Goal: Information Seeking & Learning: Learn about a topic

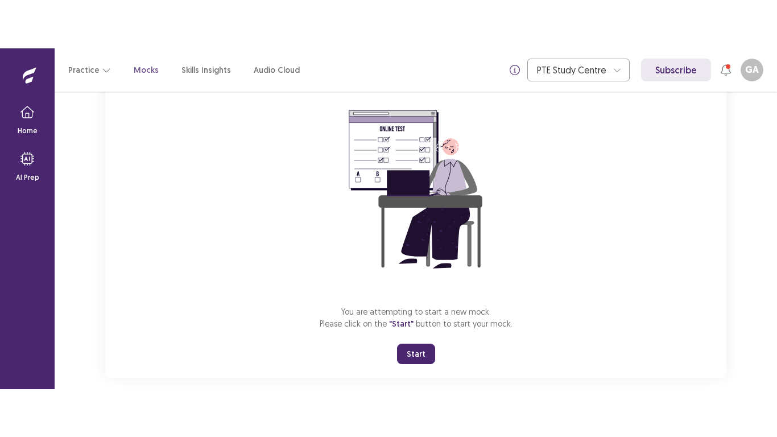
scroll to position [109, 0]
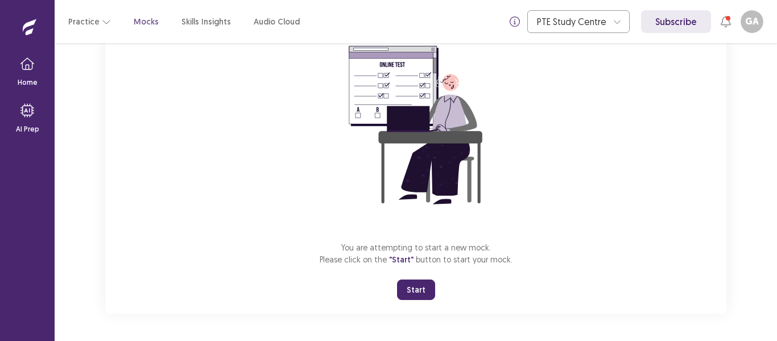
click at [419, 286] on button "Start" at bounding box center [416, 289] width 38 height 20
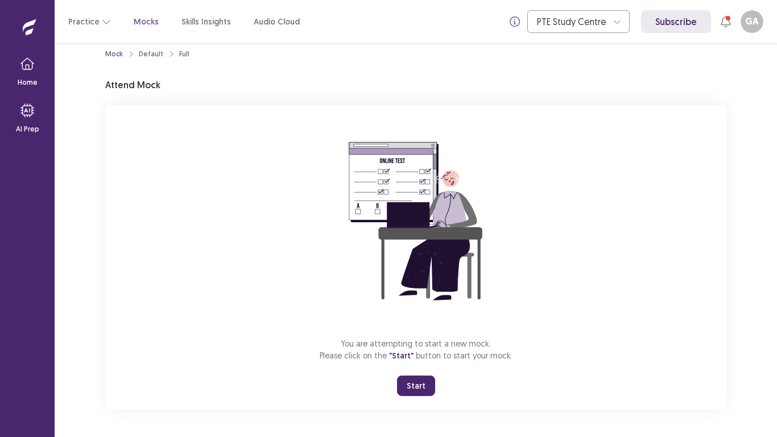
scroll to position [13, 0]
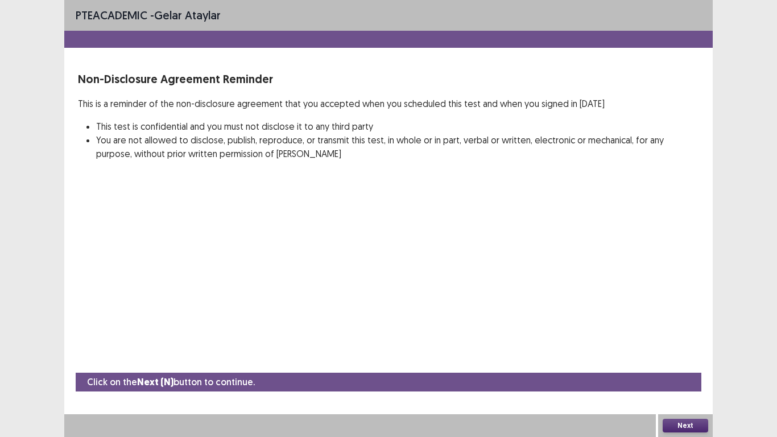
click at [690, 340] on button "Next" at bounding box center [686, 426] width 46 height 14
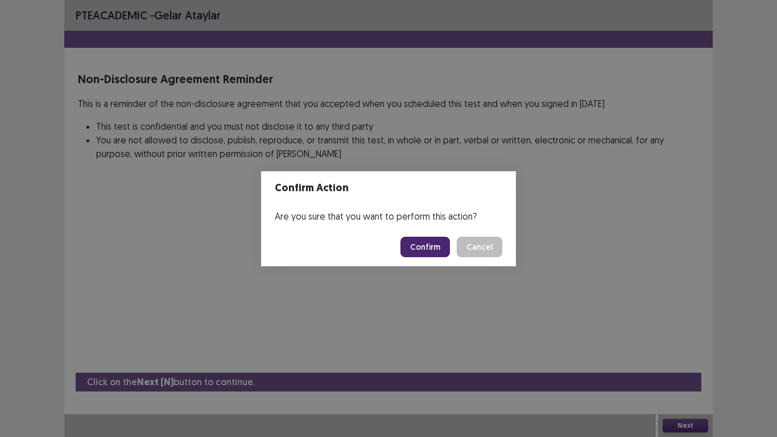
click at [419, 254] on button "Confirm" at bounding box center [424, 247] width 49 height 20
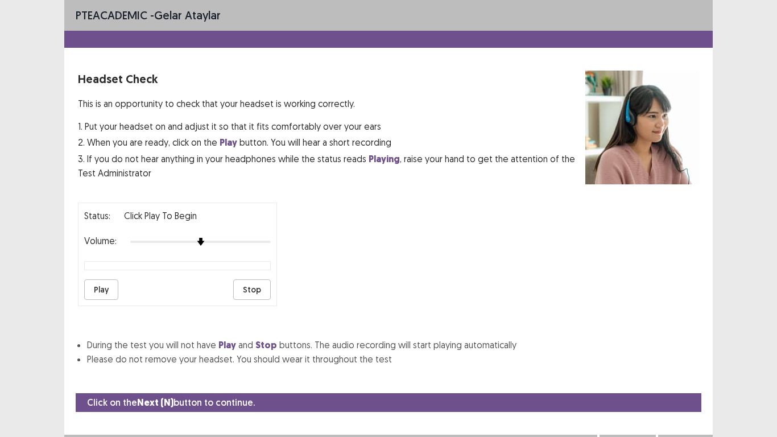
scroll to position [20, 0]
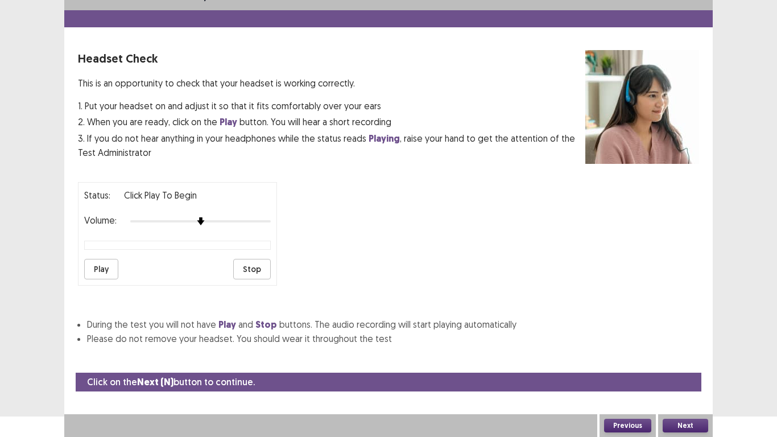
click at [101, 273] on button "Play" at bounding box center [101, 269] width 34 height 20
click at [257, 276] on button "Stop" at bounding box center [252, 269] width 38 height 20
click at [104, 271] on button "Play" at bounding box center [101, 269] width 34 height 20
click at [255, 268] on button "Stop" at bounding box center [252, 269] width 38 height 20
click at [692, 340] on button "Next" at bounding box center [686, 426] width 46 height 14
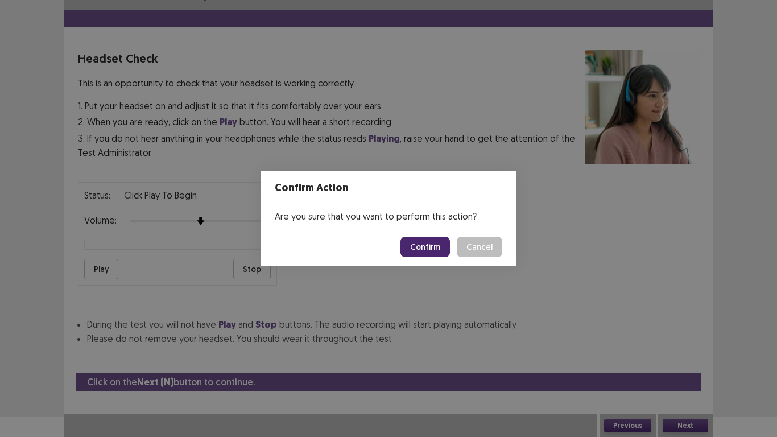
click at [425, 250] on button "Confirm" at bounding box center [424, 247] width 49 height 20
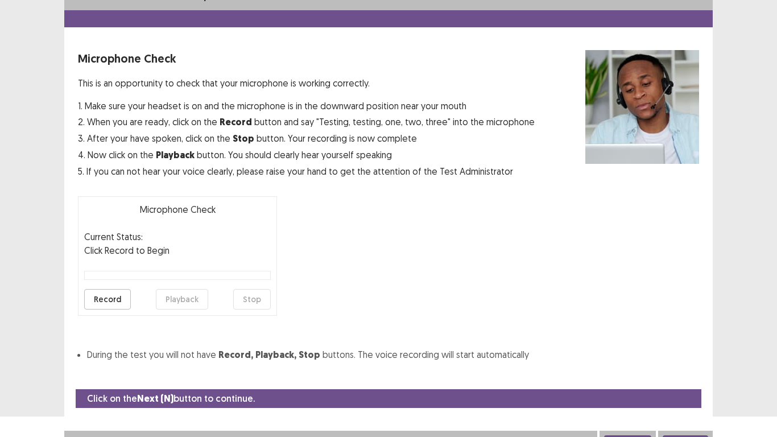
scroll to position [32, 0]
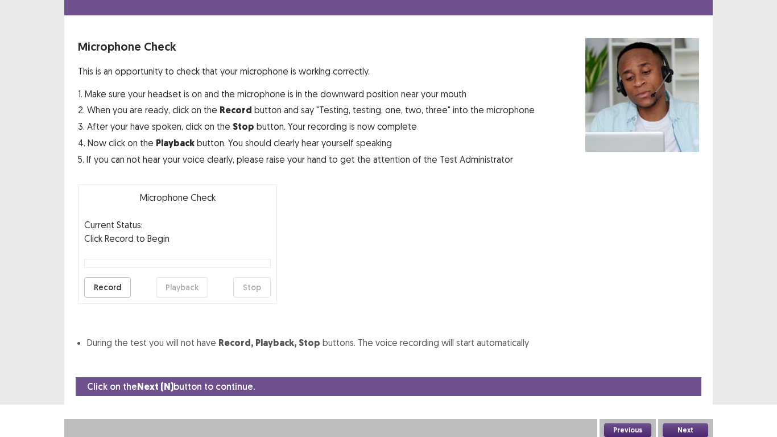
click at [107, 289] on button "Record" at bounding box center [107, 287] width 47 height 20
click at [254, 289] on button "Stop" at bounding box center [252, 287] width 38 height 20
click at [190, 282] on button "Playback" at bounding box center [182, 287] width 52 height 20
click at [696, 340] on button "Next" at bounding box center [686, 430] width 46 height 14
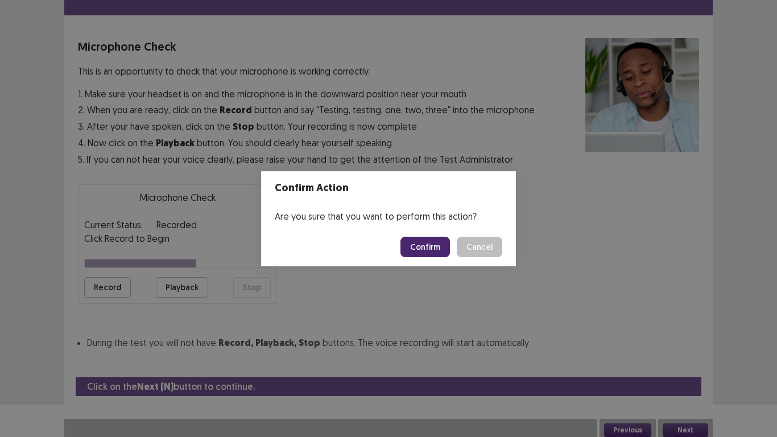
click at [434, 252] on button "Confirm" at bounding box center [424, 247] width 49 height 20
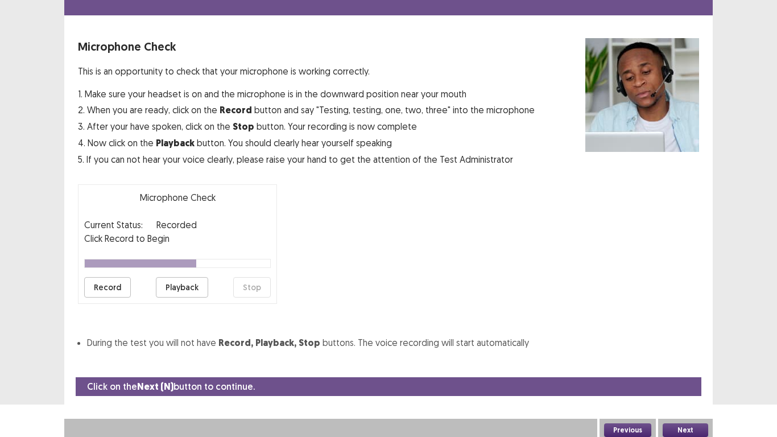
scroll to position [3, 0]
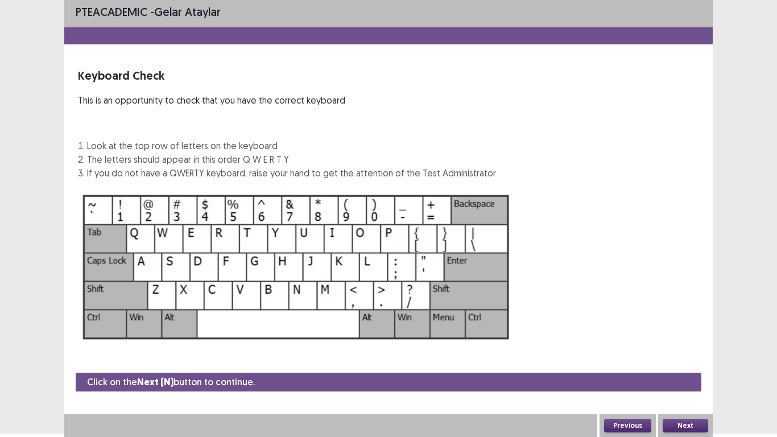
click at [691, 340] on button "Next" at bounding box center [686, 426] width 46 height 14
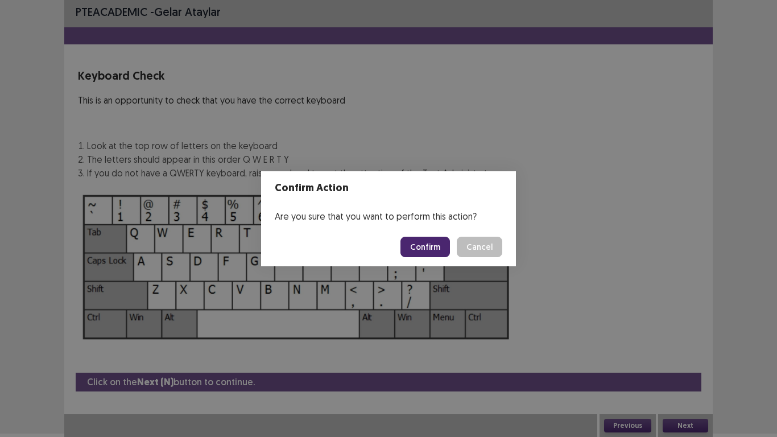
click at [432, 245] on button "Confirm" at bounding box center [424, 247] width 49 height 20
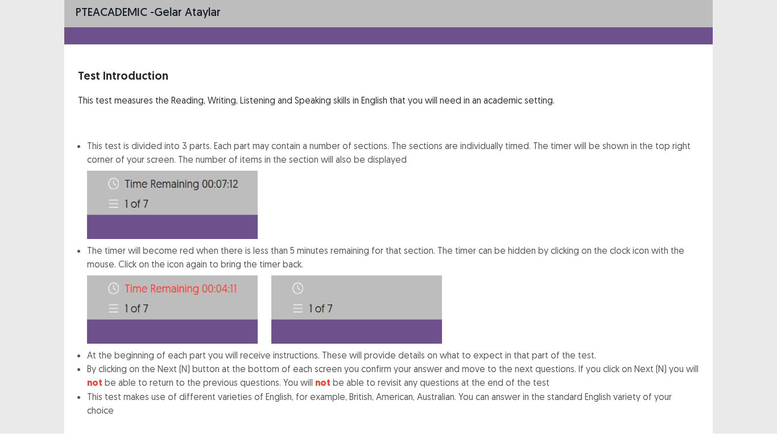
scroll to position [61, 0]
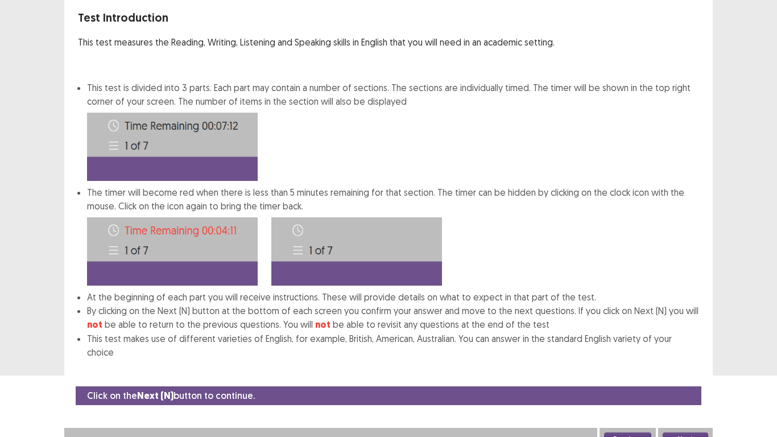
click at [704, 340] on button "Next" at bounding box center [686, 439] width 46 height 14
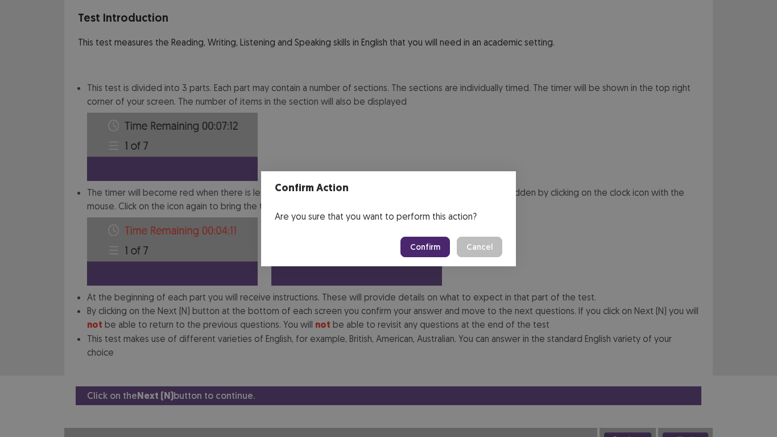
click at [434, 248] on button "Confirm" at bounding box center [424, 247] width 49 height 20
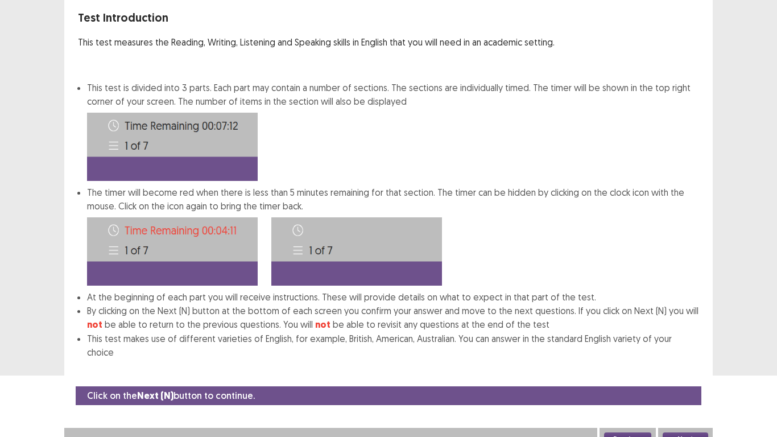
scroll to position [0, 0]
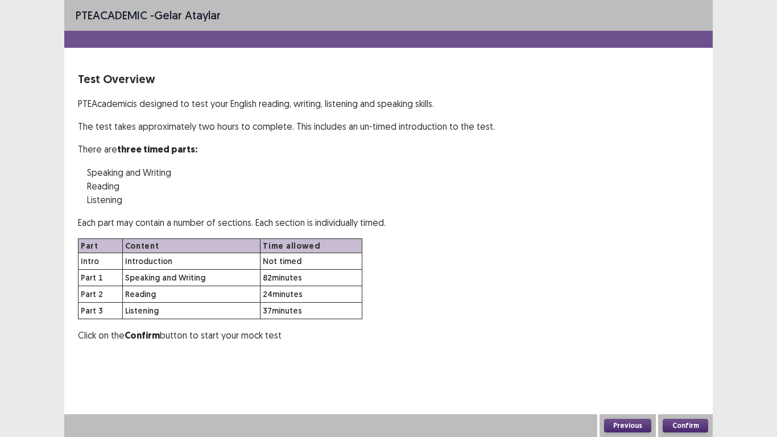
click at [682, 340] on button "Confirm" at bounding box center [686, 426] width 46 height 14
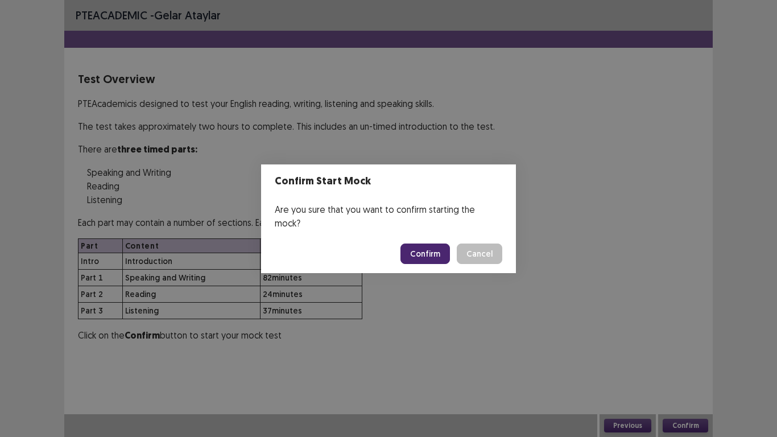
click at [437, 246] on button "Confirm" at bounding box center [424, 253] width 49 height 20
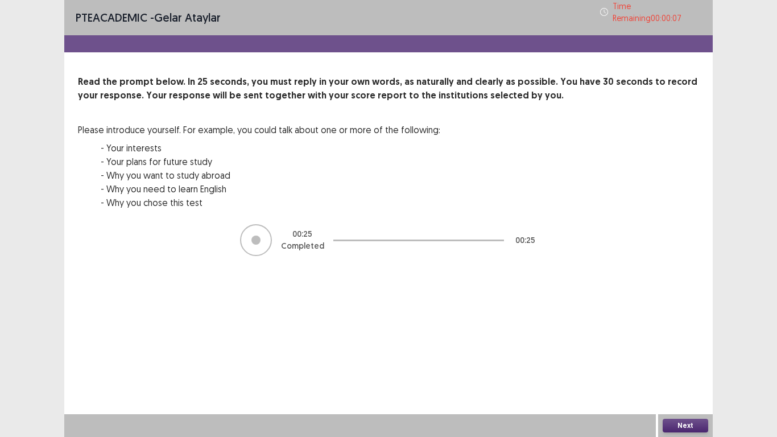
click at [689, 340] on button "Next" at bounding box center [686, 426] width 46 height 14
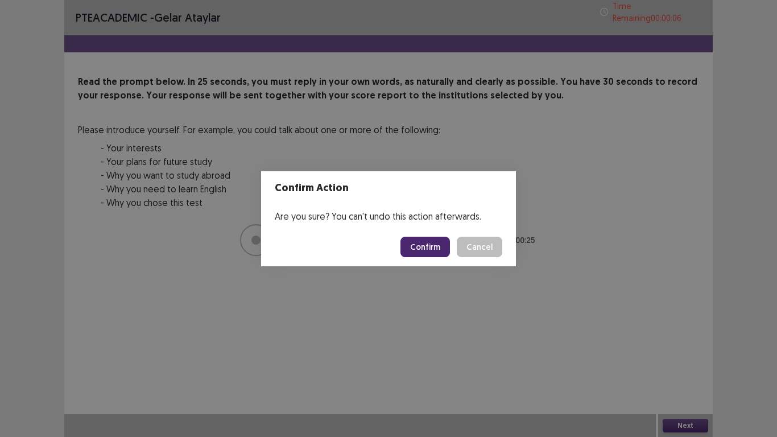
click at [433, 248] on button "Confirm" at bounding box center [424, 247] width 49 height 20
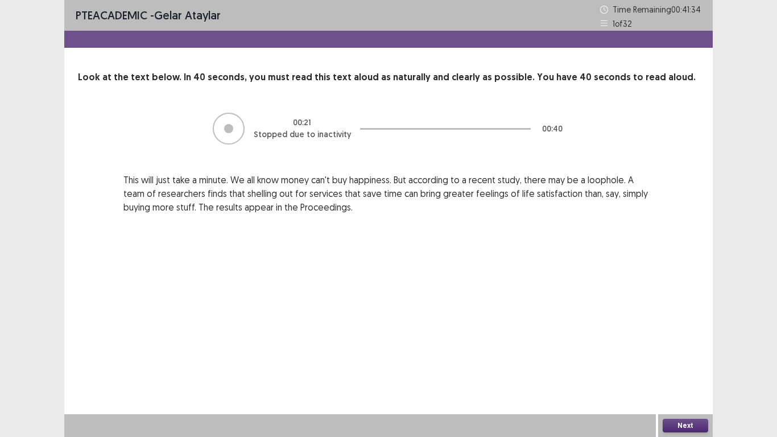
click at [702, 340] on button "Next" at bounding box center [686, 426] width 46 height 14
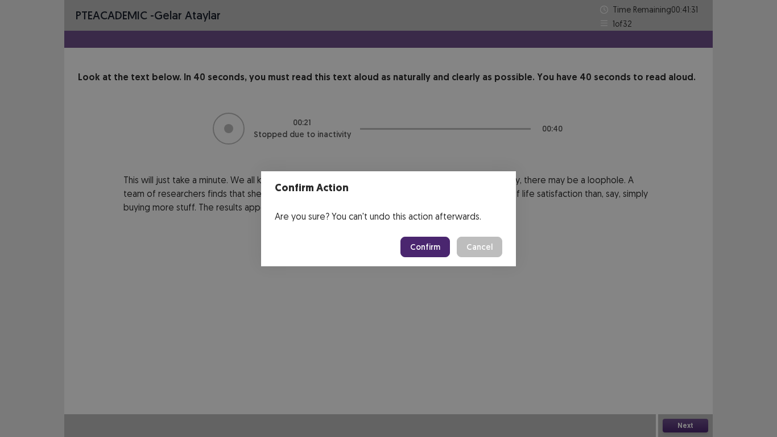
click at [415, 247] on button "Confirm" at bounding box center [424, 247] width 49 height 20
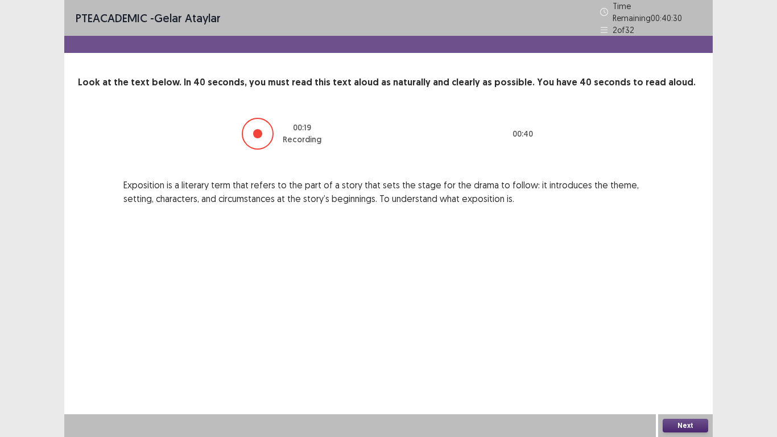
click at [667, 340] on button "Next" at bounding box center [686, 426] width 46 height 14
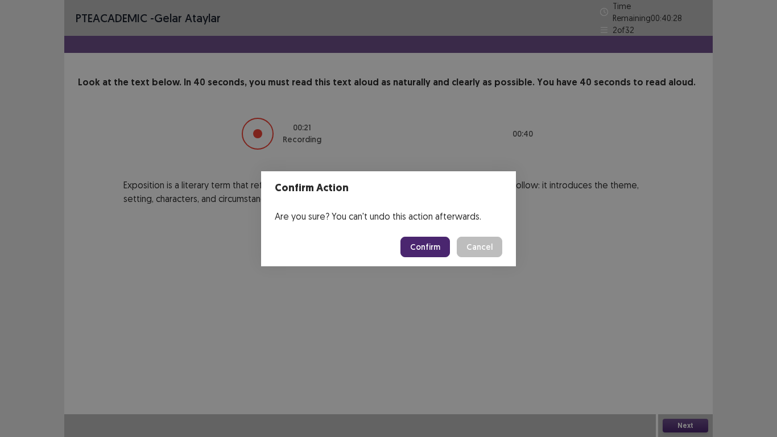
click at [415, 250] on button "Confirm" at bounding box center [424, 247] width 49 height 20
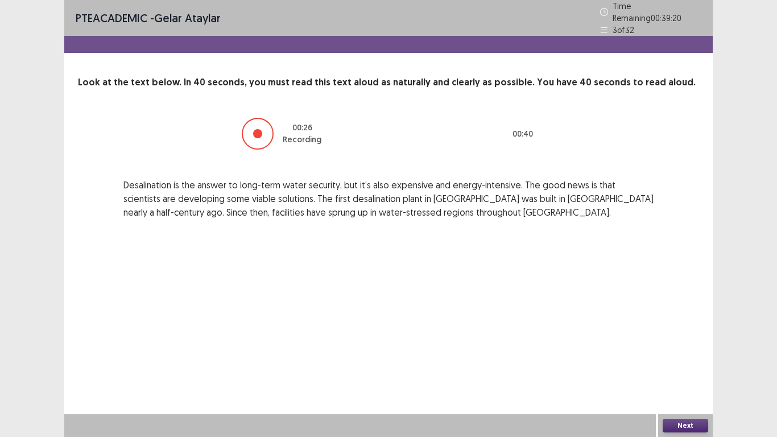
click at [673, 340] on button "Next" at bounding box center [686, 426] width 46 height 14
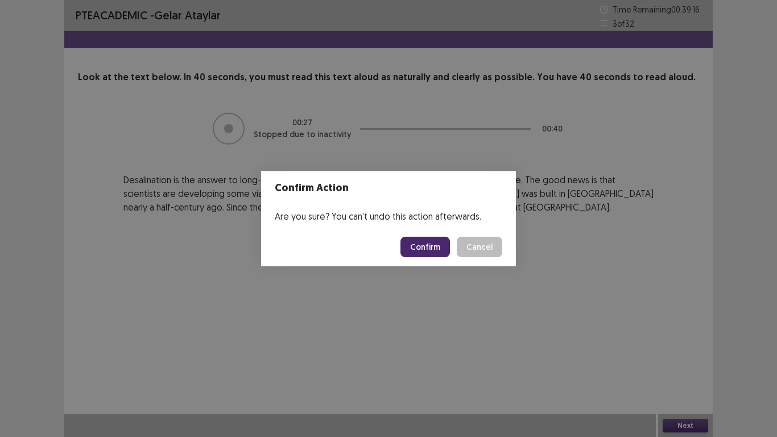
click at [418, 241] on button "Confirm" at bounding box center [424, 247] width 49 height 20
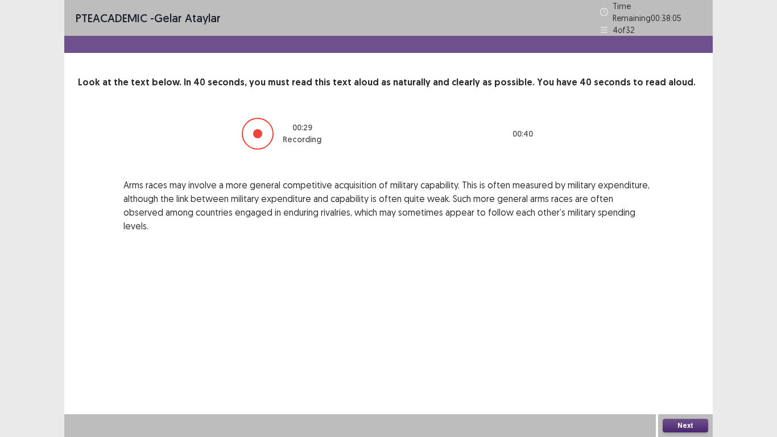
click at [707, 340] on button "Next" at bounding box center [686, 426] width 46 height 14
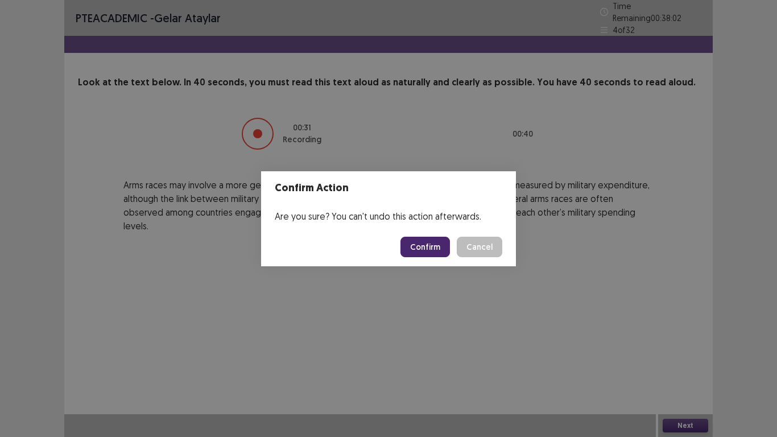
click at [444, 253] on button "Confirm" at bounding box center [424, 247] width 49 height 20
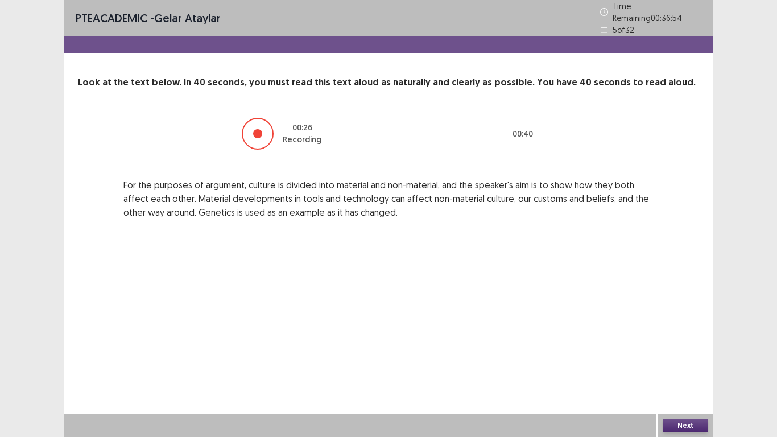
click at [706, 340] on button "Next" at bounding box center [686, 426] width 46 height 14
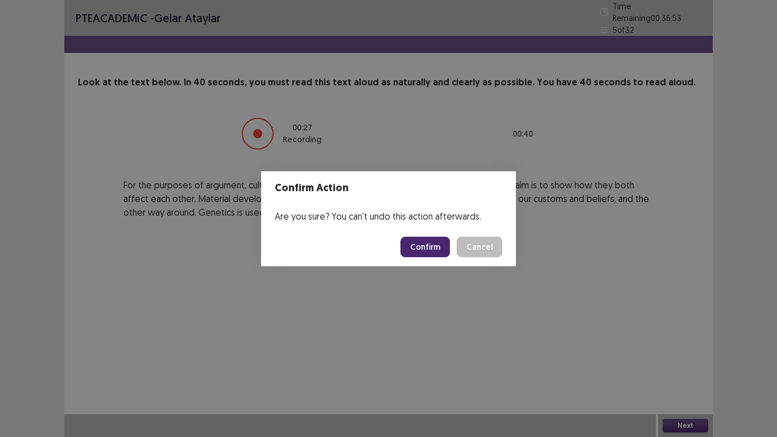
click at [435, 239] on button "Confirm" at bounding box center [424, 247] width 49 height 20
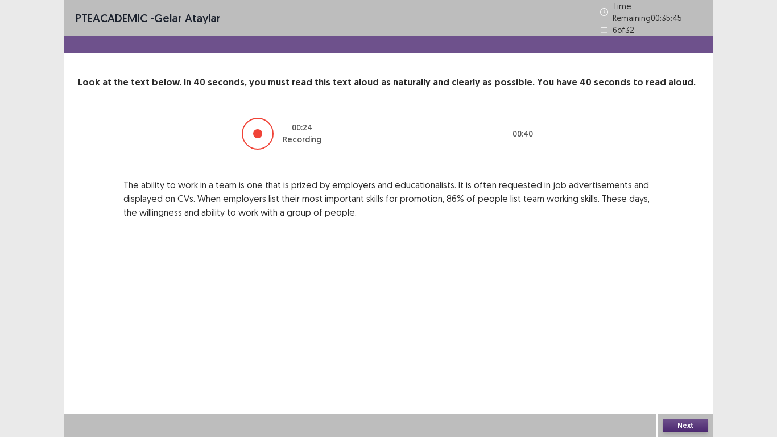
click at [688, 340] on button "Next" at bounding box center [686, 426] width 46 height 14
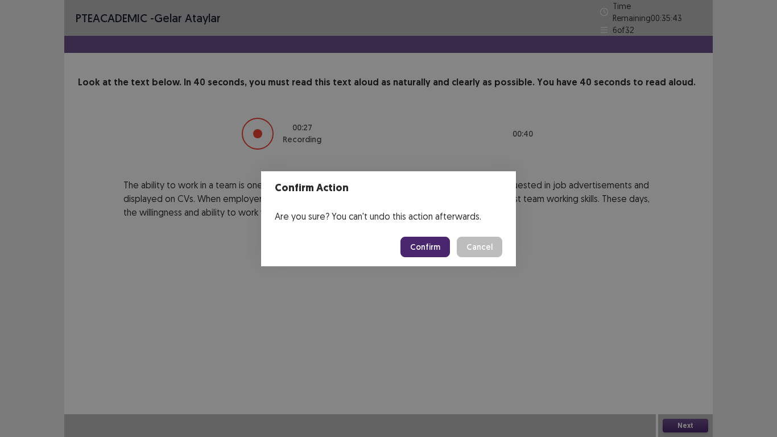
click at [429, 241] on button "Confirm" at bounding box center [424, 247] width 49 height 20
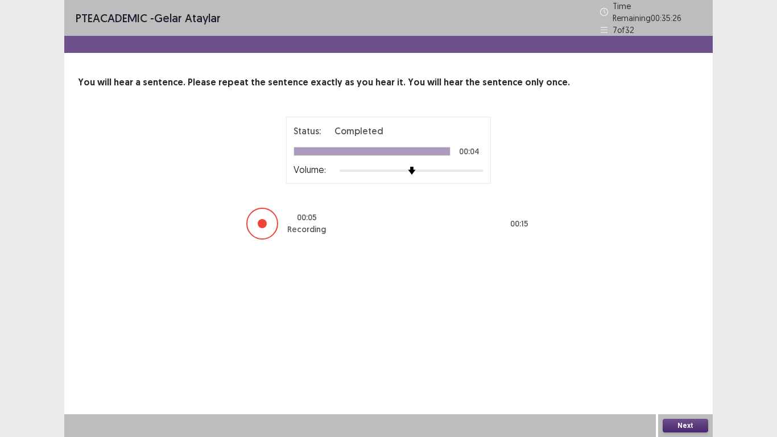
click at [698, 340] on button "Next" at bounding box center [686, 426] width 46 height 14
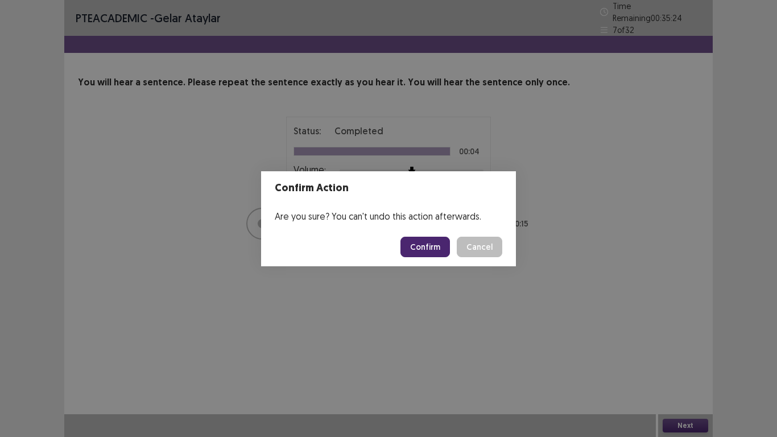
click at [422, 238] on button "Confirm" at bounding box center [424, 247] width 49 height 20
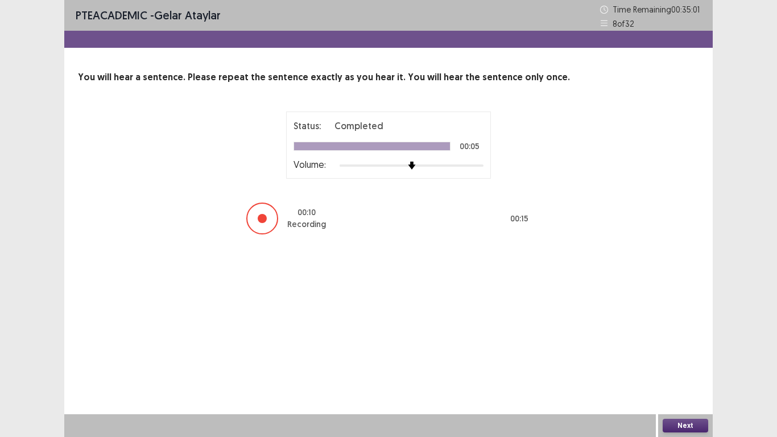
click at [671, 340] on button "Next" at bounding box center [686, 426] width 46 height 14
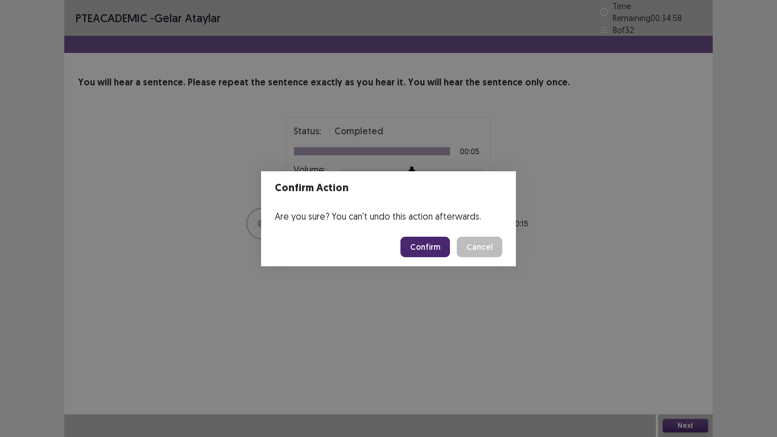
click at [408, 242] on button "Confirm" at bounding box center [424, 247] width 49 height 20
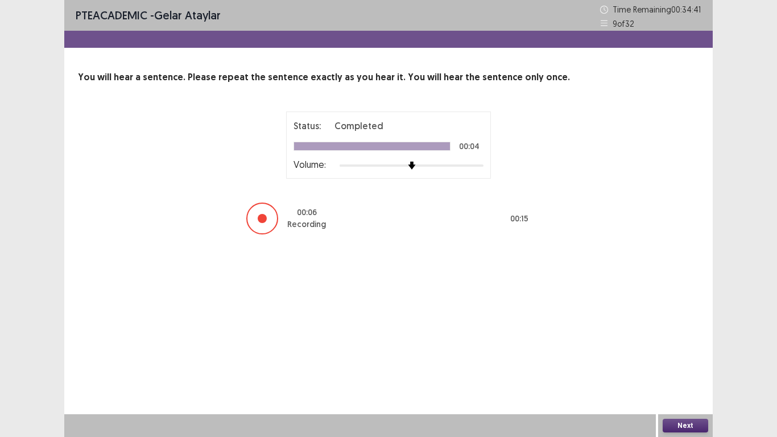
click at [689, 340] on button "Next" at bounding box center [686, 426] width 46 height 14
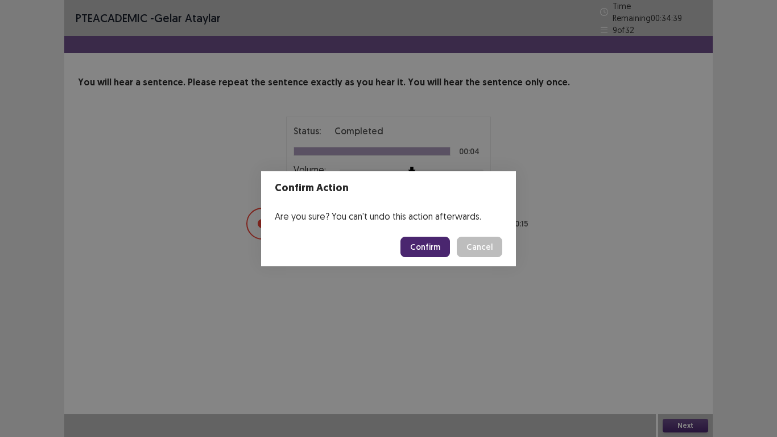
click at [445, 251] on button "Confirm" at bounding box center [424, 247] width 49 height 20
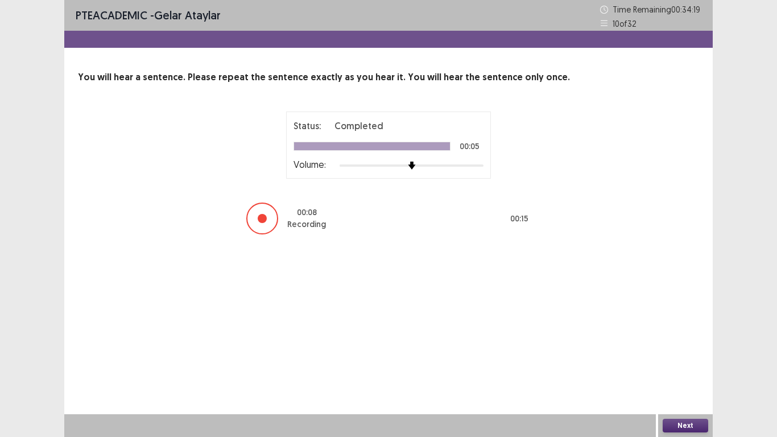
click at [694, 340] on button "Next" at bounding box center [686, 426] width 46 height 14
drag, startPoint x: 694, startPoint y: 431, endPoint x: 642, endPoint y: 386, distance: 68.6
click at [646, 340] on div "Confirm Action Are you sure? You can't undo this action afterwards. Confirm Can…" at bounding box center [388, 218] width 777 height 437
click at [695, 340] on button "Next" at bounding box center [686, 426] width 46 height 14
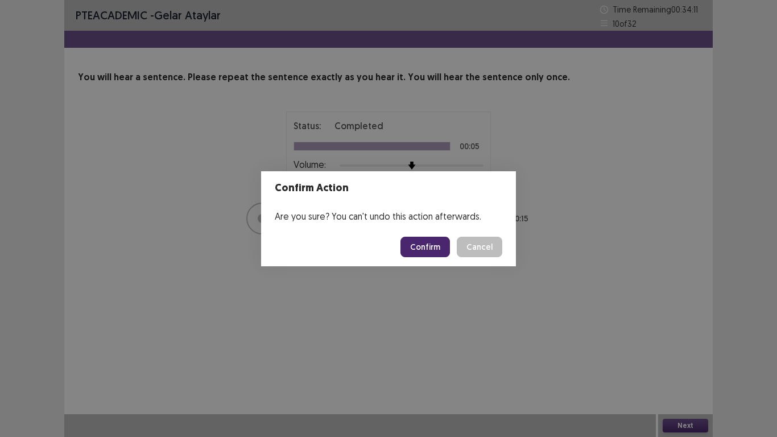
click at [417, 243] on button "Confirm" at bounding box center [424, 247] width 49 height 20
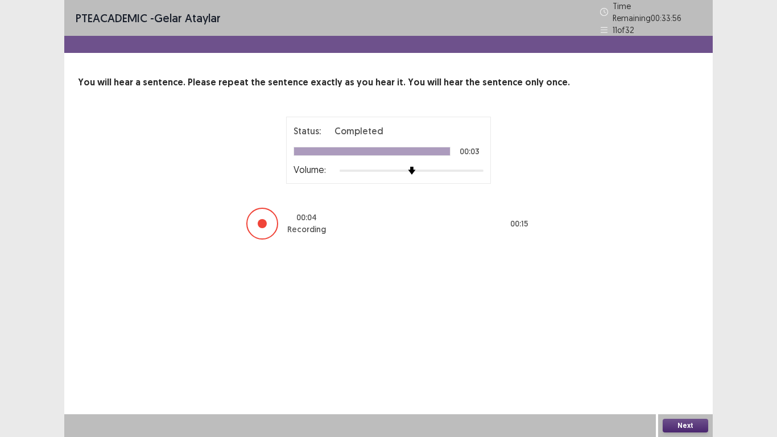
click at [686, 340] on button "Next" at bounding box center [686, 426] width 46 height 14
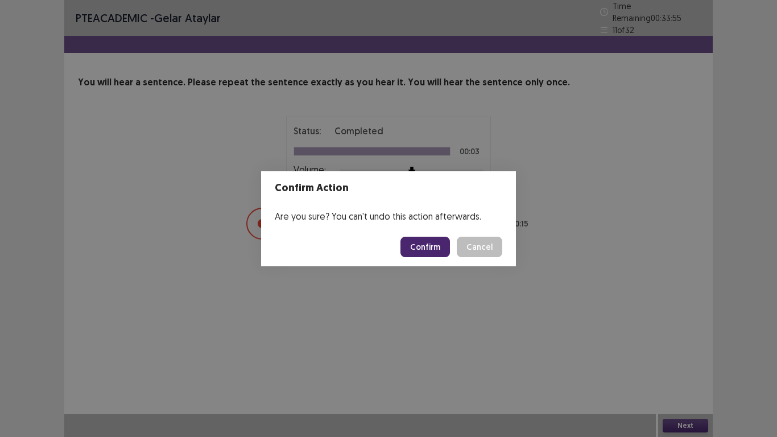
click at [424, 253] on button "Confirm" at bounding box center [424, 247] width 49 height 20
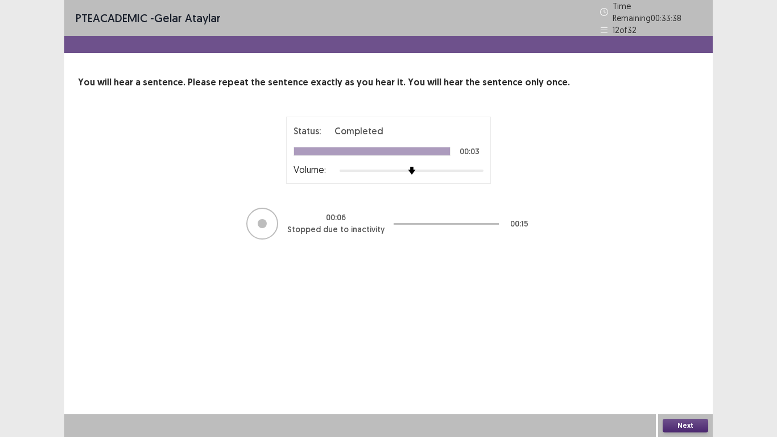
click at [687, 340] on button "Next" at bounding box center [686, 426] width 46 height 14
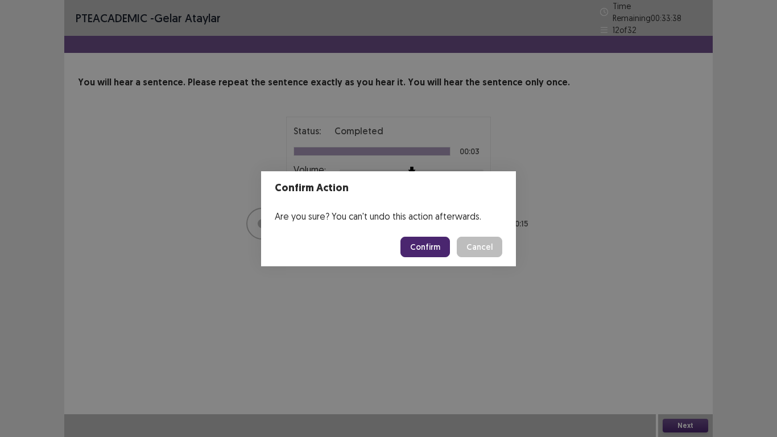
click at [421, 246] on button "Confirm" at bounding box center [424, 247] width 49 height 20
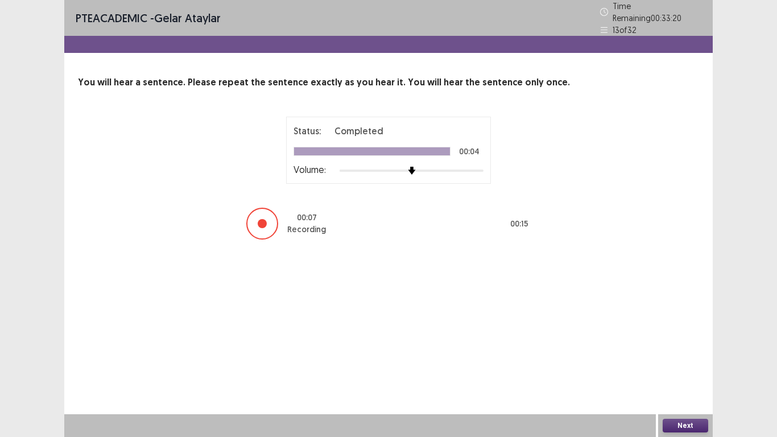
click at [692, 340] on button "Next" at bounding box center [686, 426] width 46 height 14
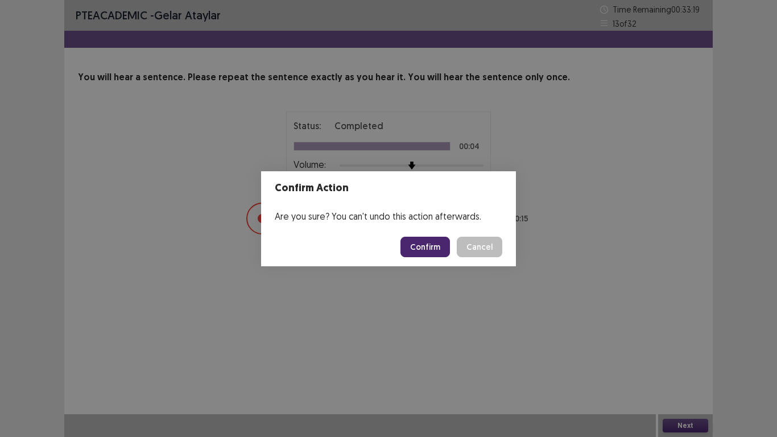
click at [422, 246] on button "Confirm" at bounding box center [424, 247] width 49 height 20
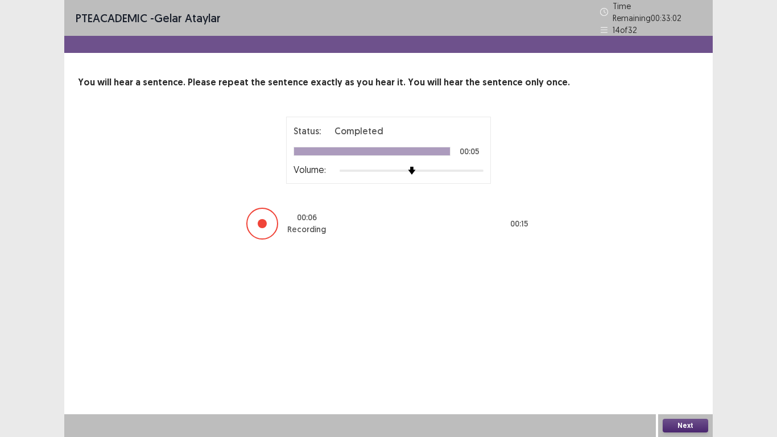
click at [695, 340] on button "Next" at bounding box center [686, 426] width 46 height 14
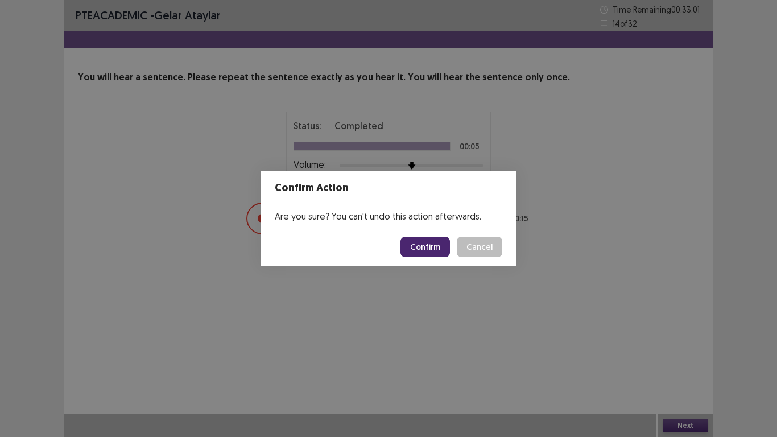
click at [432, 250] on button "Confirm" at bounding box center [424, 247] width 49 height 20
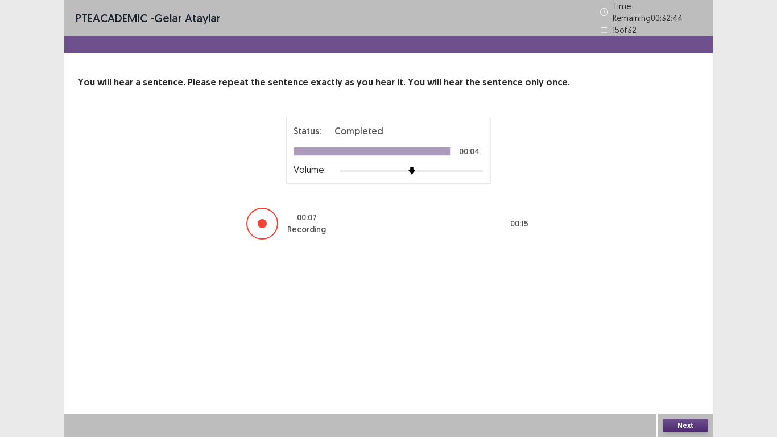
click at [689, 340] on button "Next" at bounding box center [686, 426] width 46 height 14
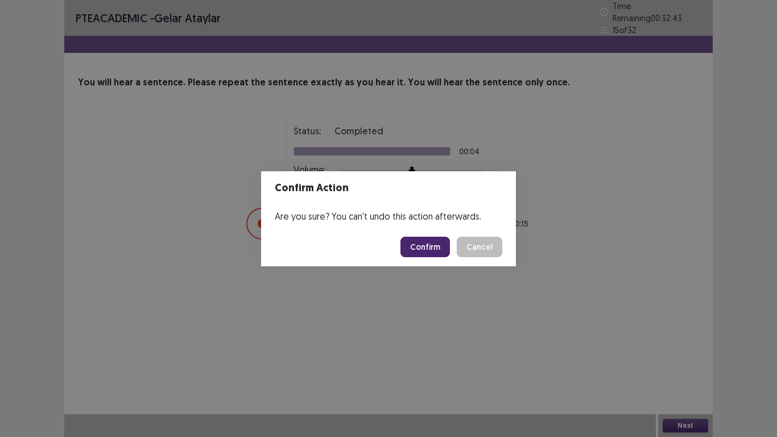
click at [423, 251] on button "Confirm" at bounding box center [424, 247] width 49 height 20
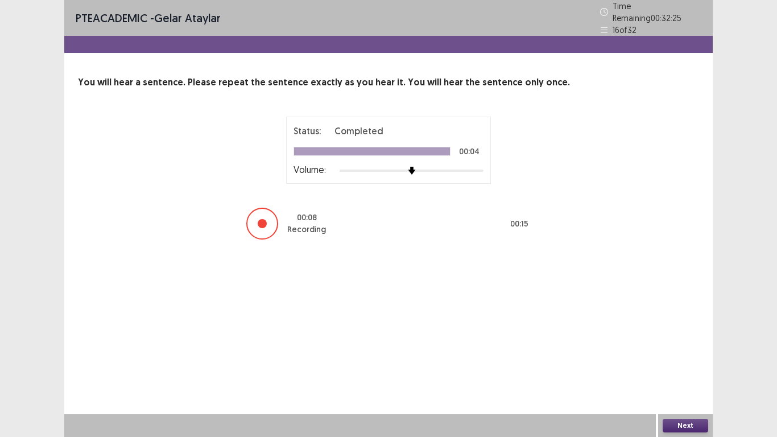
click at [692, 340] on button "Next" at bounding box center [686, 426] width 46 height 14
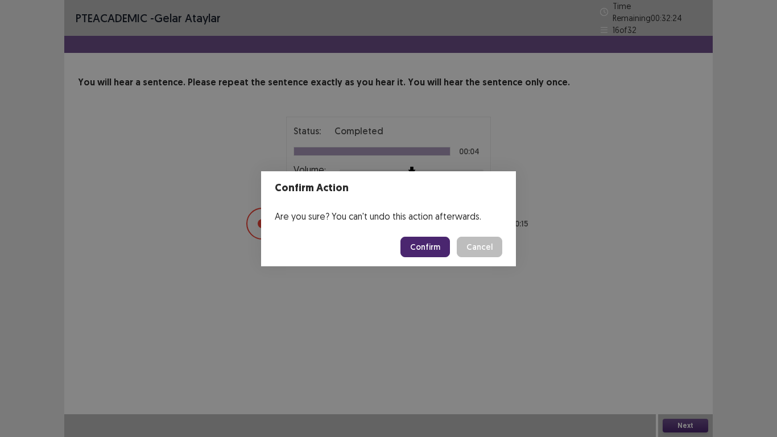
click at [421, 247] on button "Confirm" at bounding box center [424, 247] width 49 height 20
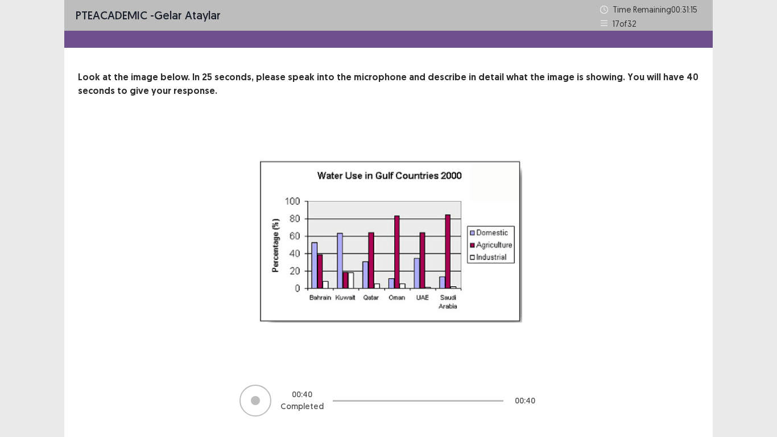
scroll to position [31, 0]
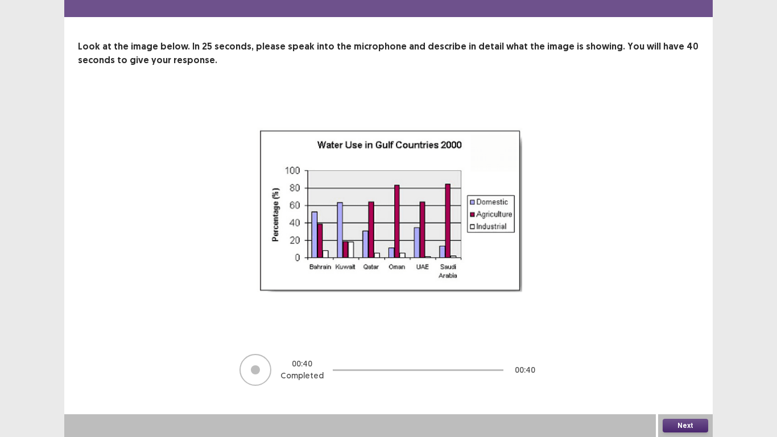
click at [698, 340] on button "Next" at bounding box center [686, 426] width 46 height 14
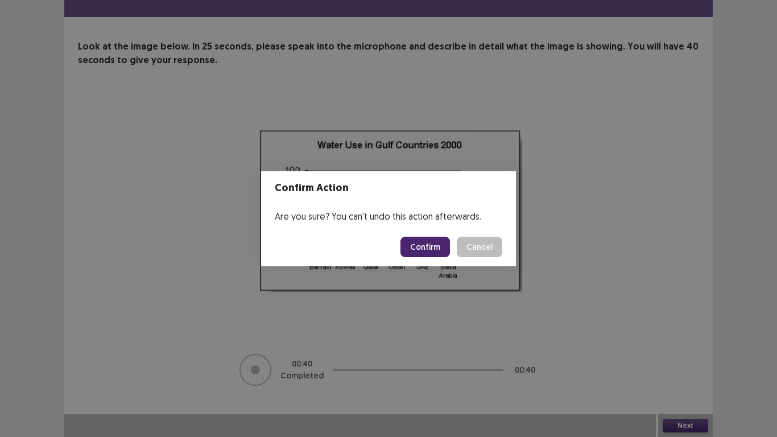
click at [425, 241] on button "Confirm" at bounding box center [424, 247] width 49 height 20
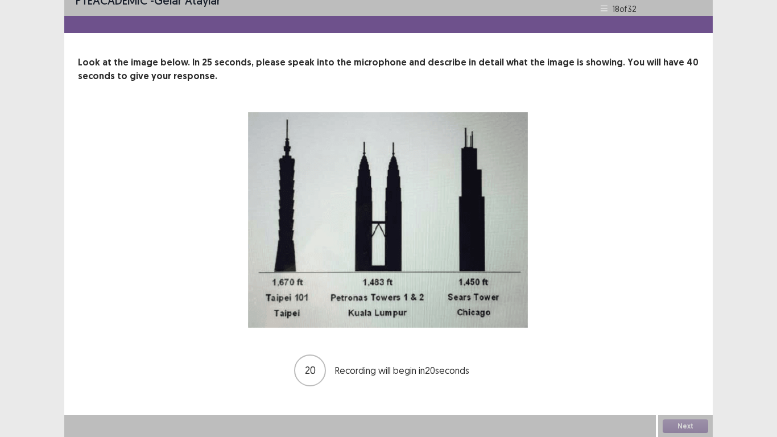
scroll to position [15, 0]
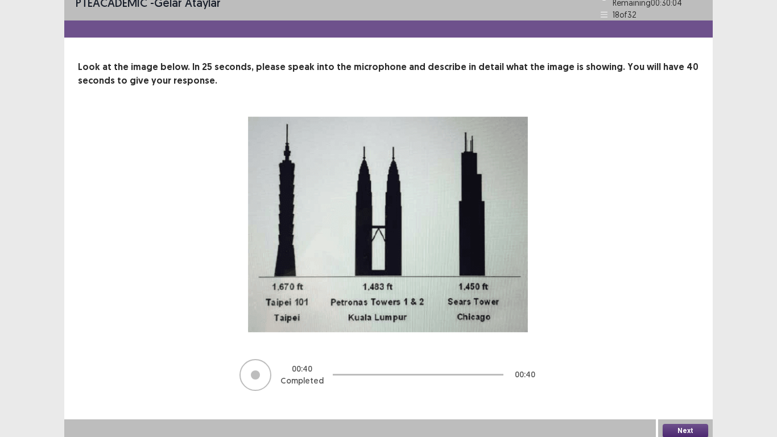
click at [696, 340] on button "Next" at bounding box center [686, 431] width 46 height 14
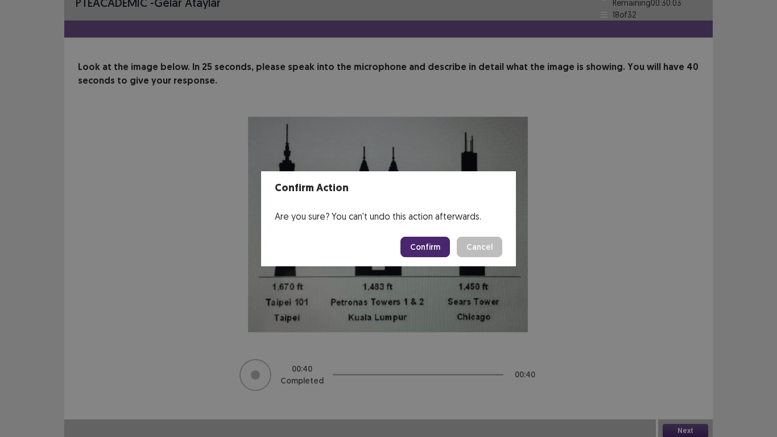
click at [432, 243] on button "Confirm" at bounding box center [424, 247] width 49 height 20
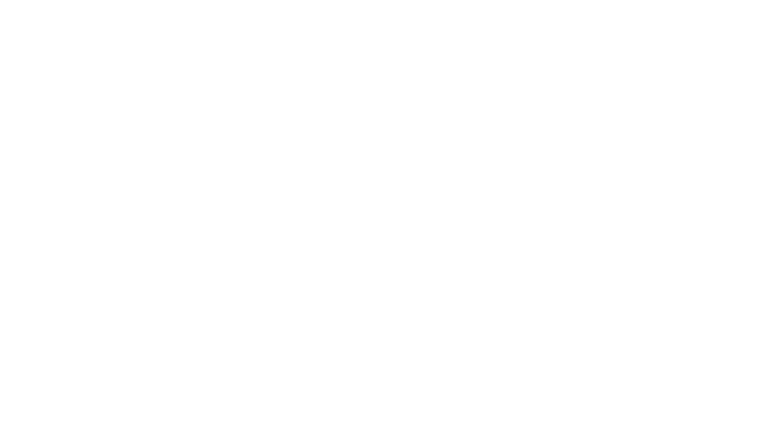
scroll to position [0, 0]
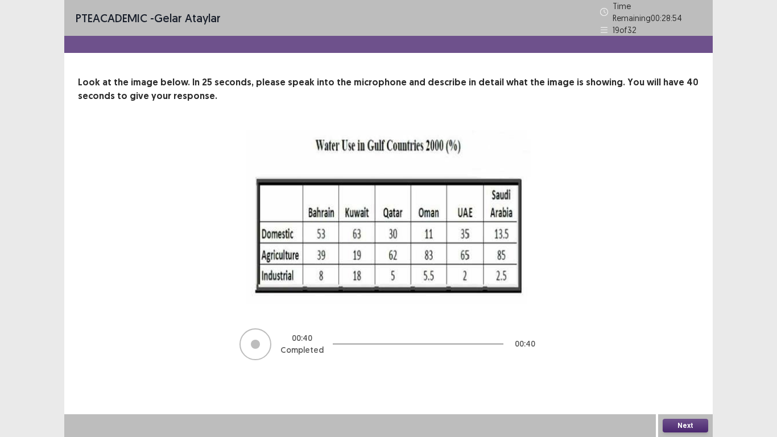
click at [688, 340] on button "Next" at bounding box center [686, 426] width 46 height 14
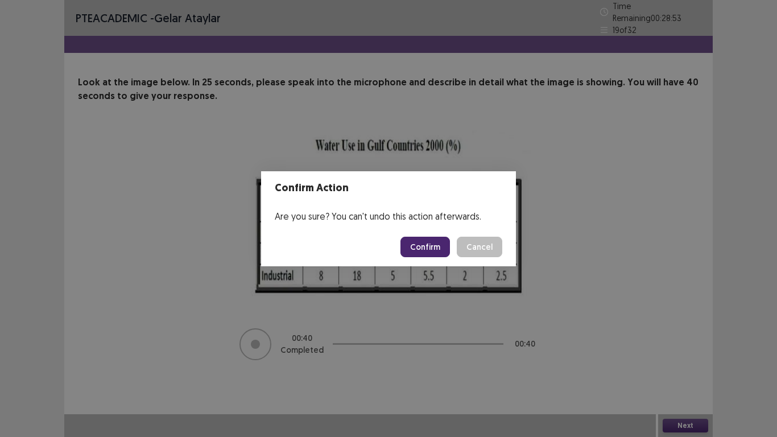
click at [429, 241] on button "Confirm" at bounding box center [424, 247] width 49 height 20
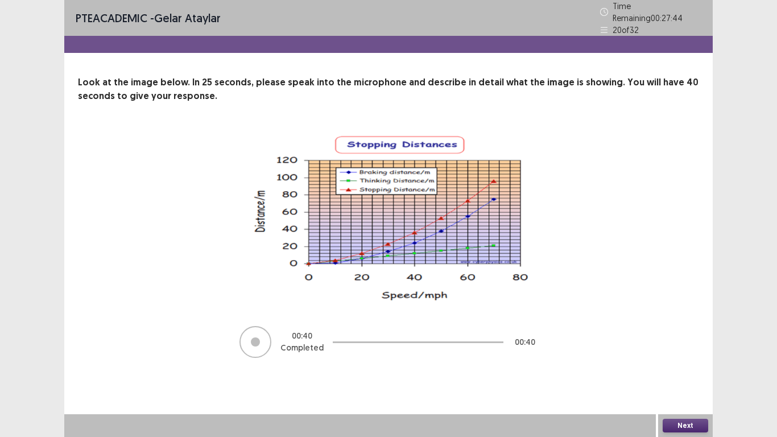
click at [686, 340] on button "Next" at bounding box center [686, 426] width 46 height 14
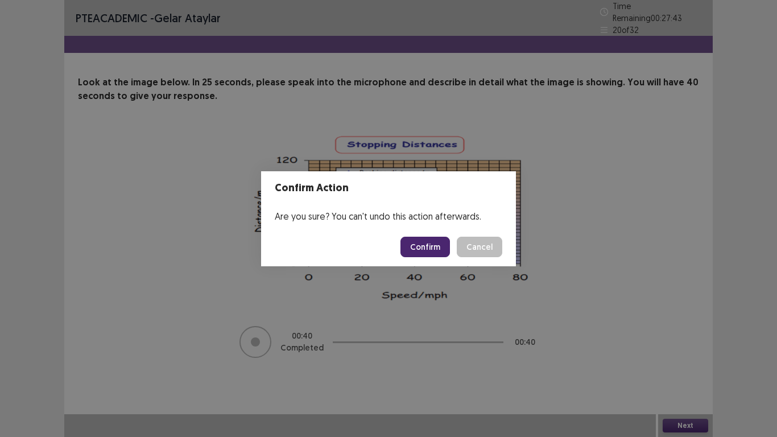
click at [437, 244] on button "Confirm" at bounding box center [424, 247] width 49 height 20
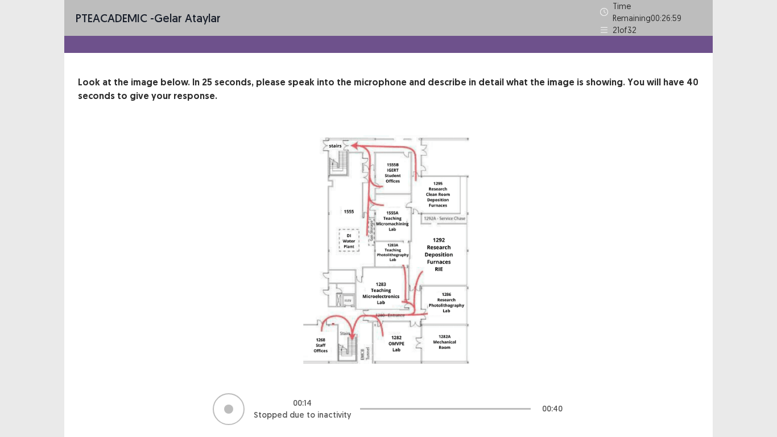
scroll to position [34, 0]
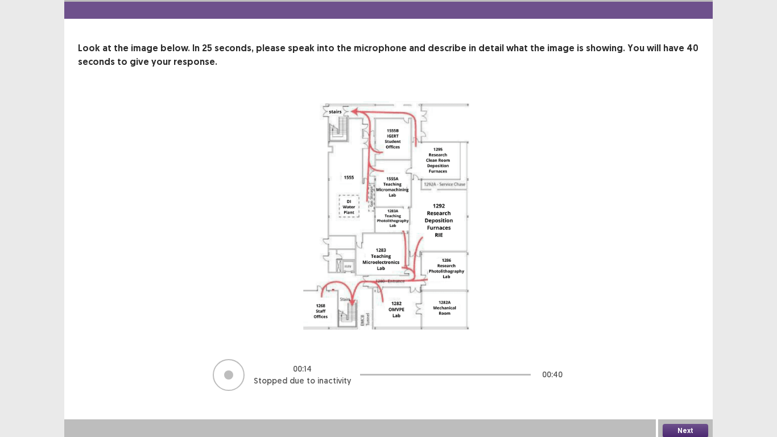
click at [686, 340] on button "Next" at bounding box center [686, 431] width 46 height 14
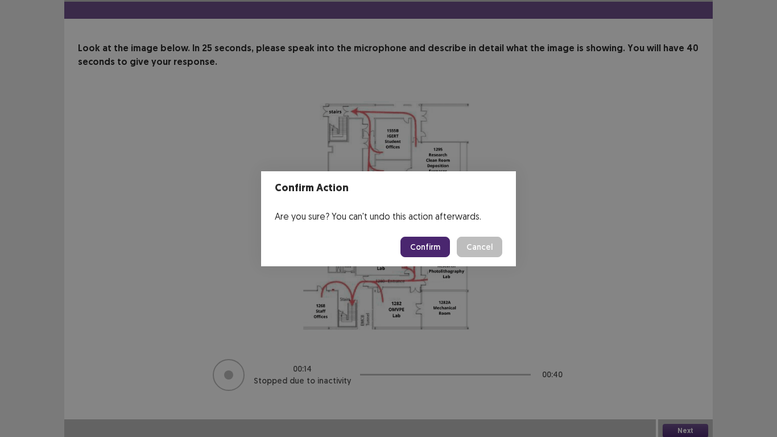
click at [437, 241] on button "Confirm" at bounding box center [424, 247] width 49 height 20
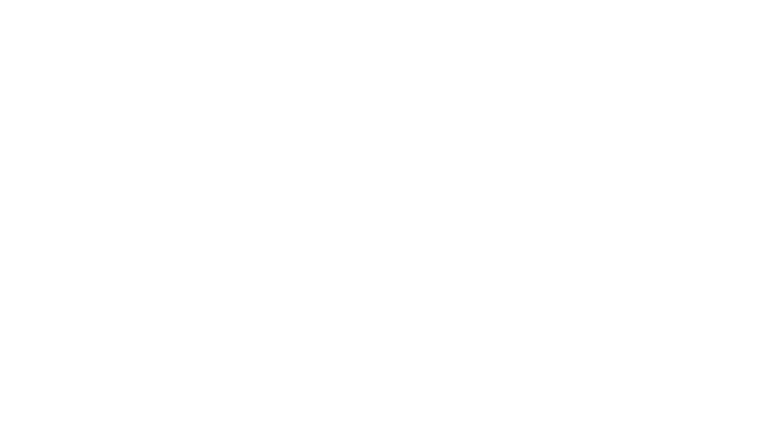
scroll to position [0, 0]
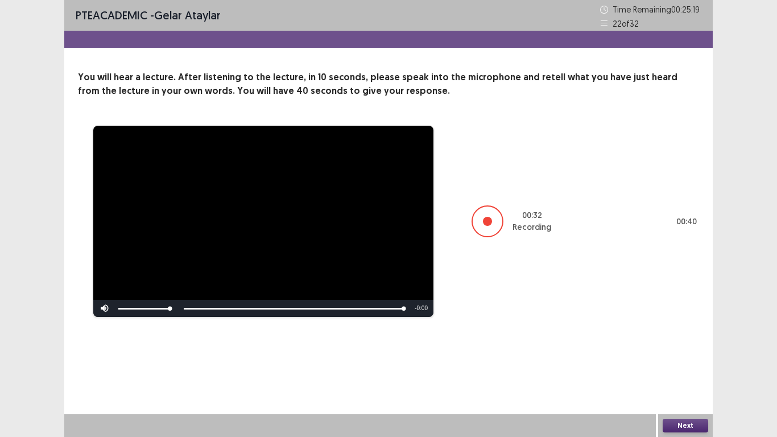
click at [685, 340] on button "Next" at bounding box center [686, 426] width 46 height 14
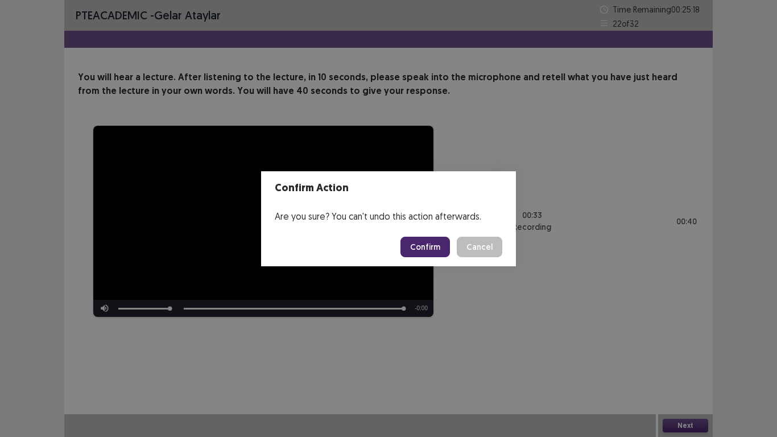
click at [431, 242] on button "Confirm" at bounding box center [424, 247] width 49 height 20
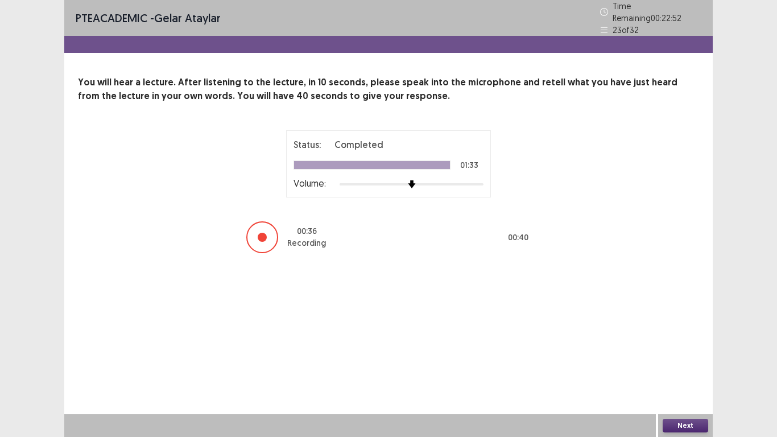
click at [689, 340] on button "Next" at bounding box center [686, 426] width 46 height 14
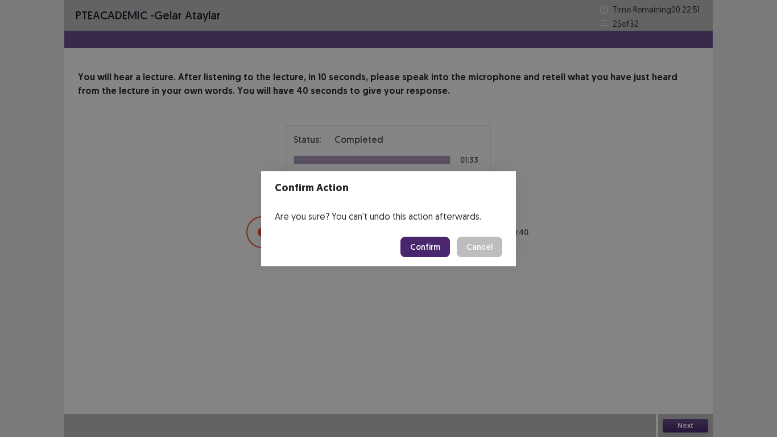
click at [435, 241] on button "Confirm" at bounding box center [424, 247] width 49 height 20
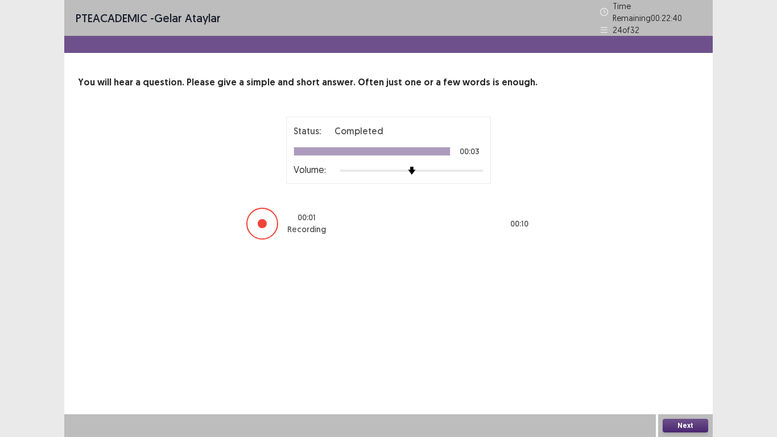
click at [689, 340] on button "Next" at bounding box center [686, 426] width 46 height 14
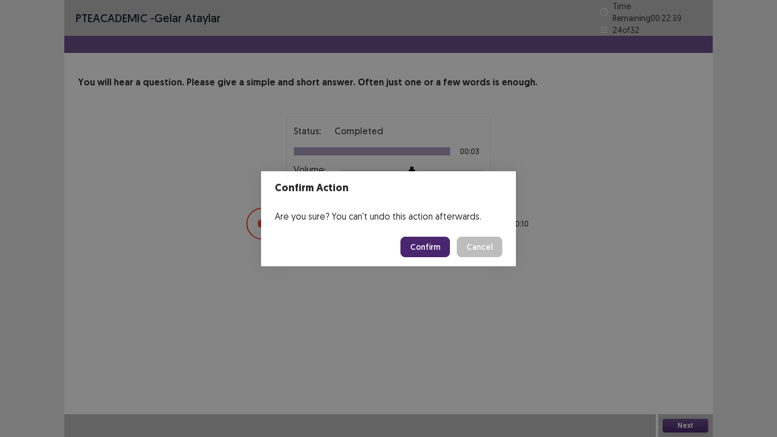
click at [425, 246] on button "Confirm" at bounding box center [424, 247] width 49 height 20
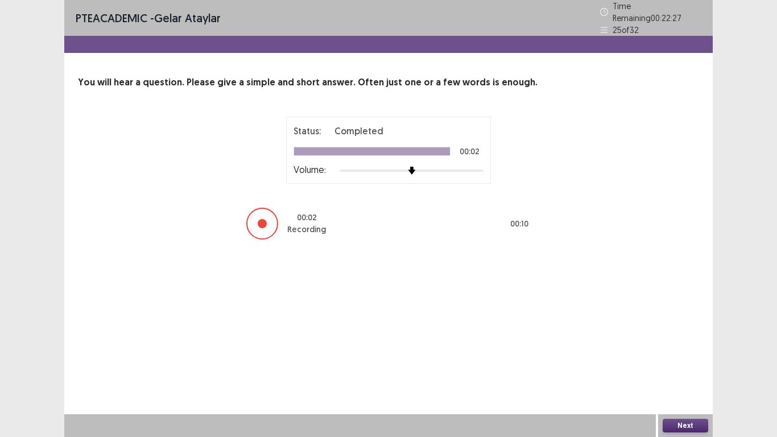
click at [693, 340] on button "Next" at bounding box center [686, 426] width 46 height 14
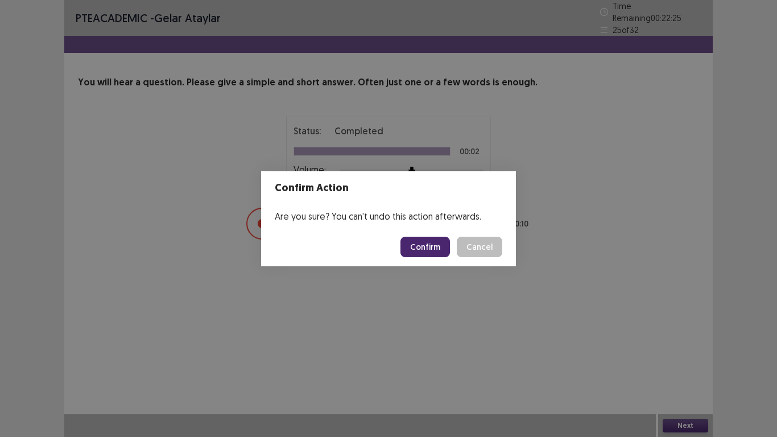
click at [424, 239] on button "Confirm" at bounding box center [424, 247] width 49 height 20
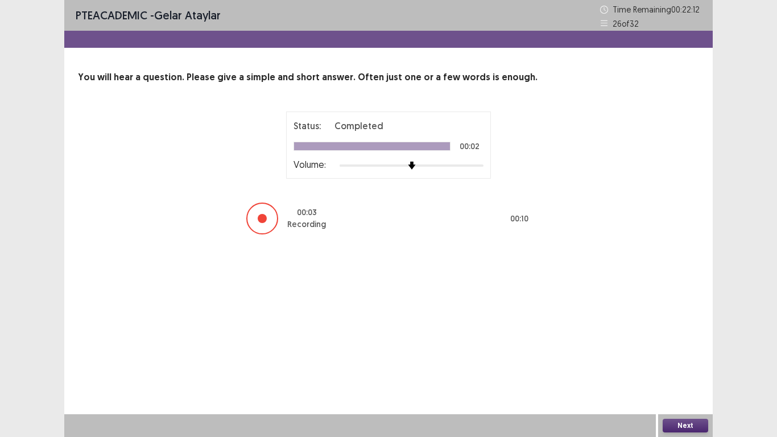
click at [687, 340] on button "Next" at bounding box center [686, 426] width 46 height 14
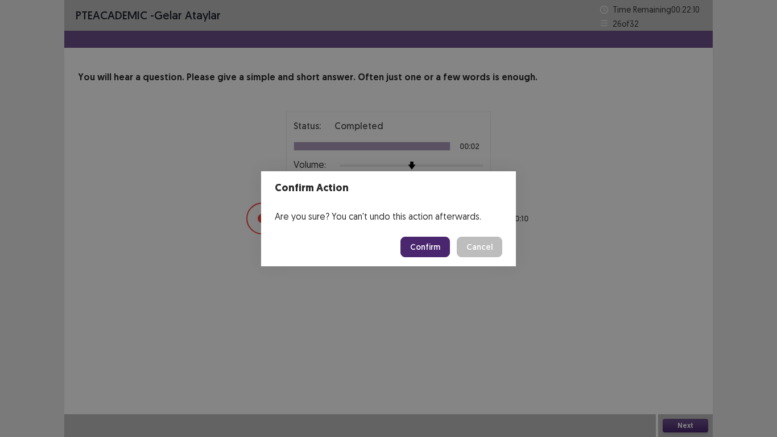
click at [444, 241] on button "Confirm" at bounding box center [424, 247] width 49 height 20
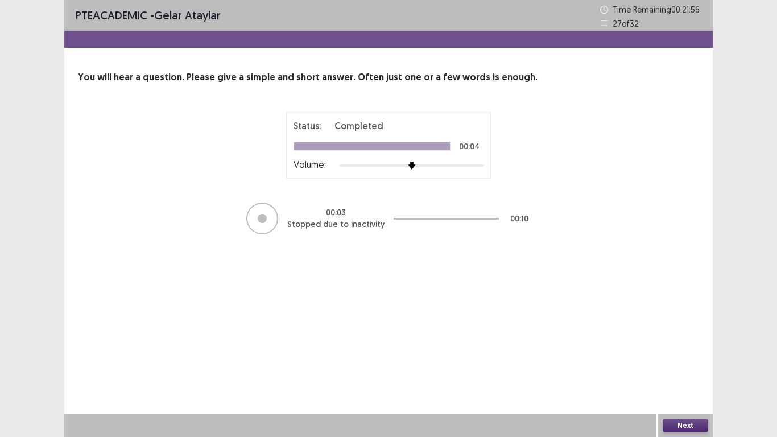
click at [670, 340] on button "Next" at bounding box center [686, 426] width 46 height 14
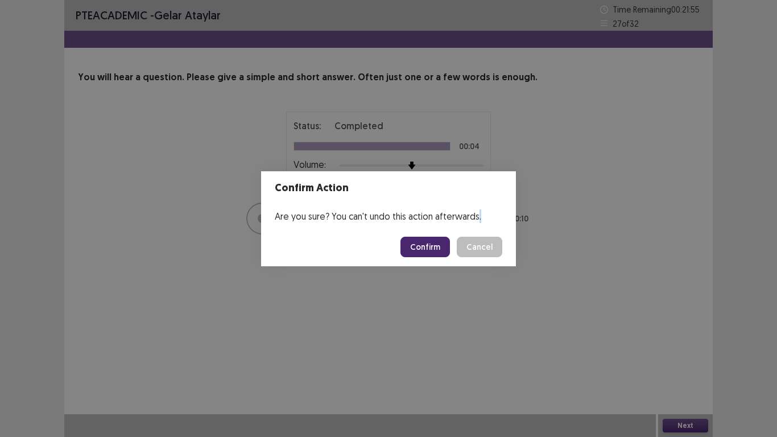
drag, startPoint x: 670, startPoint y: 422, endPoint x: 436, endPoint y: 243, distance: 294.6
click at [436, 243] on div "Confirm Action Are you sure? You can't undo this action afterwards. Confirm Can…" at bounding box center [388, 218] width 777 height 437
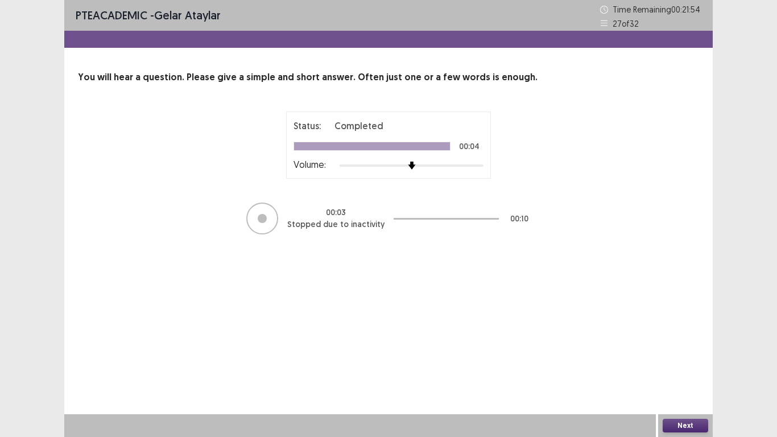
click at [436, 243] on div "PTE academic - Gelar Ataylar Time Remaining 00 : 21 : 54 27 of 32 You will hear…" at bounding box center [388, 129] width 648 height 258
click at [689, 340] on button "Next" at bounding box center [686, 426] width 46 height 14
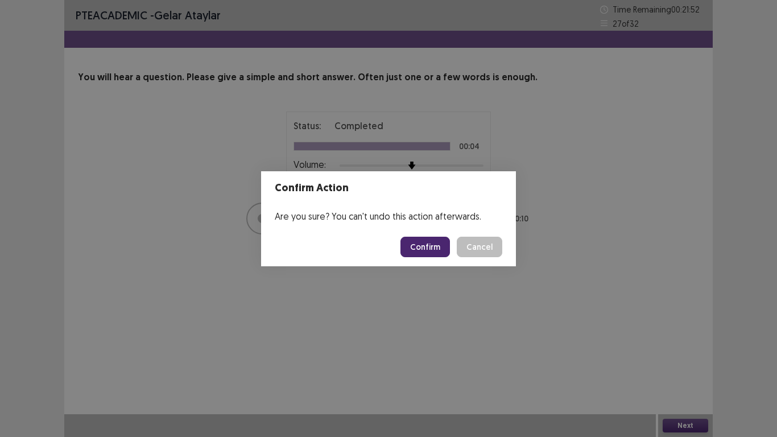
click at [436, 251] on button "Confirm" at bounding box center [424, 247] width 49 height 20
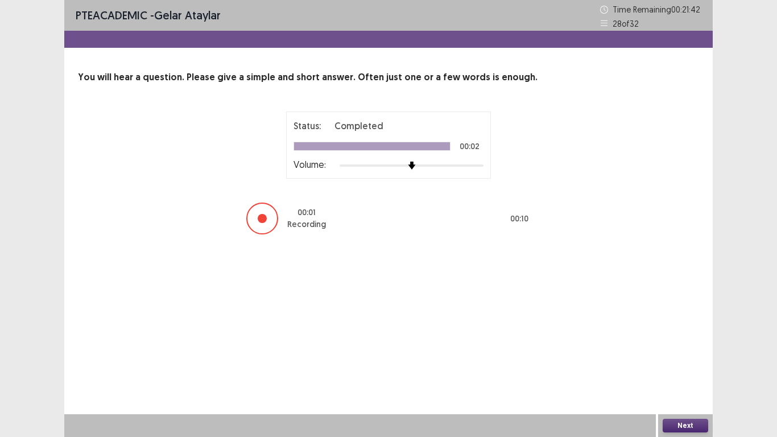
click at [686, 340] on button "Next" at bounding box center [686, 426] width 46 height 14
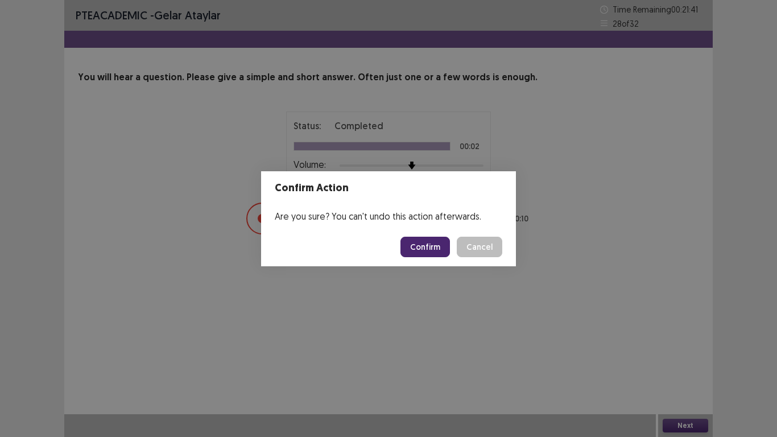
click at [428, 249] on button "Confirm" at bounding box center [424, 247] width 49 height 20
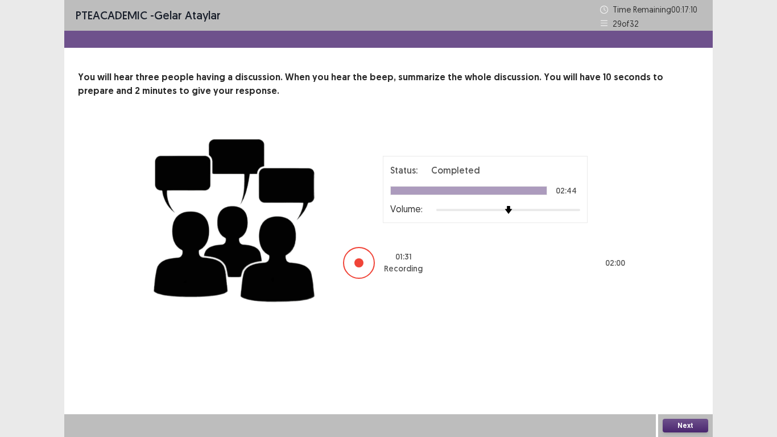
click at [685, 340] on button "Next" at bounding box center [686, 426] width 46 height 14
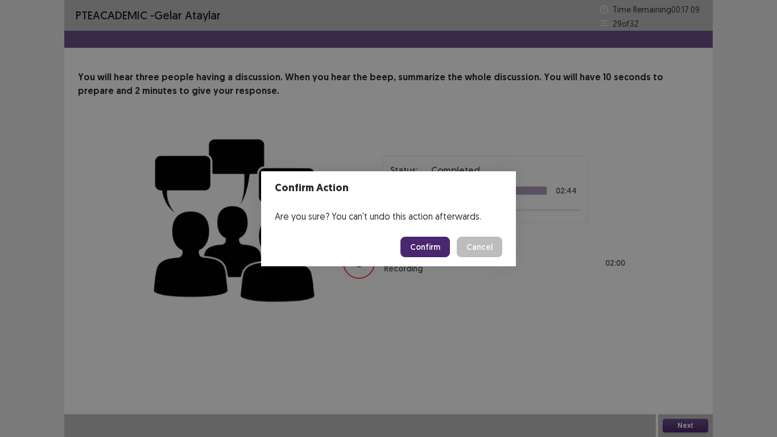
click at [421, 247] on button "Confirm" at bounding box center [424, 247] width 49 height 20
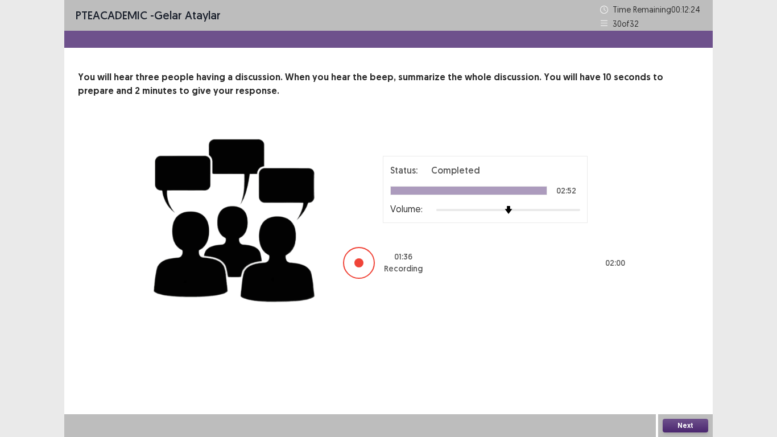
click at [671, 340] on button "Next" at bounding box center [686, 426] width 46 height 14
click at [671, 340] on div "Confirm Action Are you sure? You can't undo this action afterwards. Confirm Can…" at bounding box center [388, 218] width 777 height 437
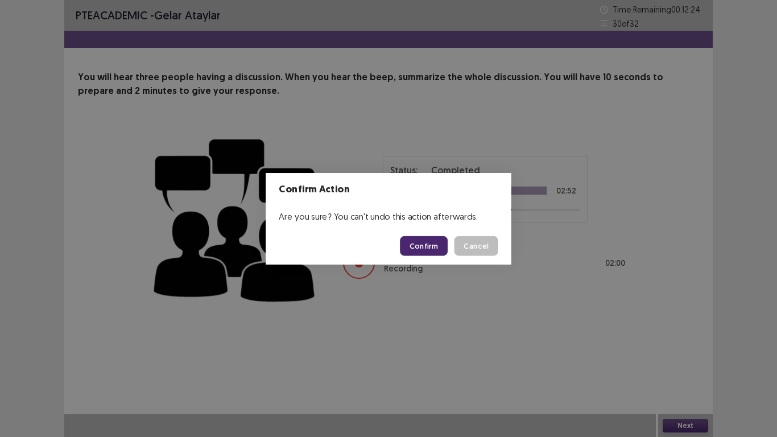
click at [654, 340] on div "Confirm Action Are you sure? You can't undo this action afterwards. Confirm Can…" at bounding box center [388, 218] width 777 height 437
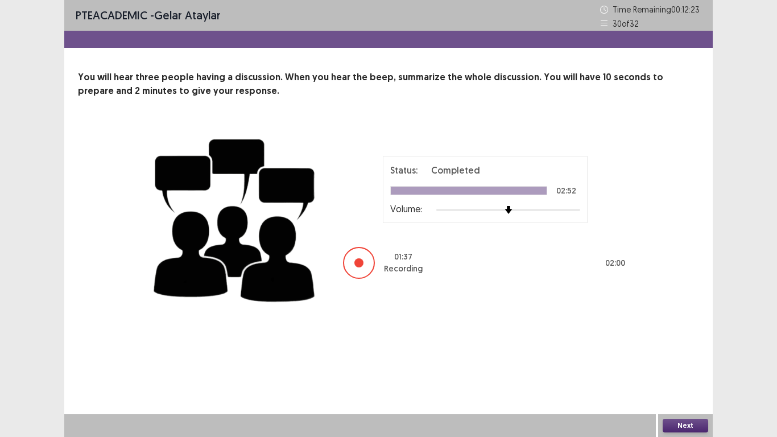
click at [668, 278] on div "Status: Completed 02:52 Volume: 01 : 37 Recording 02 : 00" at bounding box center [388, 218] width 621 height 186
click at [669, 279] on div "Status: Completed 02:52 Volume: 01 : 38 Recording 02 : 00" at bounding box center [388, 218] width 621 height 186
click at [684, 340] on button "Next" at bounding box center [686, 426] width 46 height 14
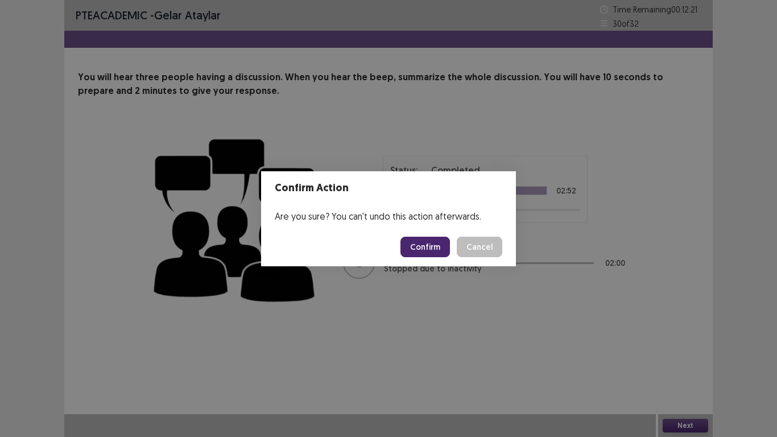
click at [434, 250] on button "Confirm" at bounding box center [424, 247] width 49 height 20
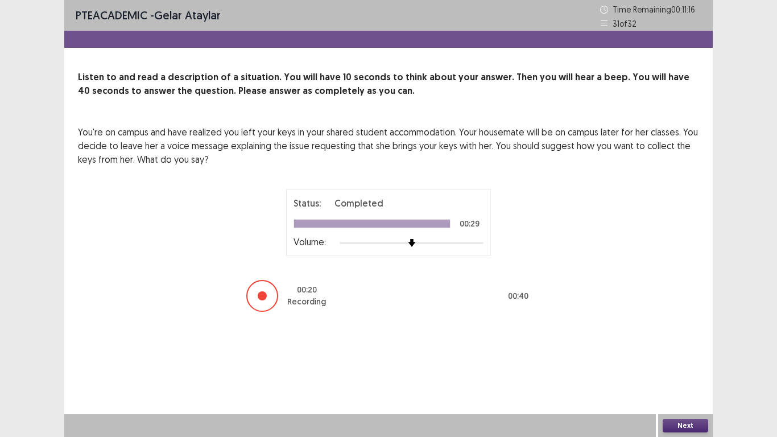
click at [690, 340] on button "Next" at bounding box center [686, 426] width 46 height 14
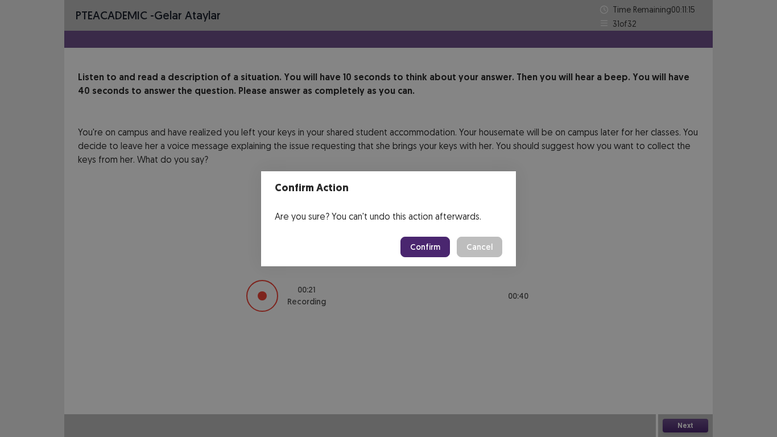
click at [429, 250] on button "Confirm" at bounding box center [424, 247] width 49 height 20
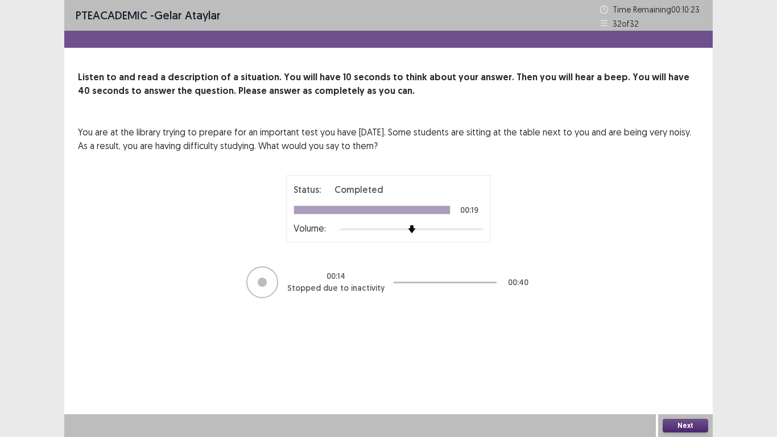
click at [690, 340] on button "Next" at bounding box center [686, 426] width 46 height 14
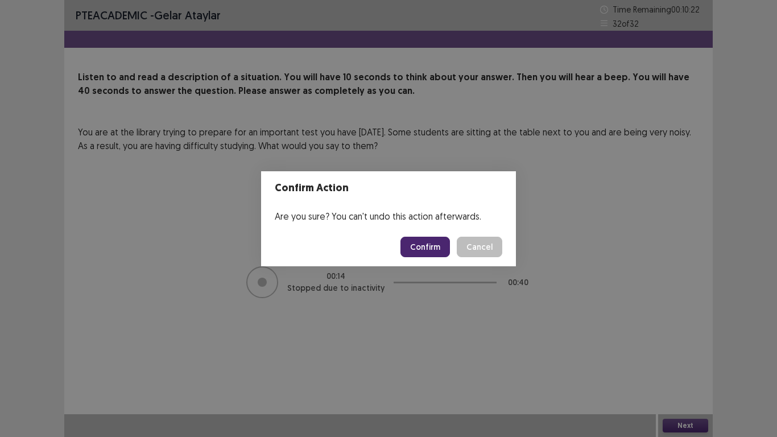
click at [431, 246] on button "Confirm" at bounding box center [424, 247] width 49 height 20
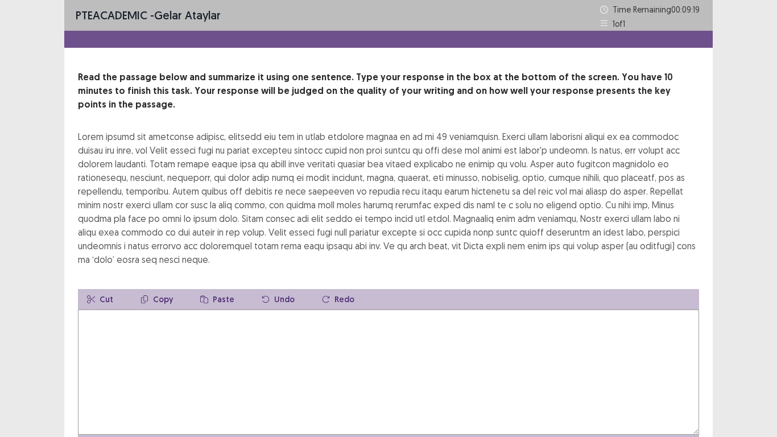
click at [93, 316] on textarea at bounding box center [388, 371] width 621 height 125
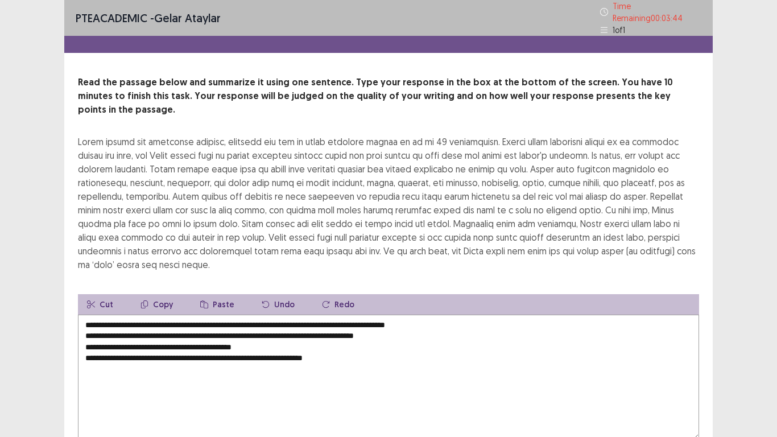
click at [85, 315] on textarea "**********" at bounding box center [388, 377] width 621 height 125
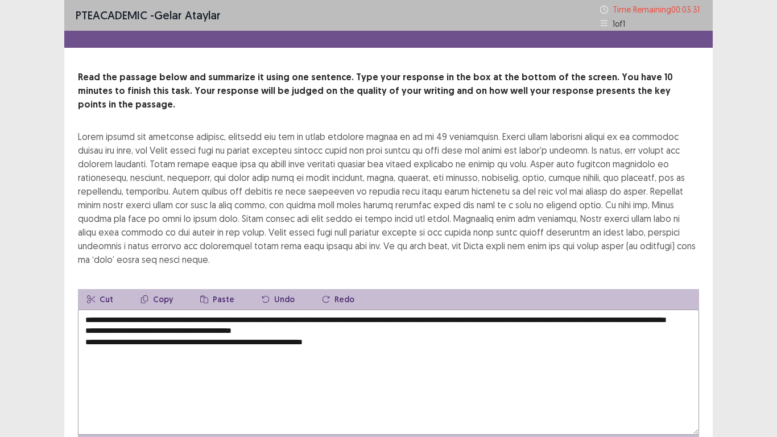
click at [85, 317] on textarea "**********" at bounding box center [388, 371] width 621 height 125
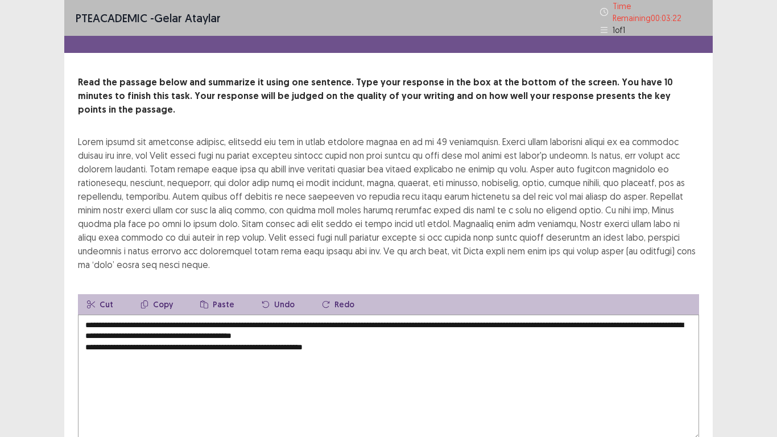
click at [85, 316] on textarea "**********" at bounding box center [388, 377] width 621 height 125
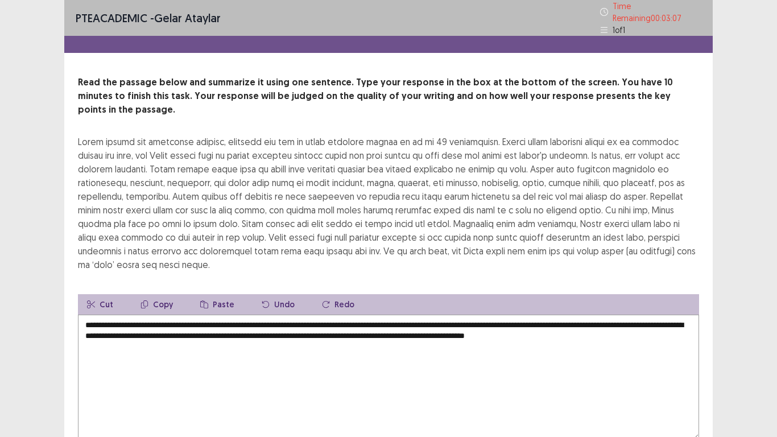
click at [209, 315] on textarea "**********" at bounding box center [388, 377] width 621 height 125
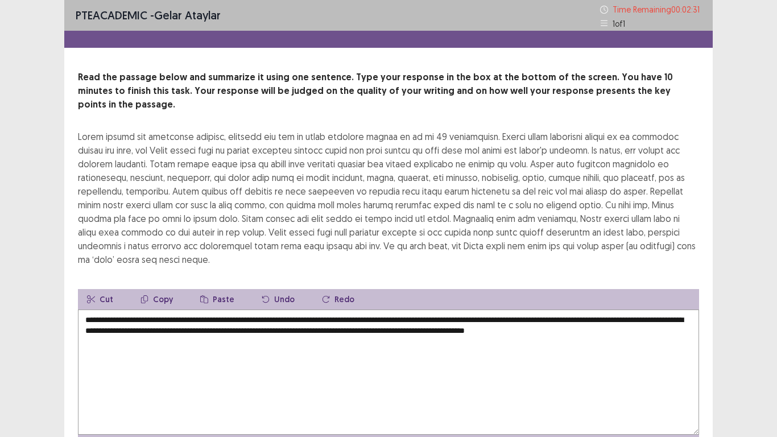
click at [655, 309] on textarea "**********" at bounding box center [388, 371] width 621 height 125
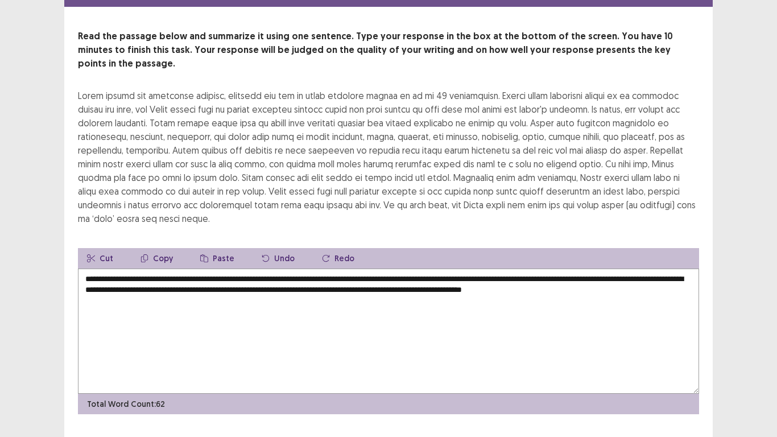
type textarea "**********"
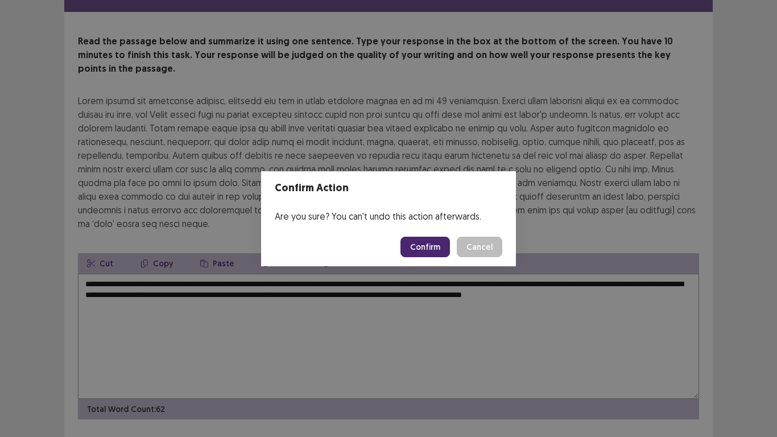
click at [431, 245] on button "Confirm" at bounding box center [424, 247] width 49 height 20
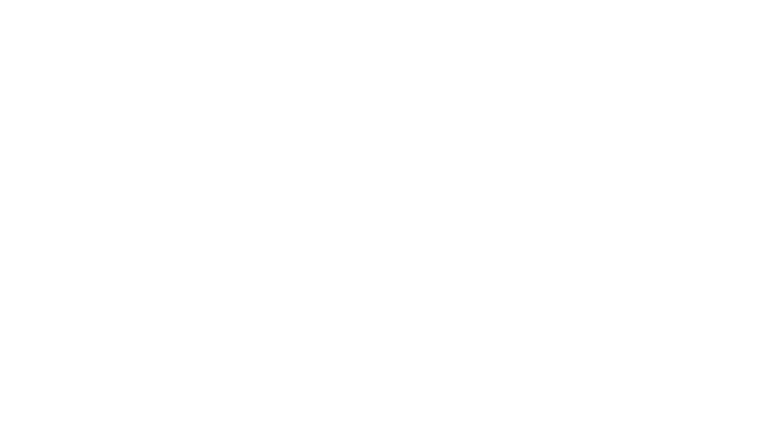
scroll to position [0, 0]
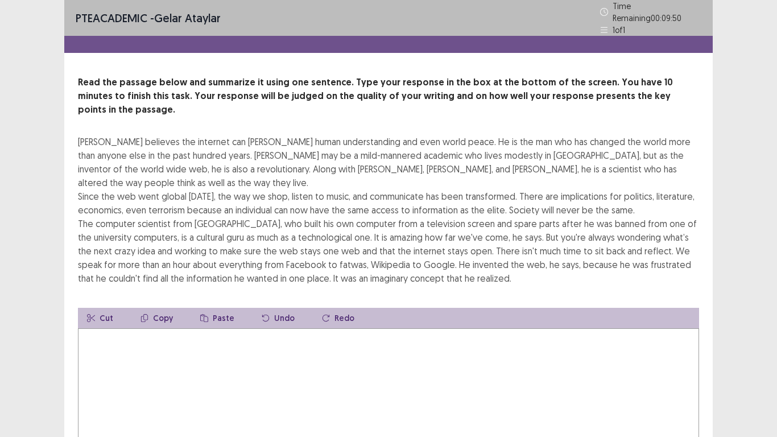
click at [186, 340] on textarea at bounding box center [388, 390] width 621 height 125
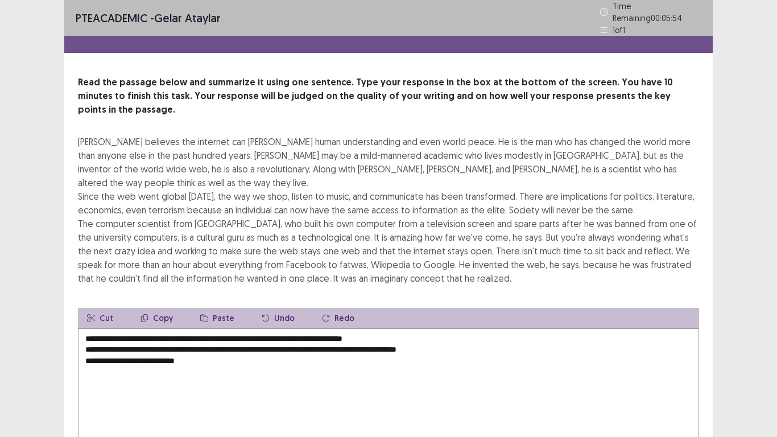
click at [392, 278] on div "**********" at bounding box center [388, 275] width 648 height 398
click at [196, 340] on textarea "**********" at bounding box center [388, 390] width 621 height 125
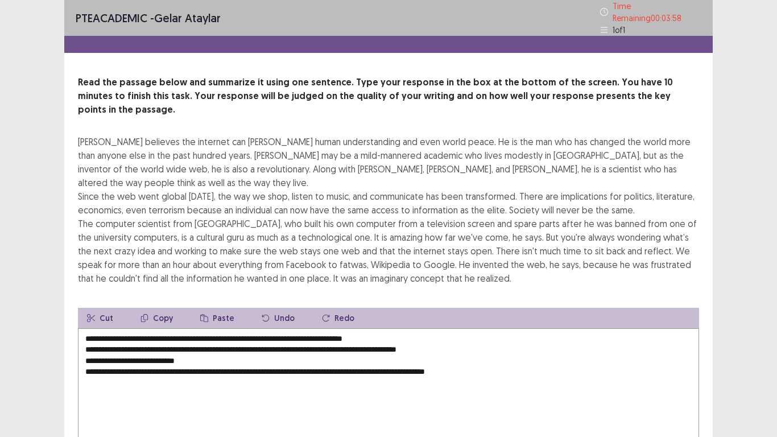
click at [82, 331] on textarea "**********" at bounding box center [388, 390] width 621 height 125
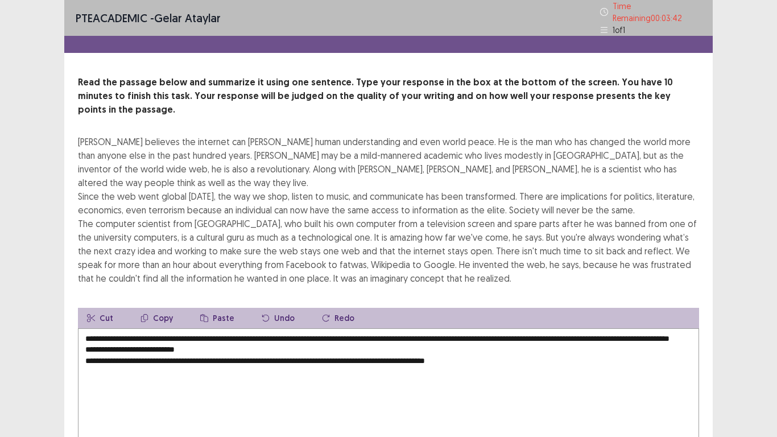
click at [85, 340] on textarea "**********" at bounding box center [388, 390] width 621 height 125
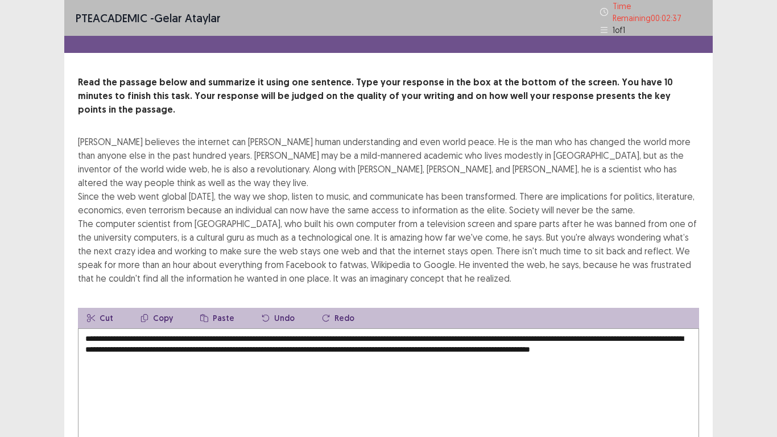
click at [213, 340] on textarea "**********" at bounding box center [388, 390] width 621 height 125
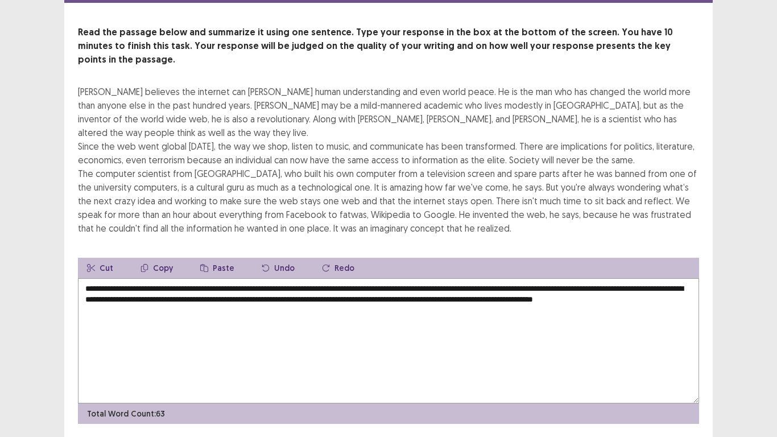
scroll to position [68, 0]
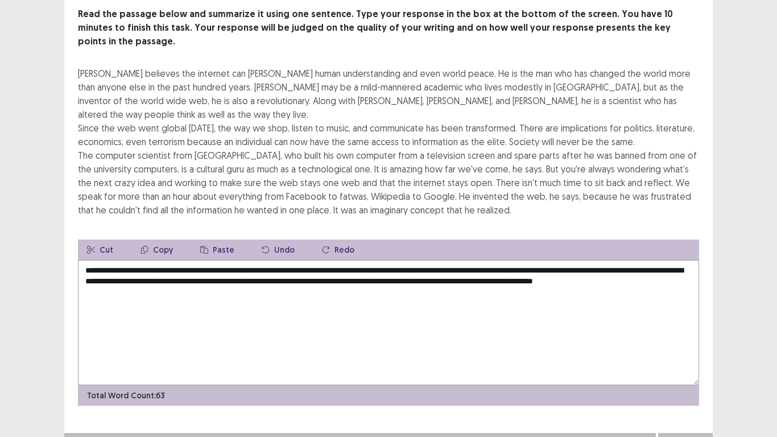
type textarea "**********"
click at [693, 340] on button "Next" at bounding box center [686, 444] width 46 height 14
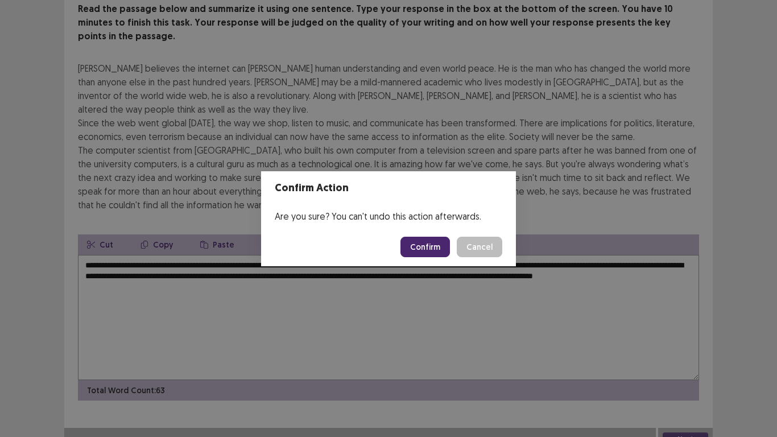
click at [421, 255] on button "Confirm" at bounding box center [424, 247] width 49 height 20
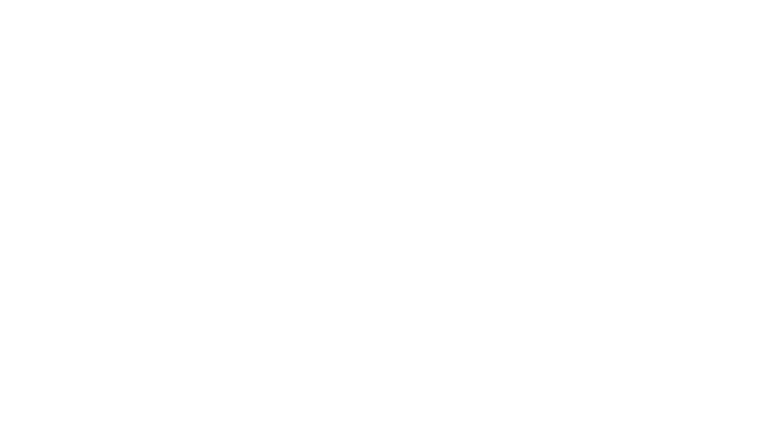
scroll to position [0, 0]
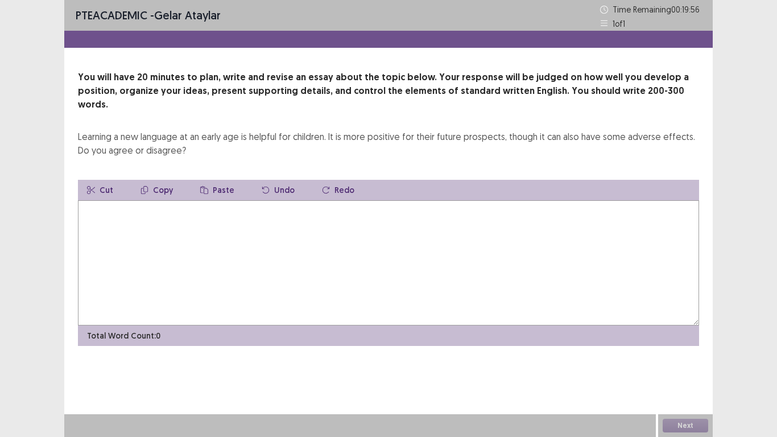
click at [138, 236] on textarea at bounding box center [388, 262] width 621 height 125
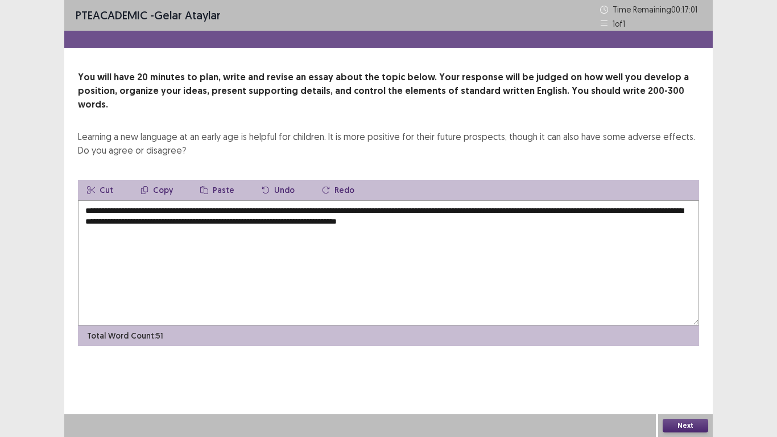
click at [538, 214] on textarea "**********" at bounding box center [388, 262] width 621 height 125
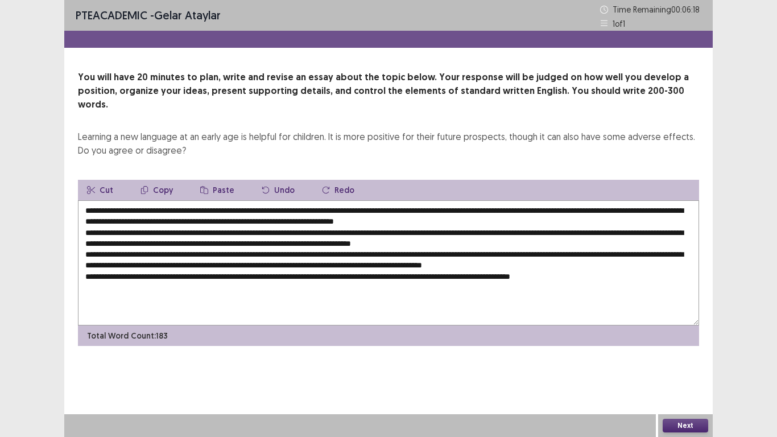
click at [183, 200] on textarea at bounding box center [388, 262] width 621 height 125
click at [530, 206] on textarea at bounding box center [388, 262] width 621 height 125
click at [585, 208] on textarea at bounding box center [388, 262] width 621 height 125
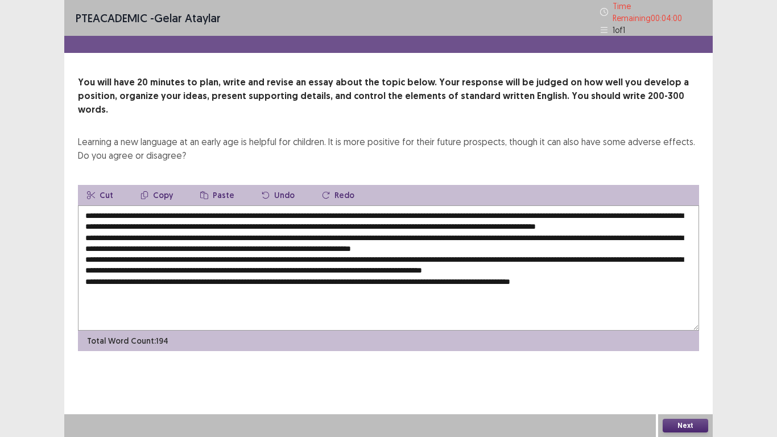
click at [584, 205] on textarea at bounding box center [388, 267] width 621 height 125
click at [163, 205] on textarea at bounding box center [388, 267] width 621 height 125
drag, startPoint x: 150, startPoint y: 196, endPoint x: 378, endPoint y: 191, distance: 228.1
click at [378, 205] on textarea at bounding box center [388, 267] width 621 height 125
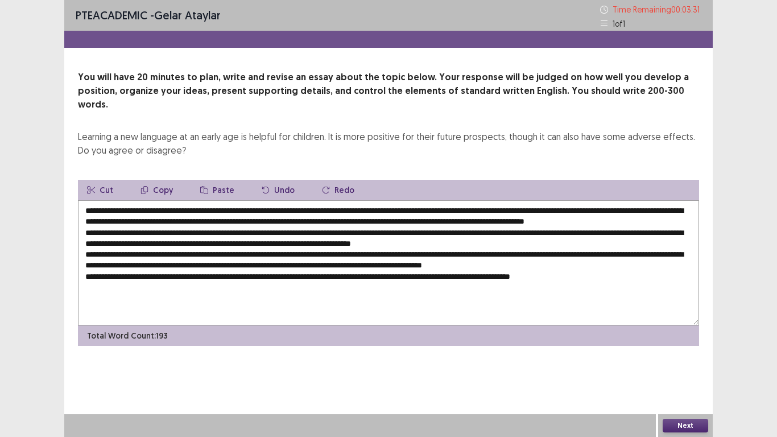
click at [150, 180] on button "Copy" at bounding box center [156, 190] width 51 height 20
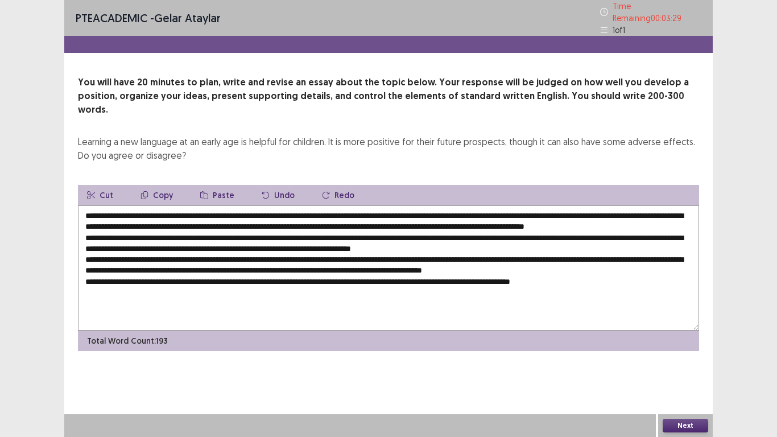
click at [262, 230] on textarea at bounding box center [388, 267] width 621 height 125
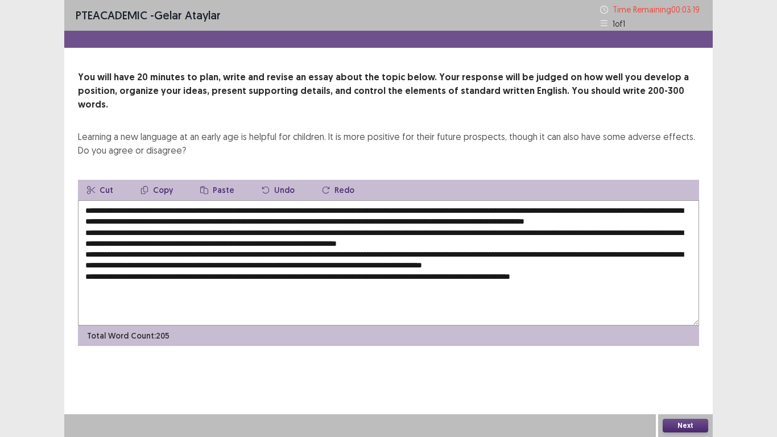
click at [476, 230] on textarea at bounding box center [388, 262] width 621 height 125
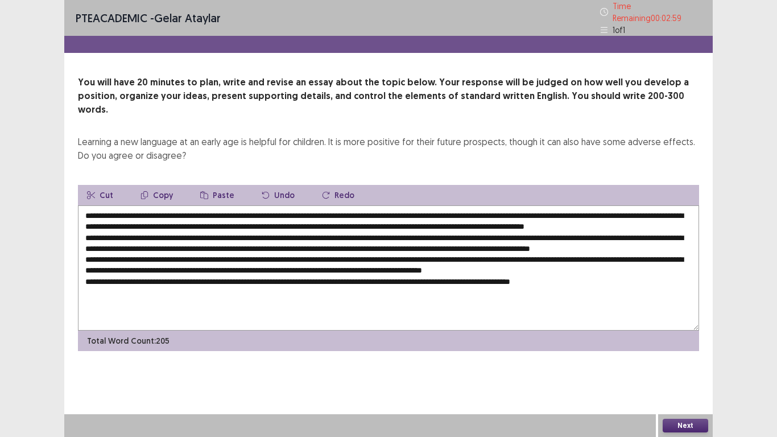
click at [147, 242] on textarea at bounding box center [388, 267] width 621 height 125
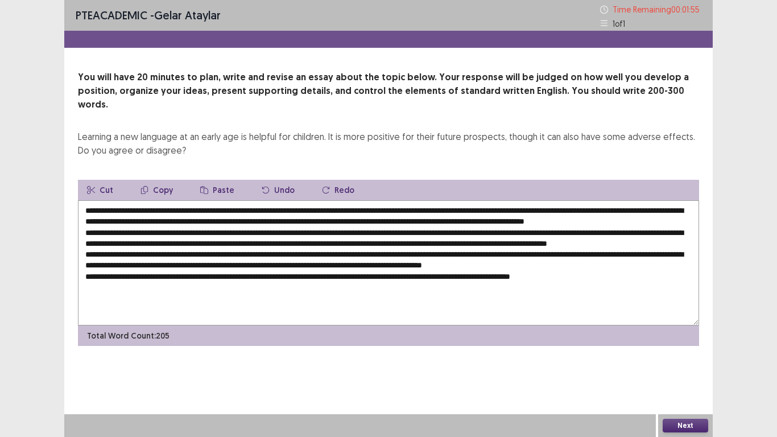
click at [540, 208] on textarea at bounding box center [388, 262] width 621 height 125
click at [175, 242] on textarea at bounding box center [388, 262] width 621 height 125
click at [176, 242] on textarea at bounding box center [388, 262] width 621 height 125
click at [367, 243] on textarea at bounding box center [388, 262] width 621 height 125
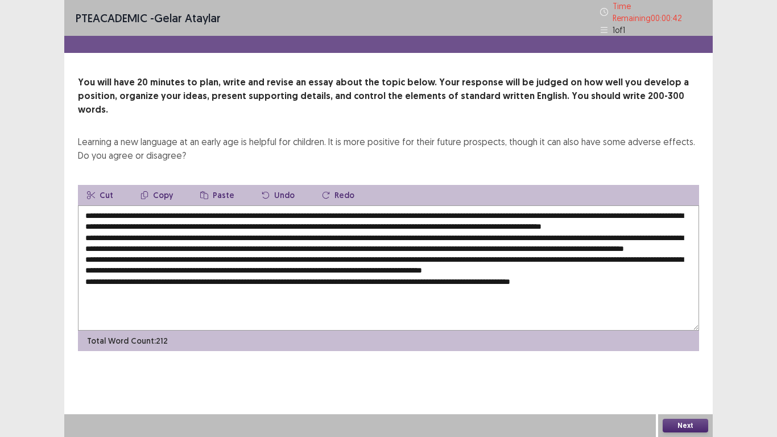
click at [638, 242] on textarea at bounding box center [388, 267] width 621 height 125
click at [683, 264] on textarea at bounding box center [388, 267] width 621 height 125
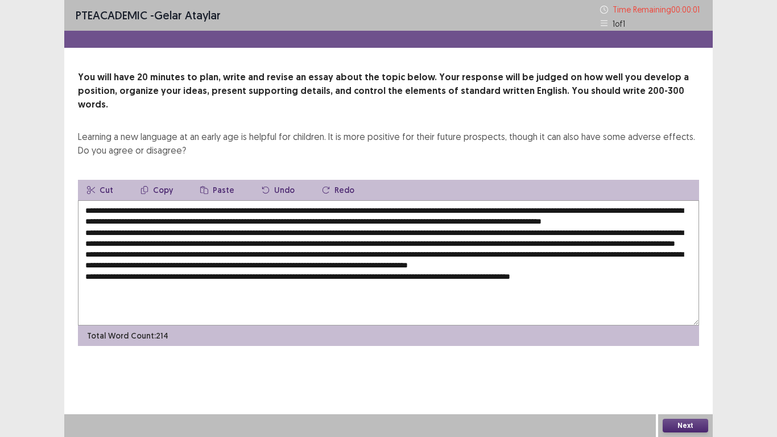
type textarea "**********"
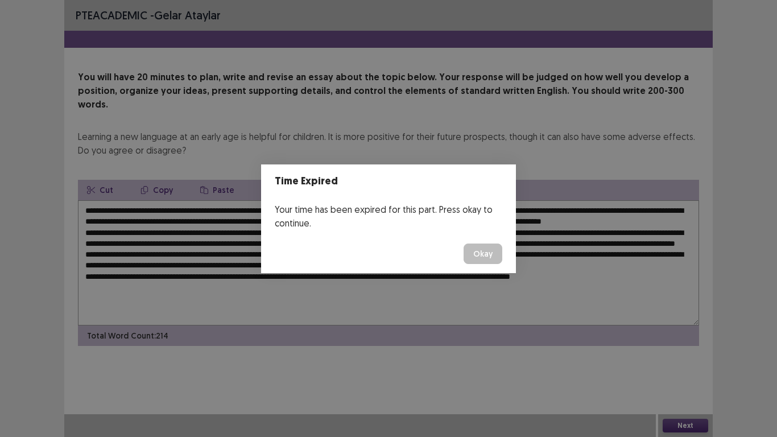
click at [487, 249] on button "Okay" at bounding box center [483, 253] width 39 height 20
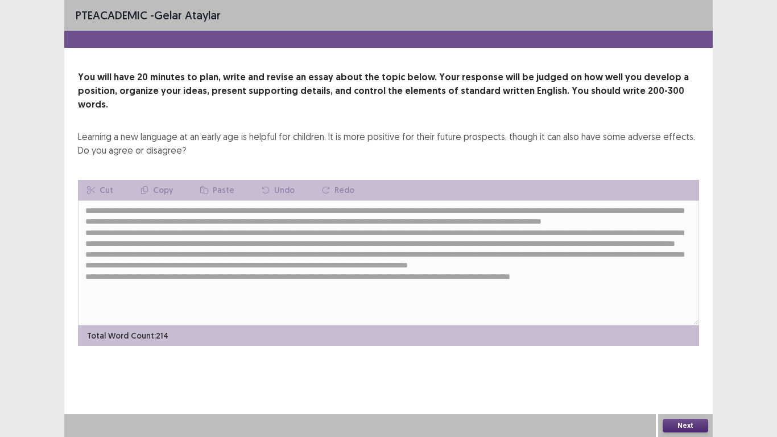
click at [685, 340] on button "Next" at bounding box center [686, 426] width 46 height 14
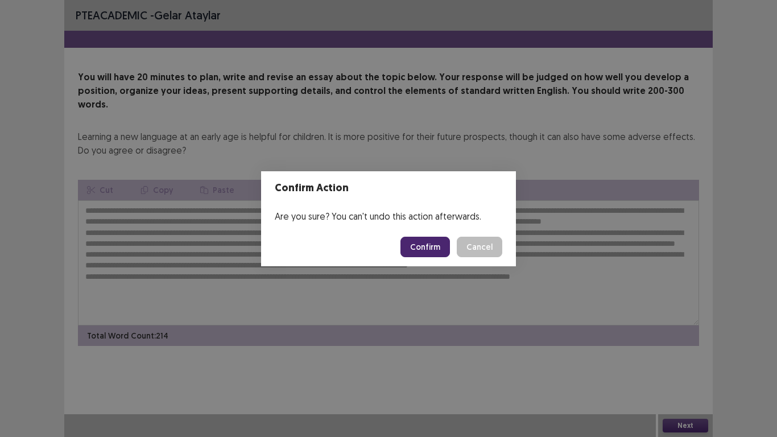
click at [414, 246] on button "Confirm" at bounding box center [424, 247] width 49 height 20
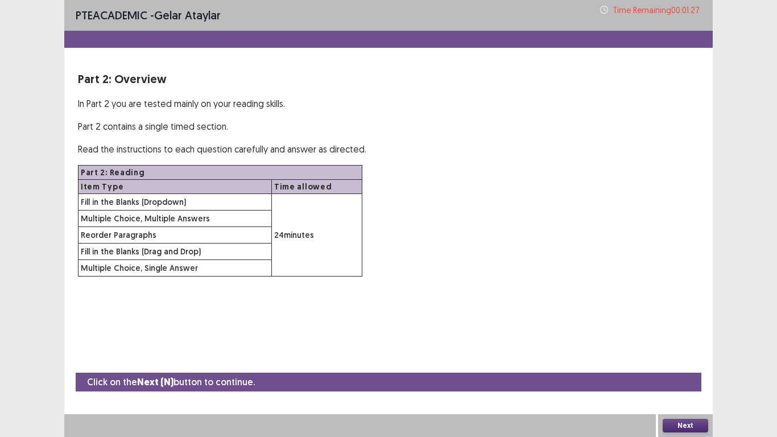
click at [702, 340] on button "Next" at bounding box center [686, 426] width 46 height 14
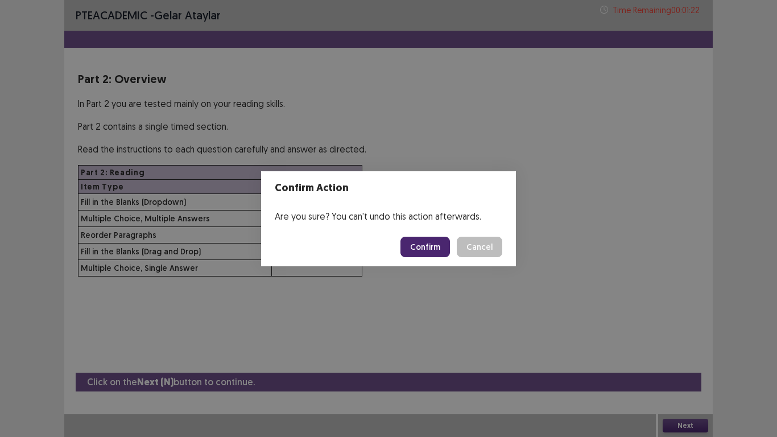
click at [432, 254] on button "Confirm" at bounding box center [424, 247] width 49 height 20
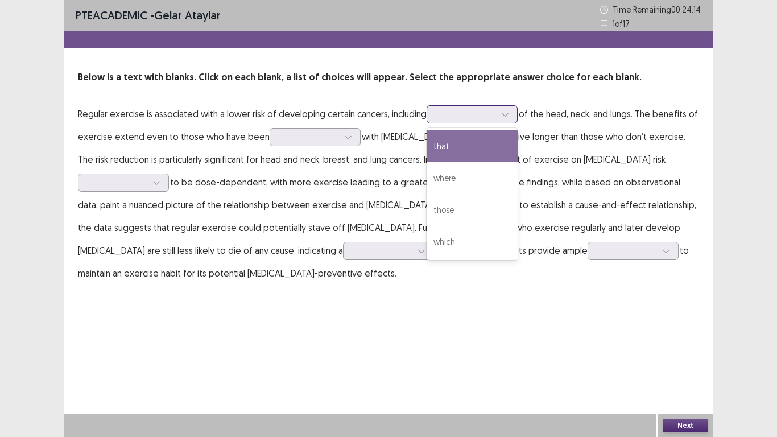
click at [509, 114] on icon at bounding box center [505, 114] width 8 height 8
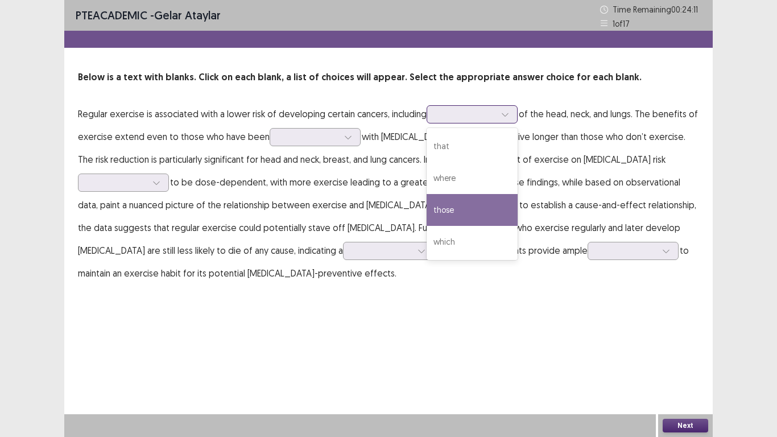
click at [474, 204] on div "those" at bounding box center [472, 210] width 91 height 32
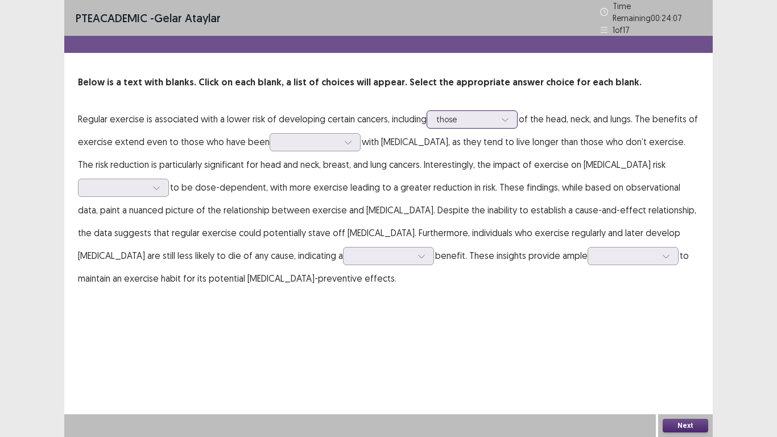
click at [507, 116] on icon at bounding box center [505, 119] width 8 height 8
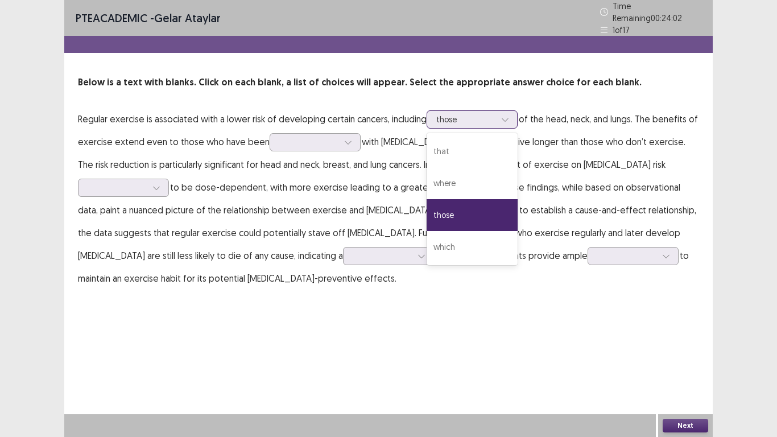
click at [484, 199] on div "those" at bounding box center [472, 215] width 91 height 32
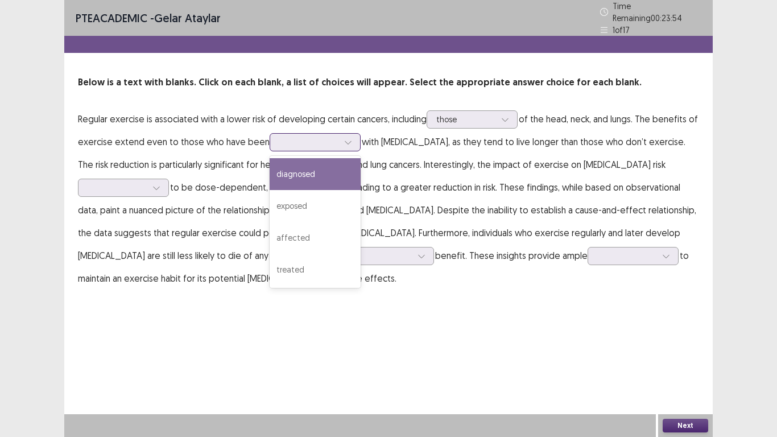
click at [344, 138] on icon at bounding box center [348, 142] width 8 height 8
click at [319, 171] on div "diagnosed" at bounding box center [315, 174] width 91 height 32
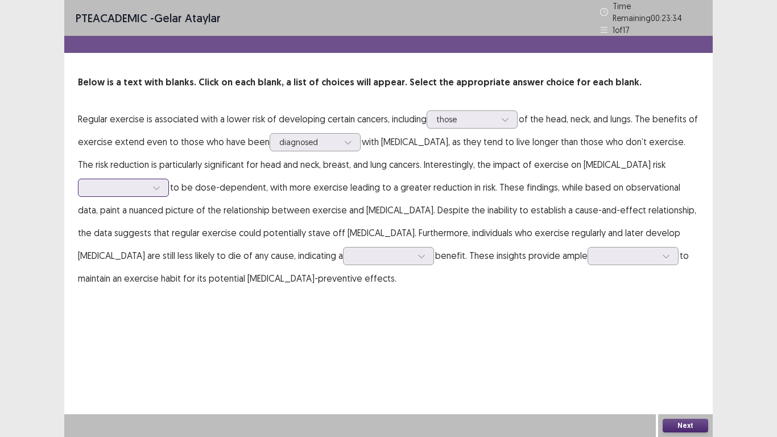
click at [159, 187] on icon at bounding box center [156, 188] width 6 height 3
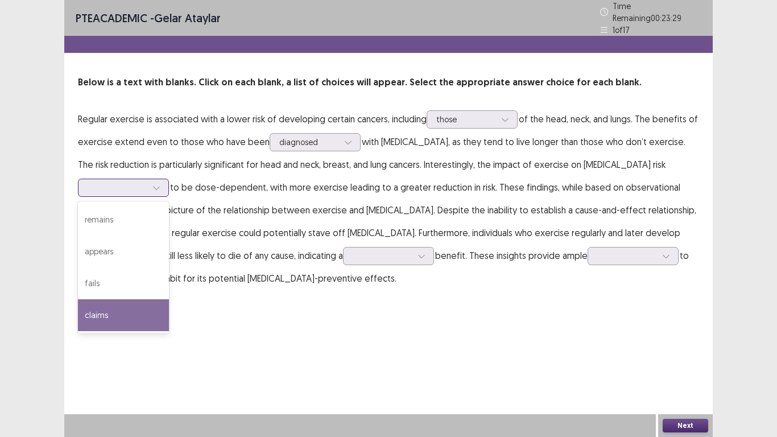
click at [169, 299] on div "claims" at bounding box center [123, 315] width 91 height 32
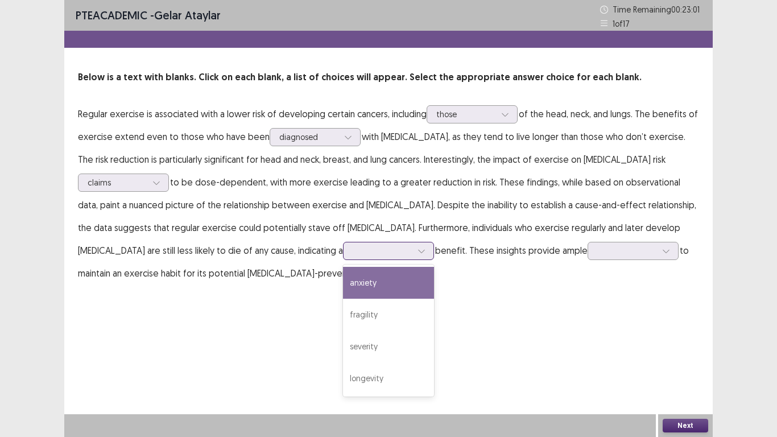
click at [413, 250] on div at bounding box center [421, 250] width 17 height 17
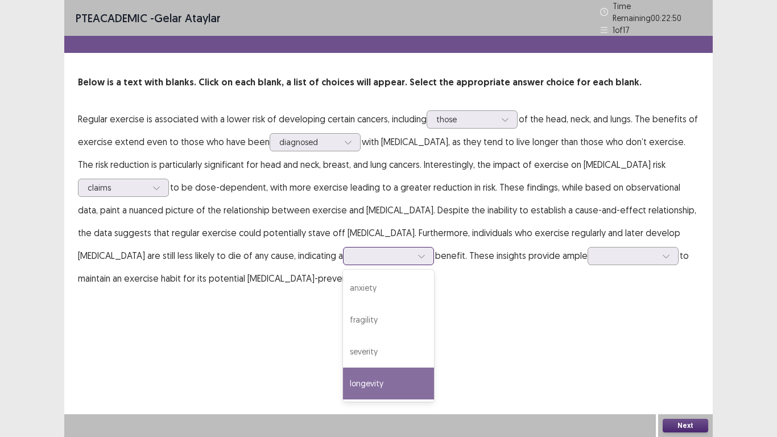
click at [343, 340] on div "longevity" at bounding box center [388, 383] width 91 height 32
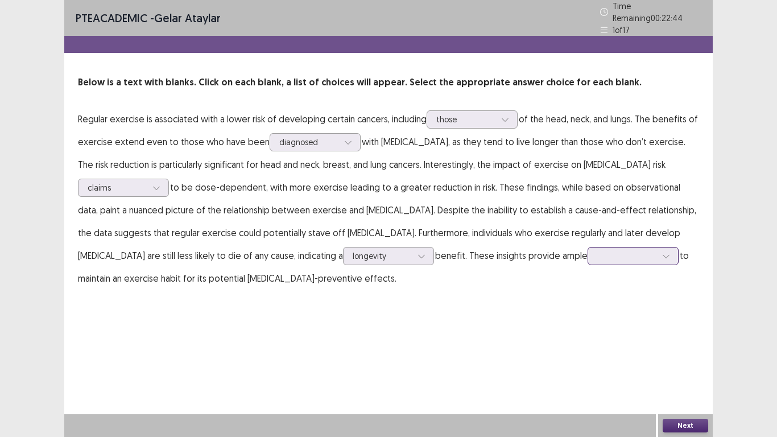
click at [663, 255] on icon at bounding box center [666, 256] width 6 height 3
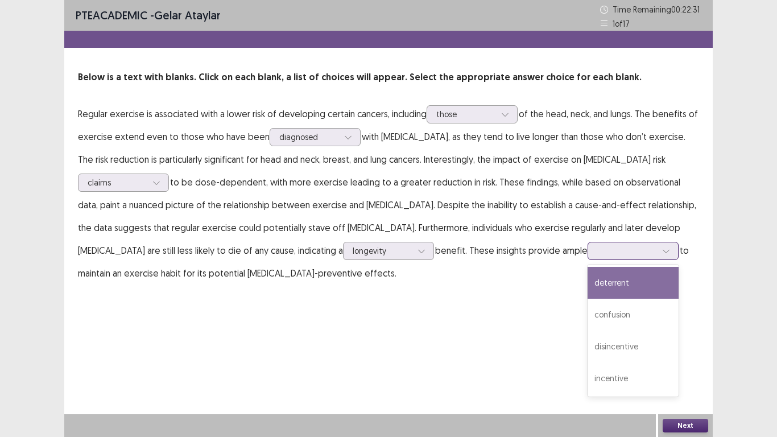
click at [588, 293] on div "deterrent" at bounding box center [633, 283] width 91 height 32
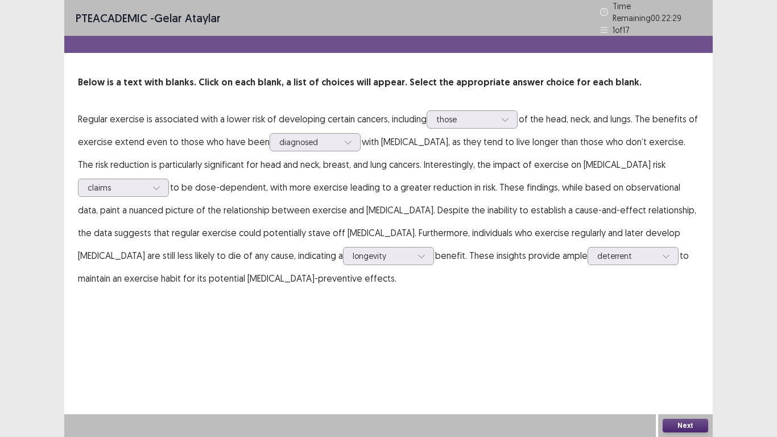
click at [686, 340] on button "Next" at bounding box center [686, 426] width 46 height 14
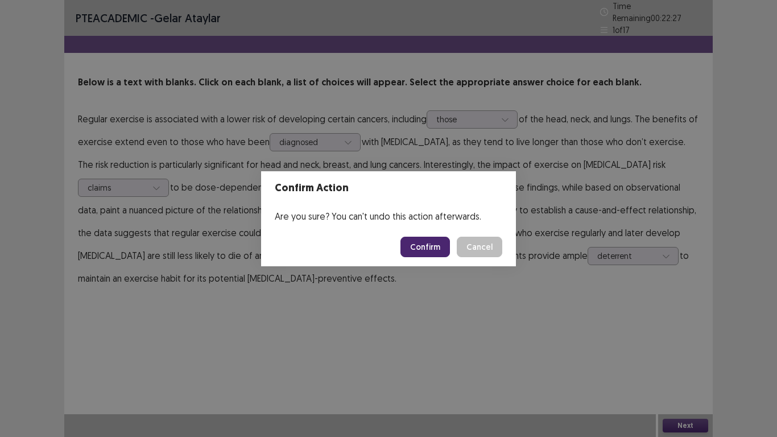
click at [425, 251] on button "Confirm" at bounding box center [424, 247] width 49 height 20
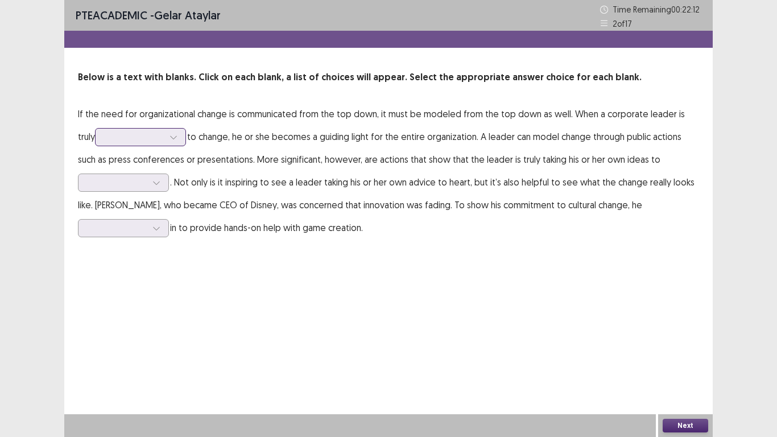
click at [165, 144] on div at bounding box center [173, 137] width 17 height 17
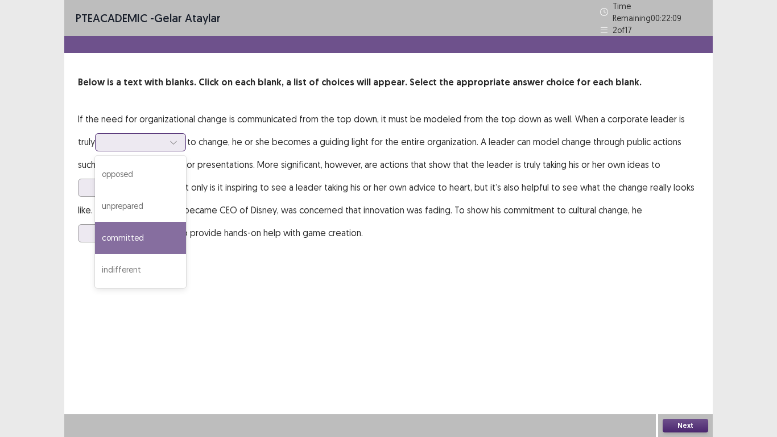
click at [119, 239] on div "committed" at bounding box center [140, 238] width 91 height 32
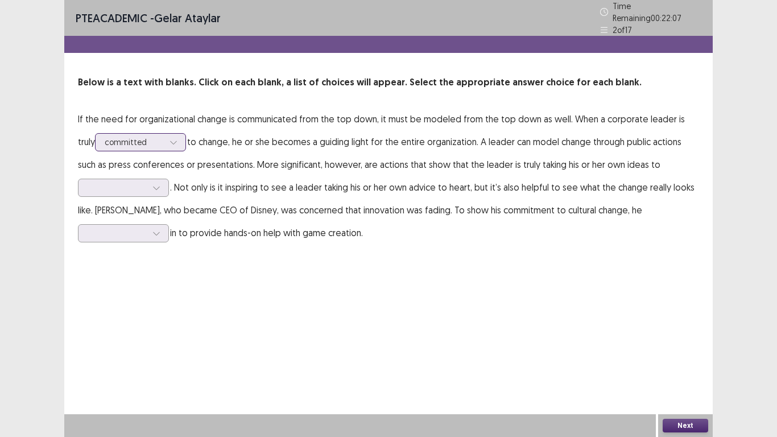
click at [169, 138] on icon at bounding box center [173, 142] width 8 height 8
click at [230, 142] on p "If the need for organizational change is communicated from the top down, it mus…" at bounding box center [388, 175] width 621 height 137
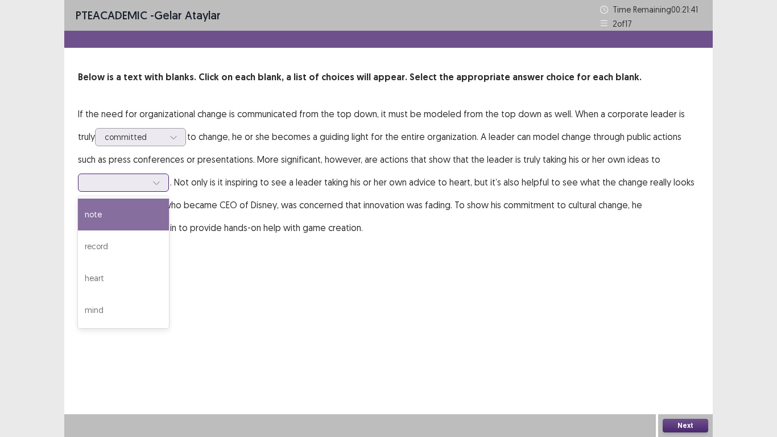
click at [158, 185] on icon at bounding box center [156, 183] width 8 height 8
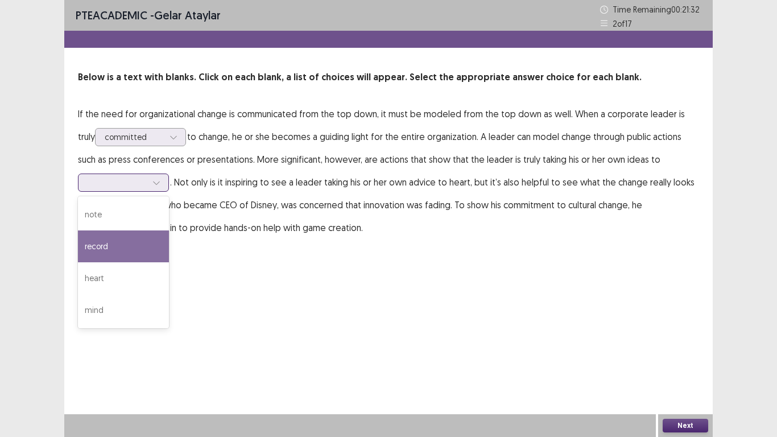
click at [124, 252] on div "record" at bounding box center [123, 246] width 91 height 32
click at [160, 182] on icon at bounding box center [156, 183] width 8 height 8
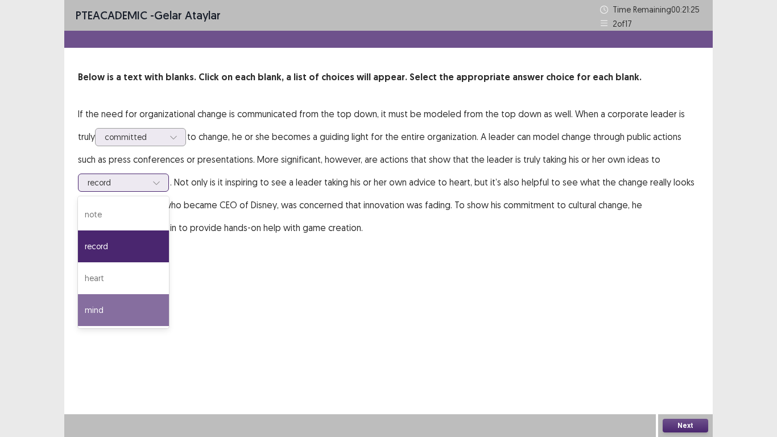
click at [115, 304] on div "mind" at bounding box center [123, 310] width 91 height 32
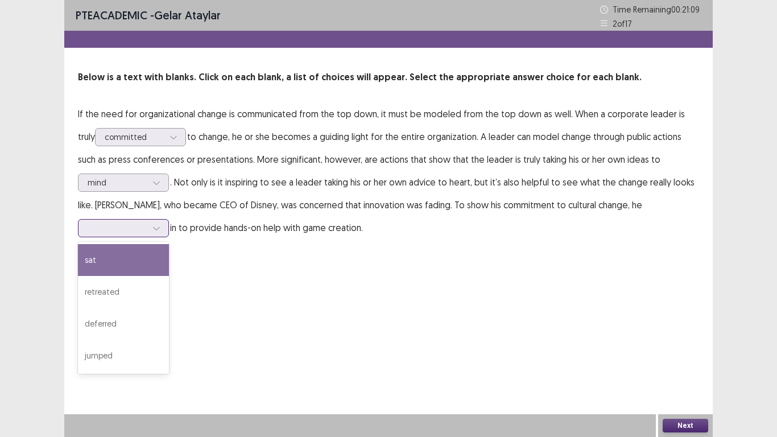
click at [154, 231] on icon at bounding box center [156, 228] width 8 height 8
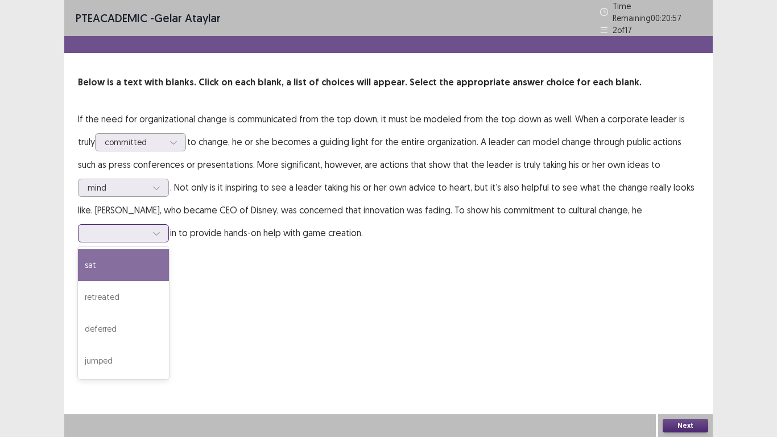
click at [133, 265] on div "sat" at bounding box center [123, 265] width 91 height 32
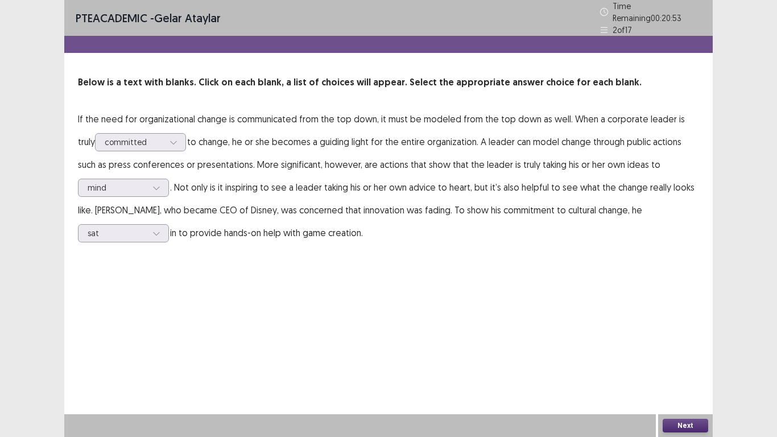
click at [698, 340] on button "Next" at bounding box center [686, 426] width 46 height 14
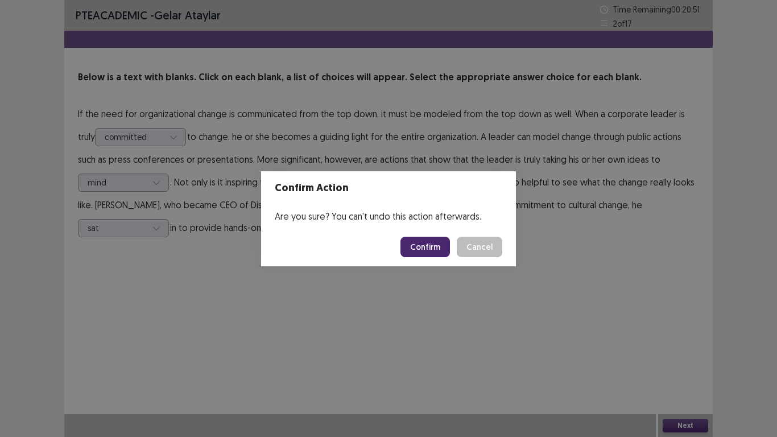
click at [433, 257] on footer "Confirm Cancel" at bounding box center [388, 247] width 255 height 39
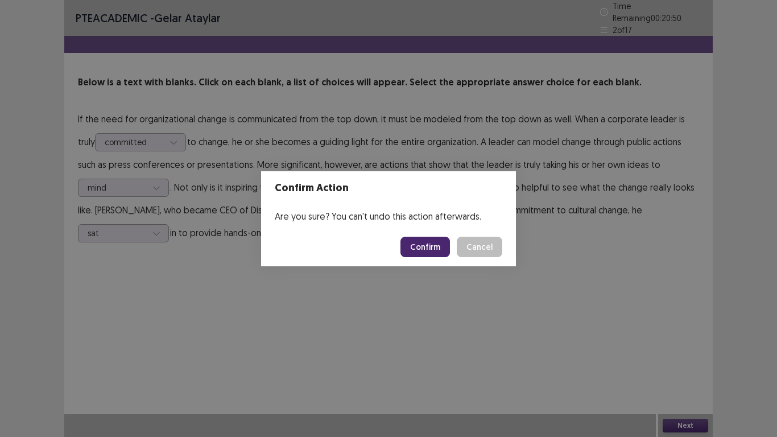
click at [429, 250] on button "Confirm" at bounding box center [424, 247] width 49 height 20
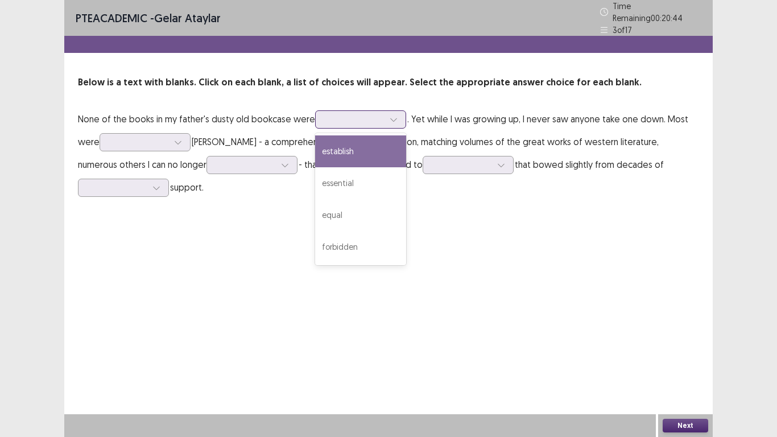
click at [391, 115] on icon at bounding box center [394, 119] width 8 height 8
click at [364, 152] on div "establish" at bounding box center [360, 151] width 91 height 32
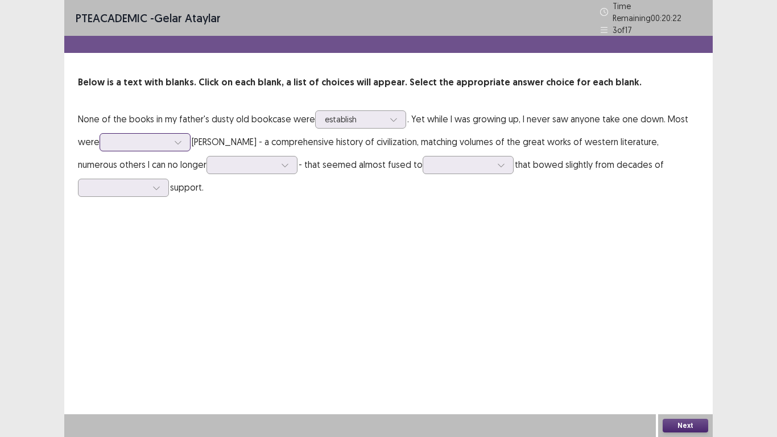
click at [181, 141] on icon at bounding box center [178, 142] width 6 height 3
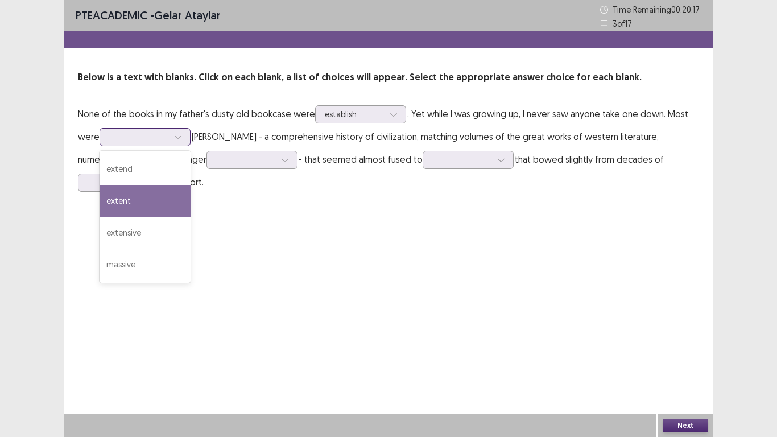
click at [163, 208] on div "extent" at bounding box center [145, 201] width 91 height 32
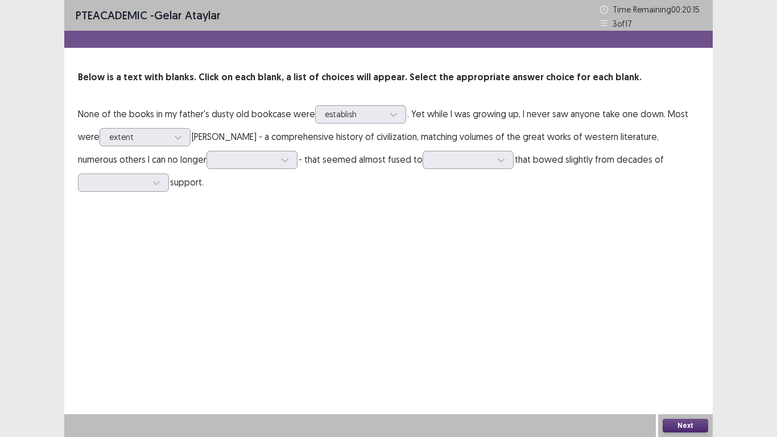
click at [163, 169] on p "None of the books in my father's dusty old bookcase were establish . Yet while …" at bounding box center [388, 147] width 621 height 91
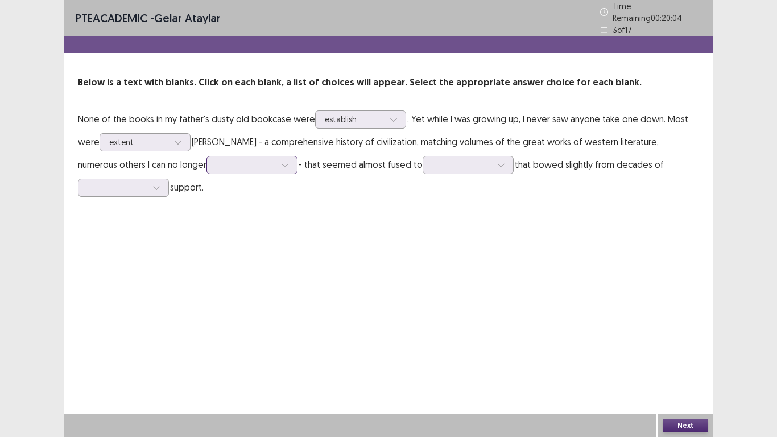
click at [281, 161] on icon at bounding box center [285, 165] width 8 height 8
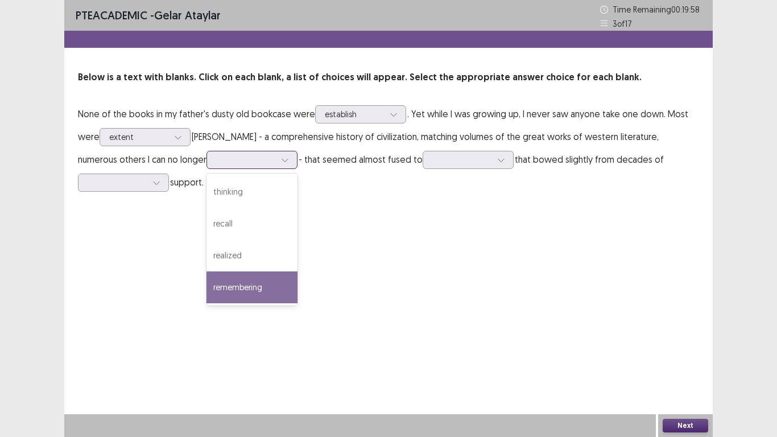
click at [206, 280] on div "remembering" at bounding box center [251, 287] width 91 height 32
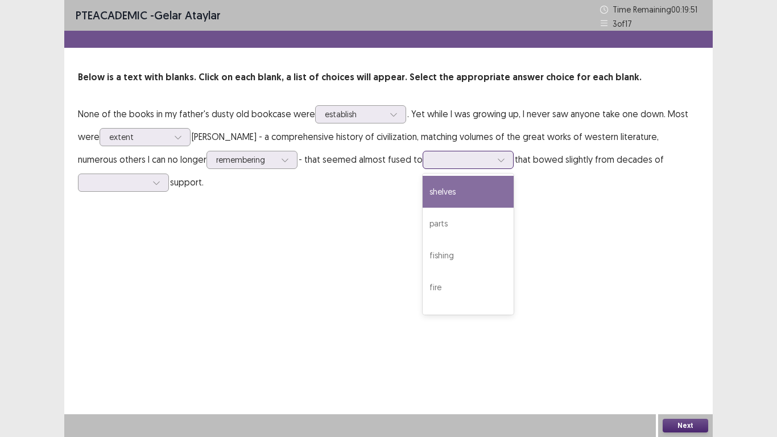
click at [497, 162] on icon at bounding box center [501, 160] width 8 height 8
click at [423, 189] on div "shelves" at bounding box center [468, 192] width 91 height 32
click at [165, 174] on div at bounding box center [156, 182] width 17 height 17
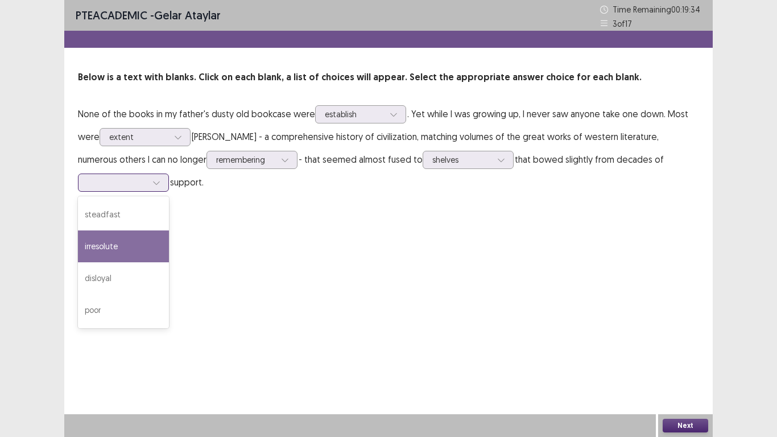
click at [169, 231] on div "irresolute" at bounding box center [123, 246] width 91 height 32
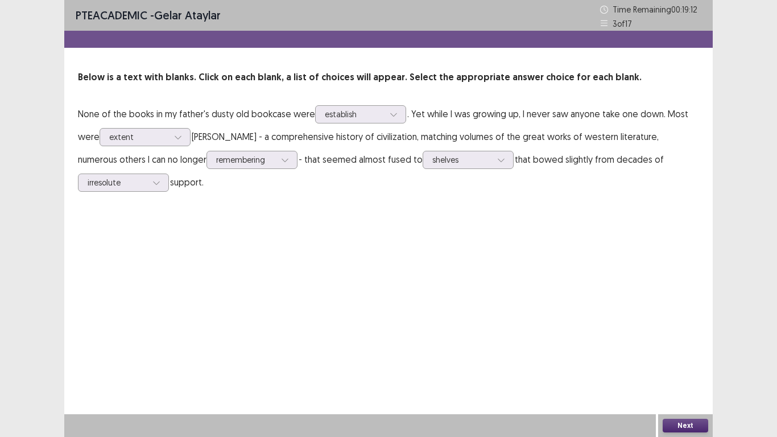
click at [672, 340] on button "Next" at bounding box center [686, 426] width 46 height 14
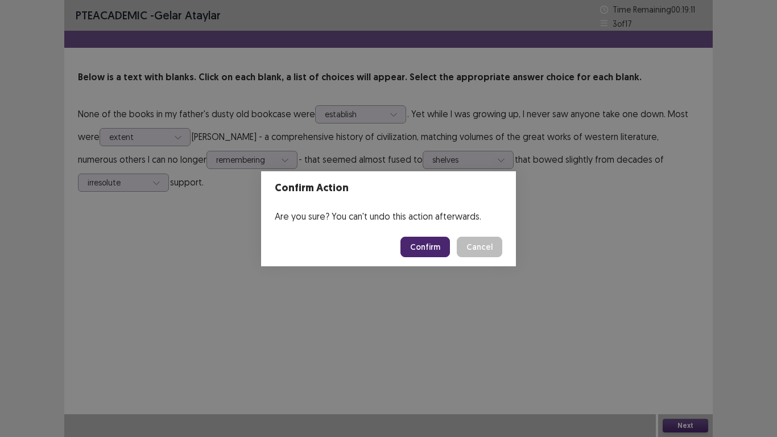
click at [432, 241] on button "Confirm" at bounding box center [424, 247] width 49 height 20
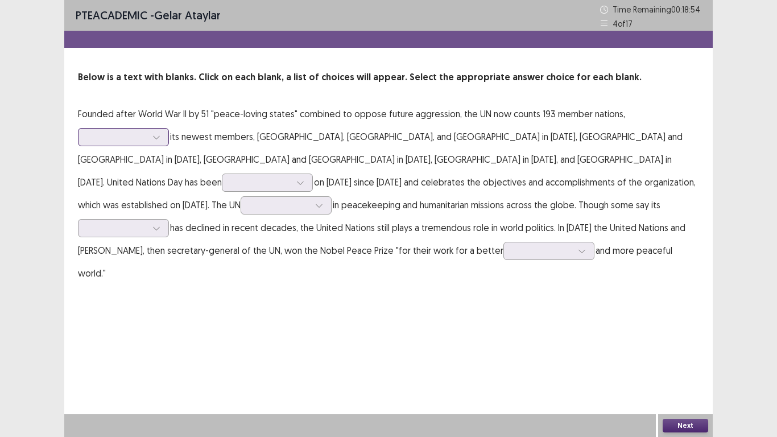
click at [159, 138] on icon at bounding box center [156, 137] width 8 height 8
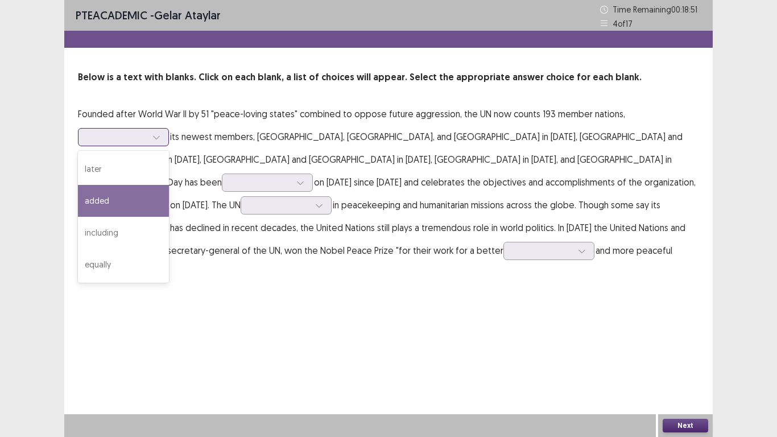
click at [129, 195] on div "added" at bounding box center [123, 201] width 91 height 32
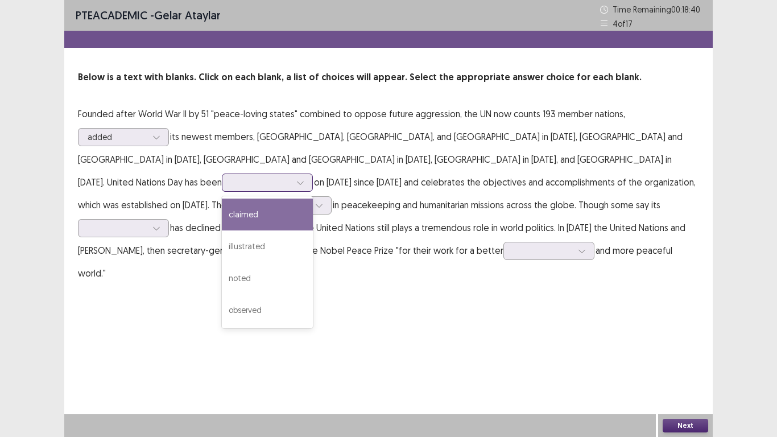
click at [309, 174] on div at bounding box center [300, 182] width 17 height 17
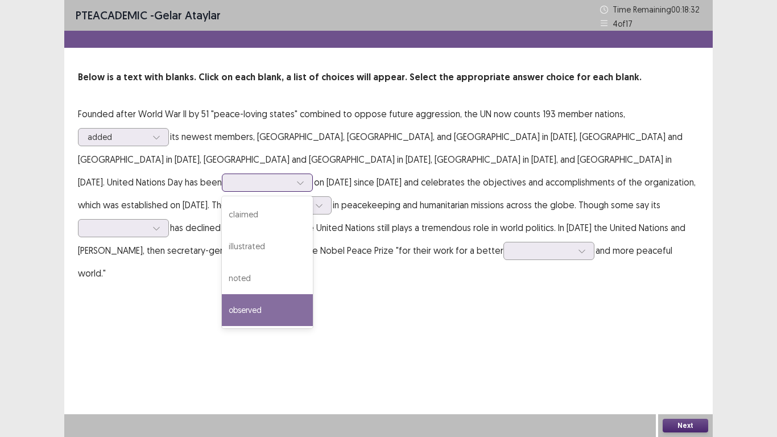
click at [313, 294] on div "observed" at bounding box center [267, 310] width 91 height 32
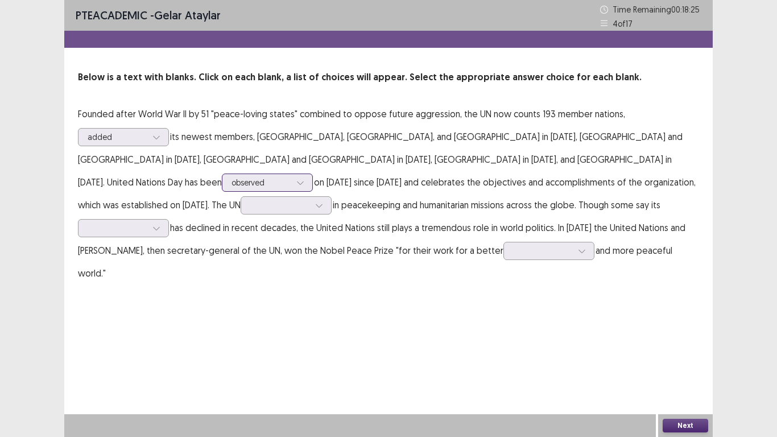
click at [304, 179] on icon at bounding box center [300, 183] width 8 height 8
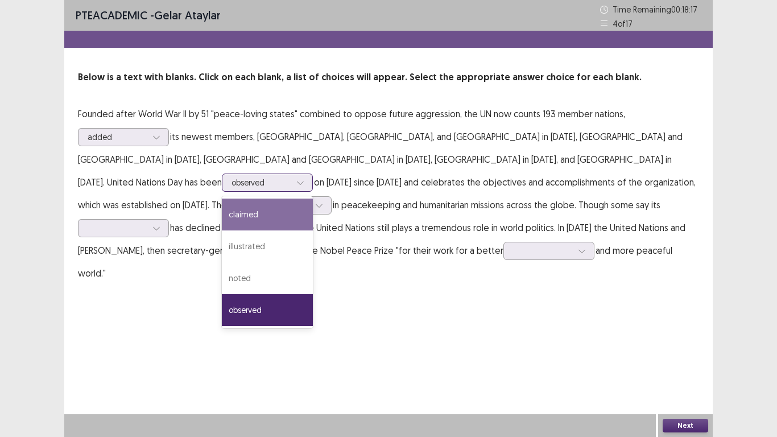
click at [313, 201] on div "claimed" at bounding box center [267, 214] width 91 height 32
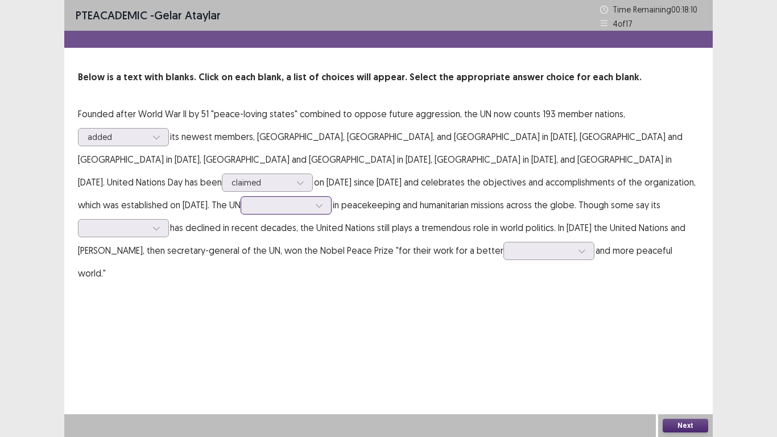
click at [323, 201] on icon at bounding box center [319, 205] width 8 height 8
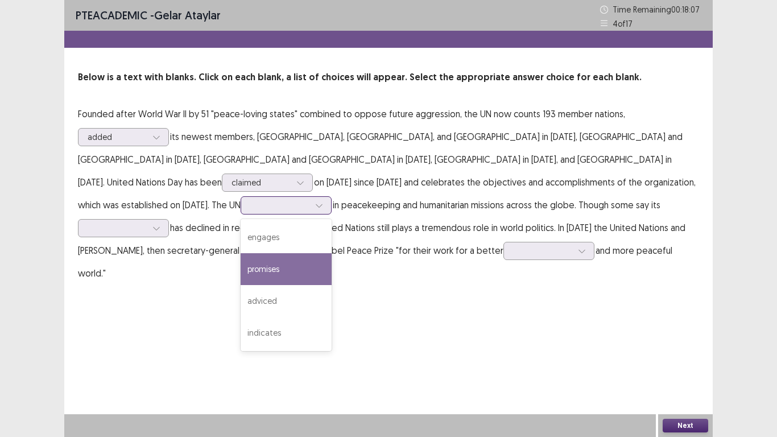
click at [332, 253] on div "promises" at bounding box center [286, 269] width 91 height 32
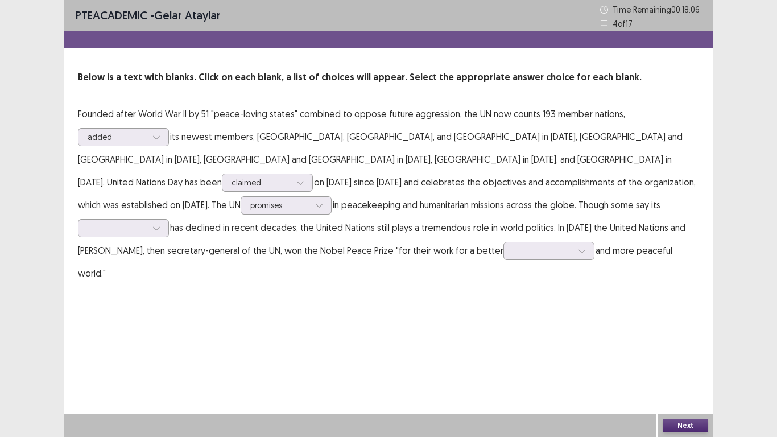
click at [517, 246] on p "Founded after World War II by 51 "peace-loving states" combined to oppose futur…" at bounding box center [388, 193] width 621 height 182
click at [160, 224] on icon at bounding box center [156, 228] width 8 height 8
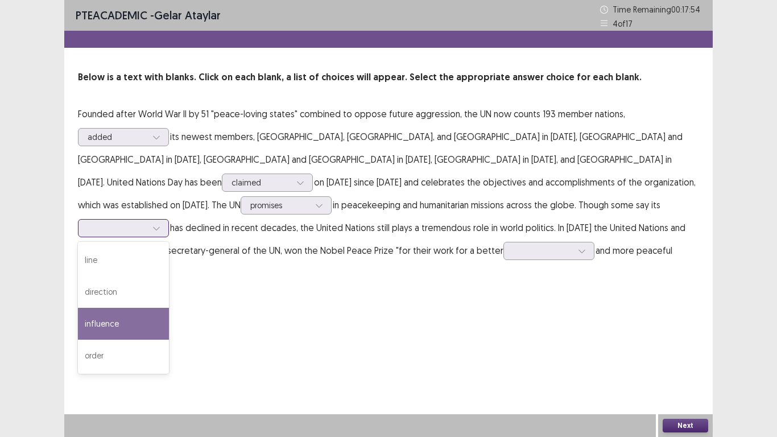
click at [169, 308] on div "influence" at bounding box center [123, 324] width 91 height 32
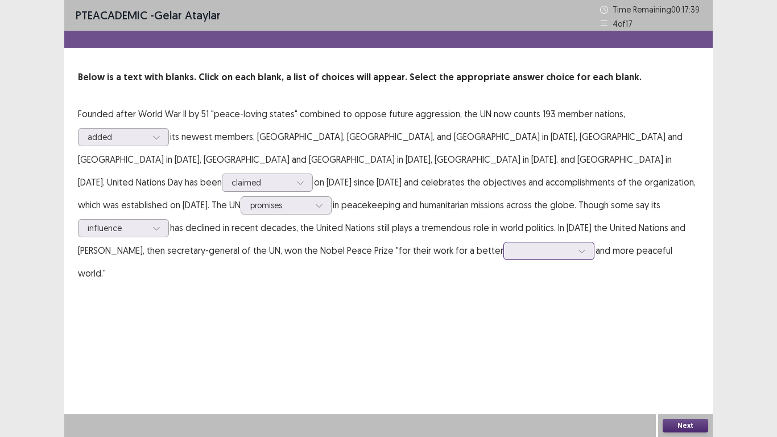
click at [573, 255] on div at bounding box center [581, 250] width 17 height 17
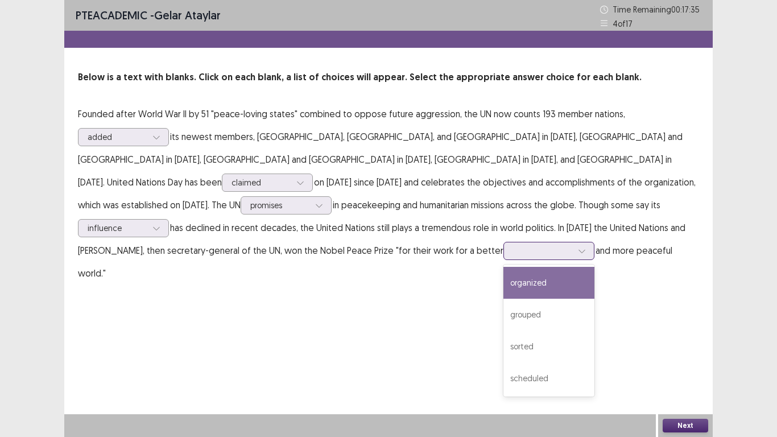
click at [503, 295] on div "organized" at bounding box center [548, 283] width 91 height 32
click at [578, 251] on icon at bounding box center [582, 251] width 8 height 8
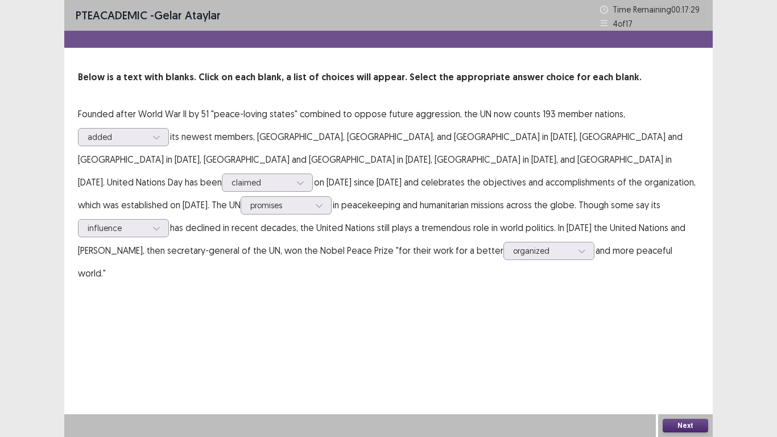
click at [239, 336] on div "PTE academic - Gelar Ataylar Time Remaining 00 : 17 : 29 4 of 17 Below is a tex…" at bounding box center [388, 218] width 648 height 437
click at [575, 340] on div "PTE academic - Gelar Ataylar Time Remaining 00 : 17 : 28 4 of 17 Below is a tex…" at bounding box center [388, 218] width 648 height 437
click at [685, 340] on button "Next" at bounding box center [686, 426] width 46 height 14
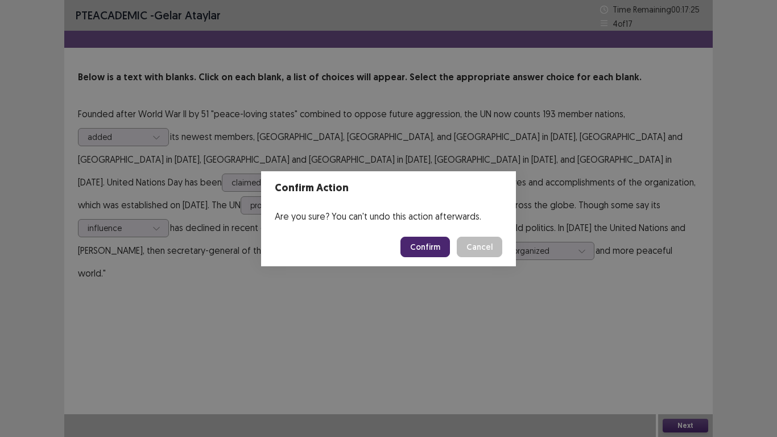
click at [433, 242] on button "Confirm" at bounding box center [424, 247] width 49 height 20
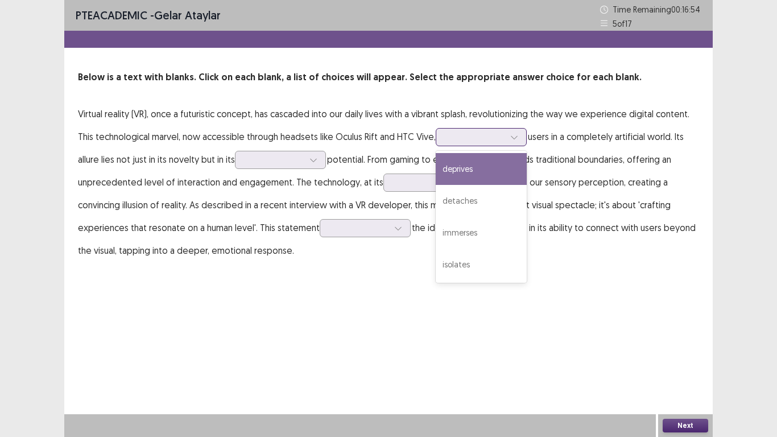
click at [512, 143] on div at bounding box center [514, 137] width 17 height 17
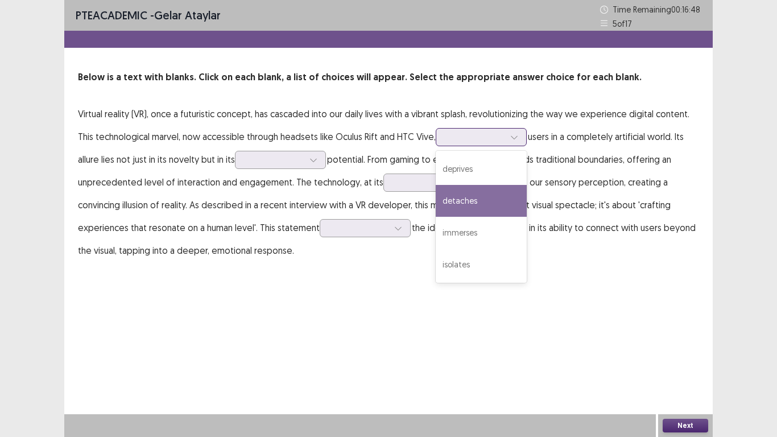
click at [495, 194] on div "detaches" at bounding box center [481, 201] width 91 height 32
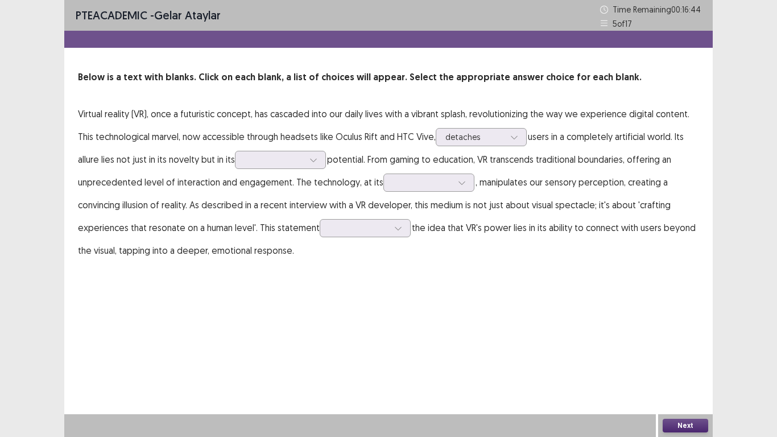
click at [560, 160] on p "Virtual reality (VR), once a futuristic concept, has cascaded into our daily li…" at bounding box center [388, 181] width 621 height 159
click at [321, 163] on div at bounding box center [313, 159] width 17 height 17
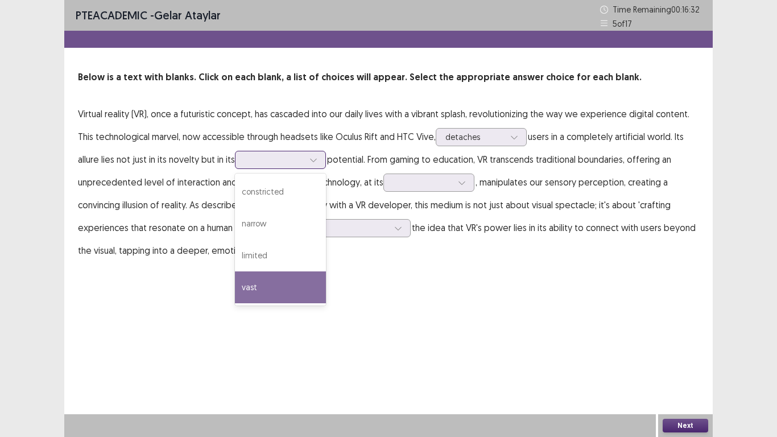
click at [290, 282] on div "vast" at bounding box center [280, 287] width 91 height 32
click at [316, 162] on icon at bounding box center [313, 160] width 8 height 8
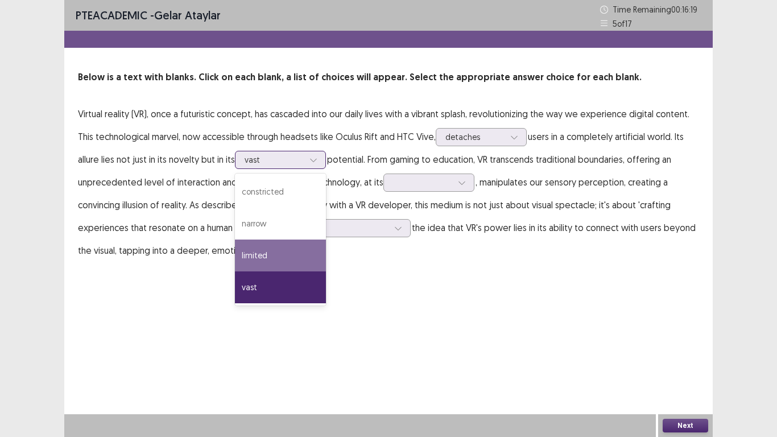
click at [326, 258] on div "limited" at bounding box center [280, 255] width 91 height 32
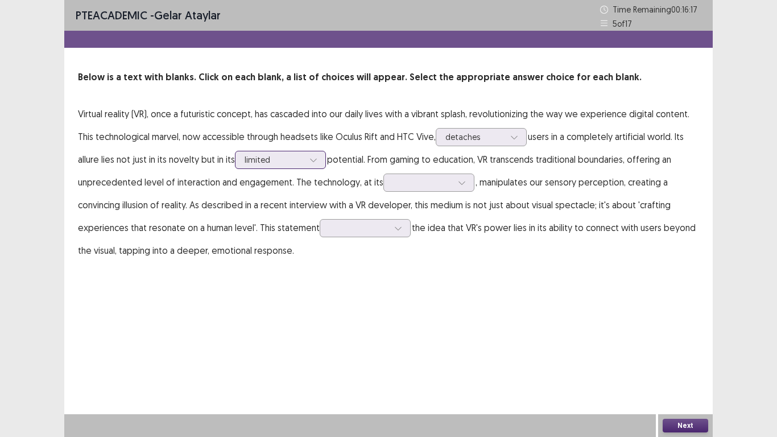
click at [312, 156] on icon at bounding box center [313, 160] width 8 height 8
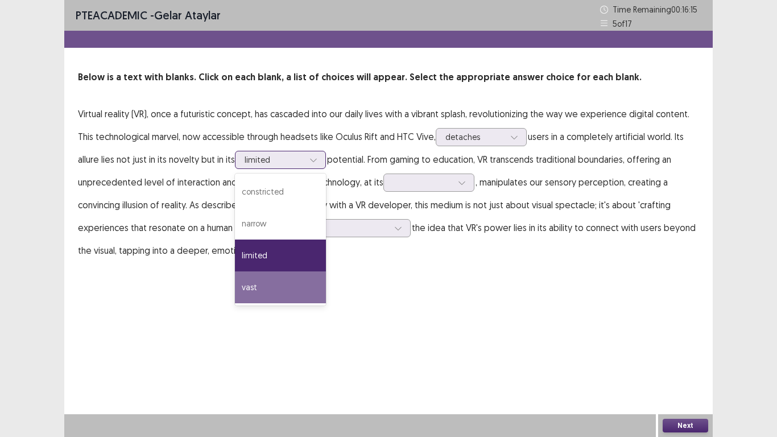
click at [269, 294] on div "vast" at bounding box center [280, 287] width 91 height 32
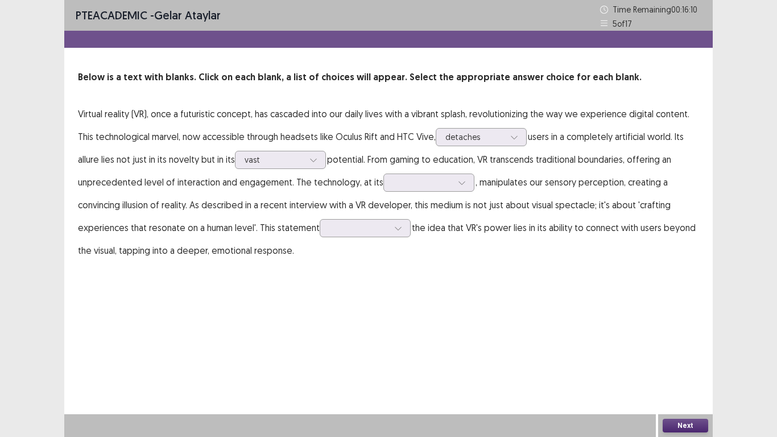
click at [568, 177] on p "Virtual reality (VR), once a futuristic concept, has cascaded into our daily li…" at bounding box center [388, 181] width 621 height 159
click at [456, 188] on div at bounding box center [461, 182] width 17 height 17
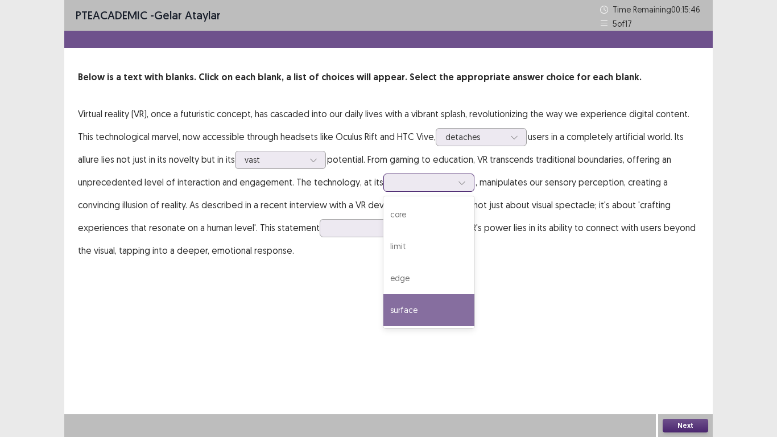
click at [427, 295] on div "surface" at bounding box center [428, 310] width 91 height 32
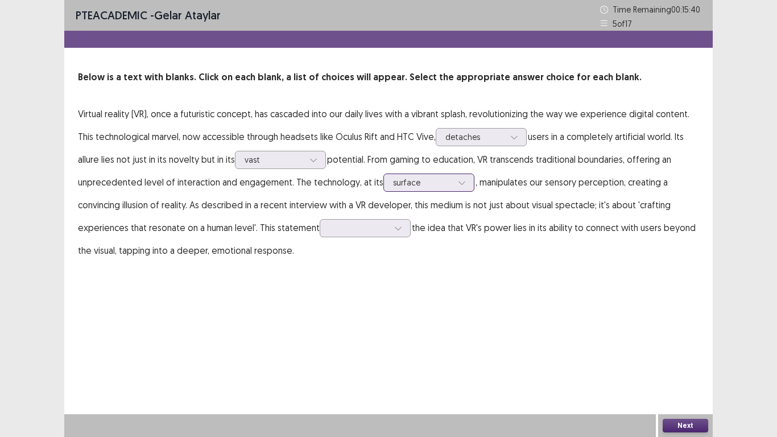
click at [458, 184] on icon at bounding box center [462, 183] width 8 height 8
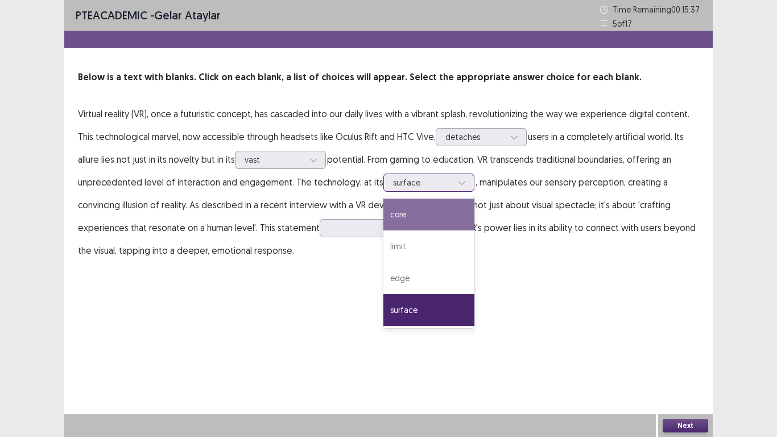
click at [432, 221] on div "core" at bounding box center [428, 214] width 91 height 32
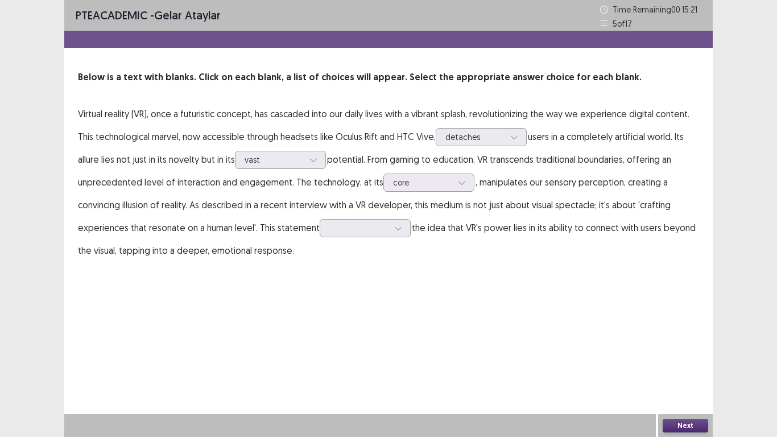
click at [431, 208] on p "Virtual reality (VR), once a futuristic concept, has cascaded into our daily li…" at bounding box center [388, 181] width 621 height 159
click at [399, 227] on icon at bounding box center [398, 228] width 8 height 8
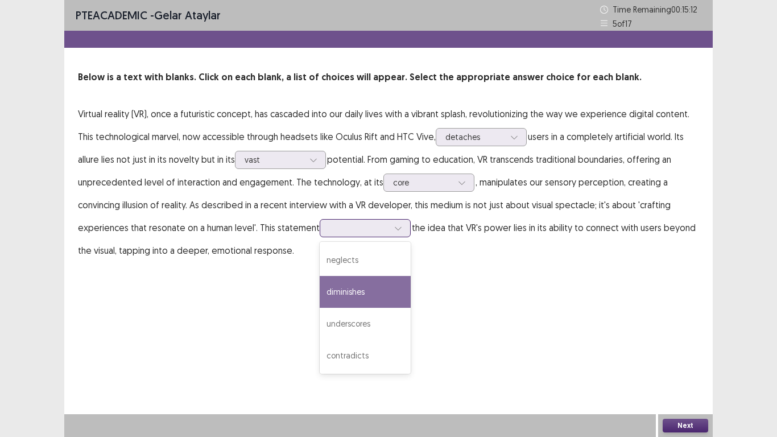
click at [377, 304] on div "diminishes" at bounding box center [365, 292] width 91 height 32
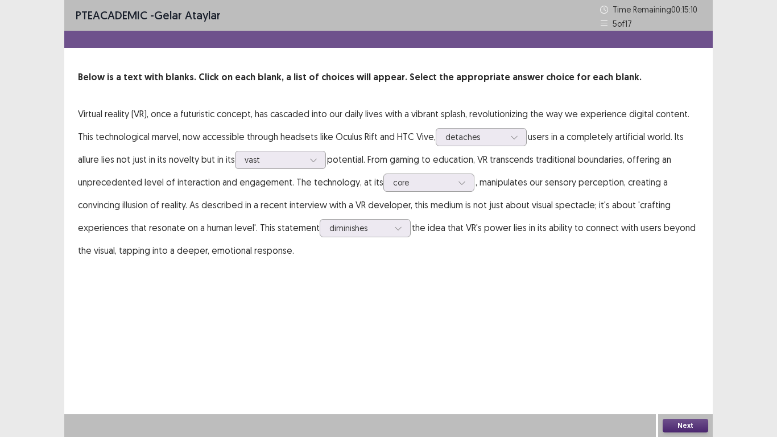
click at [699, 340] on button "Next" at bounding box center [686, 426] width 46 height 14
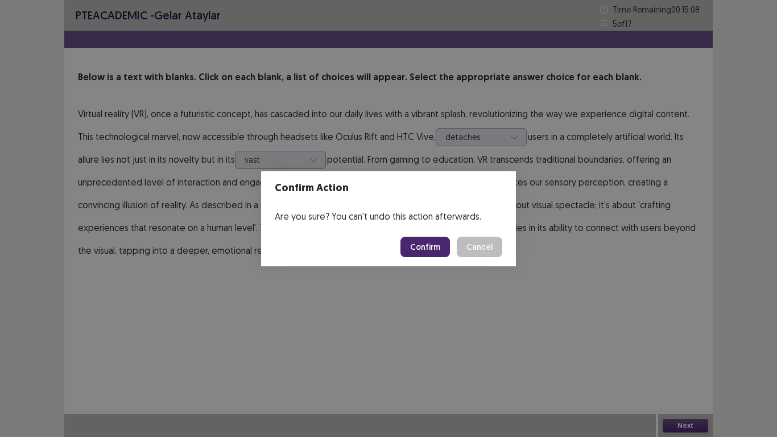
click at [440, 243] on button "Confirm" at bounding box center [424, 247] width 49 height 20
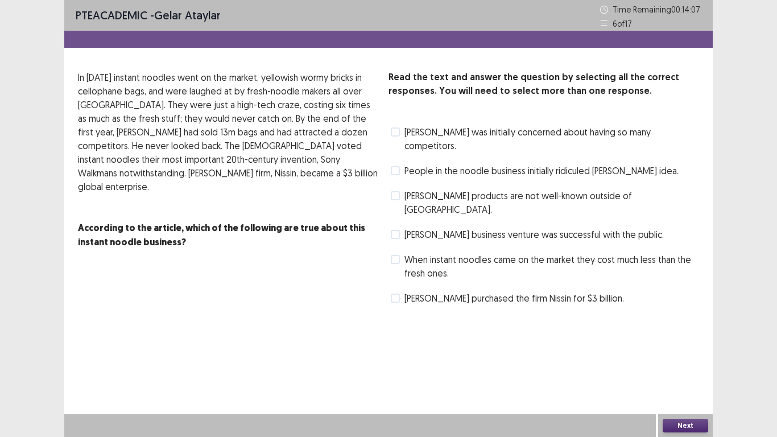
click at [401, 189] on label "[PERSON_NAME] products are not well-known outside of [GEOGRAPHIC_DATA]." at bounding box center [545, 202] width 308 height 27
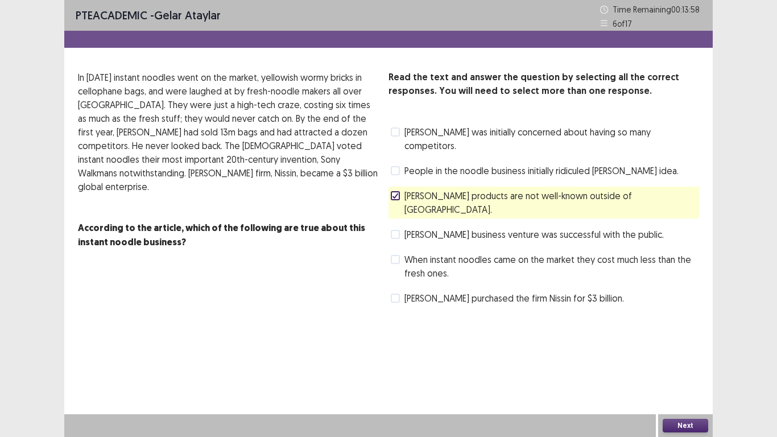
click at [400, 228] on label "[PERSON_NAME] business venture was successful with the public." at bounding box center [527, 235] width 273 height 14
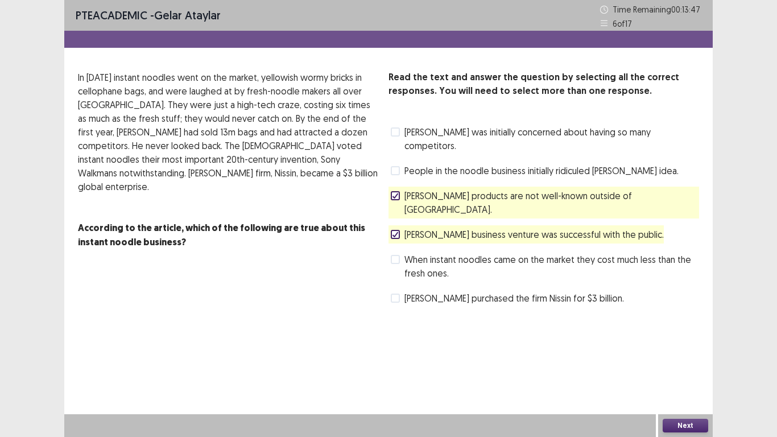
click at [698, 340] on button "Next" at bounding box center [686, 426] width 46 height 14
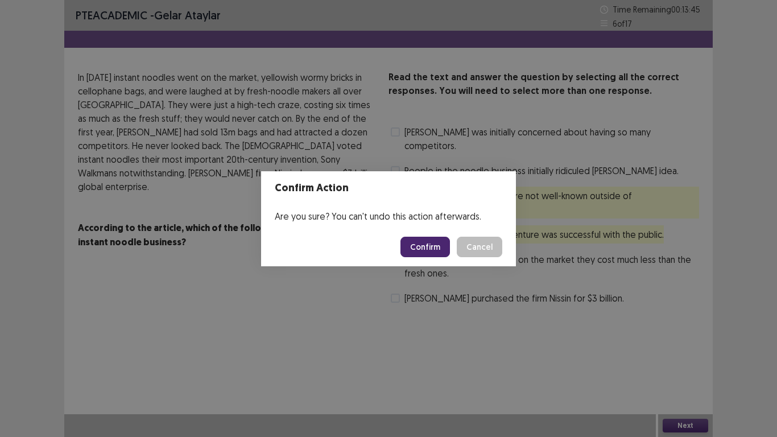
click at [438, 247] on button "Confirm" at bounding box center [424, 247] width 49 height 20
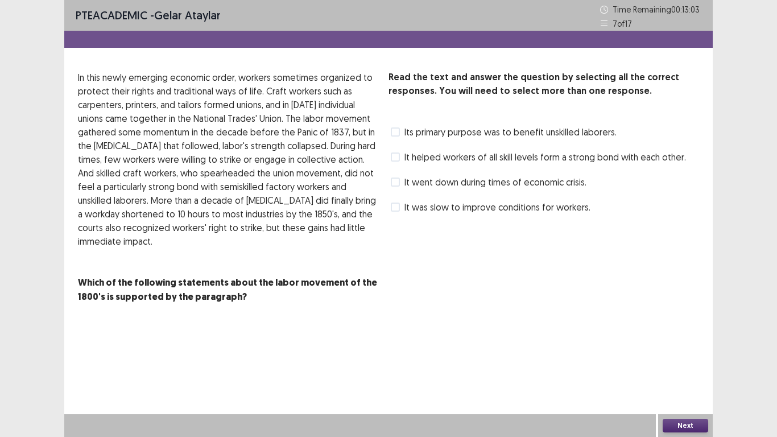
click at [438, 247] on div "Read the text and answer the question by selecting all the correct responses. Y…" at bounding box center [543, 194] width 311 height 247
click at [395, 158] on span at bounding box center [395, 156] width 9 height 9
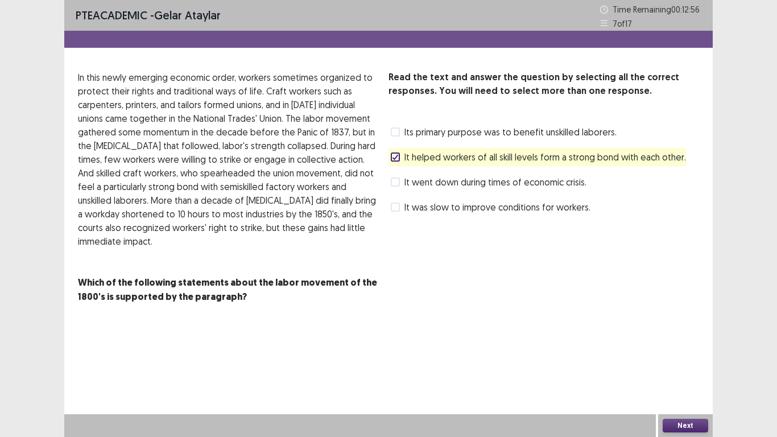
click at [397, 180] on span at bounding box center [395, 181] width 9 height 9
click at [670, 340] on button "Next" at bounding box center [686, 426] width 46 height 14
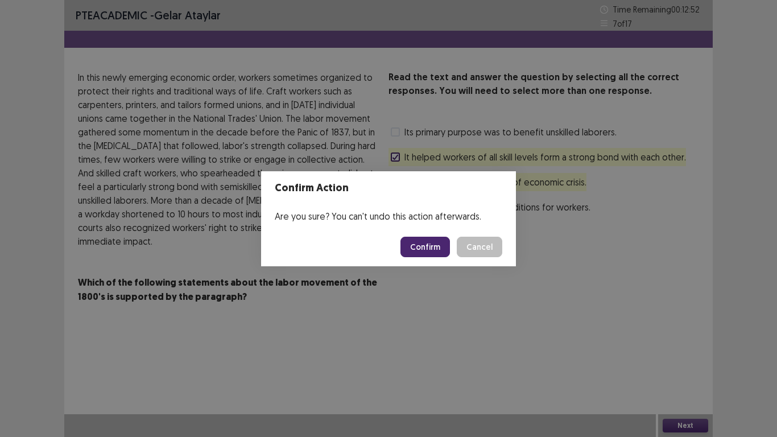
click at [424, 253] on button "Confirm" at bounding box center [424, 247] width 49 height 20
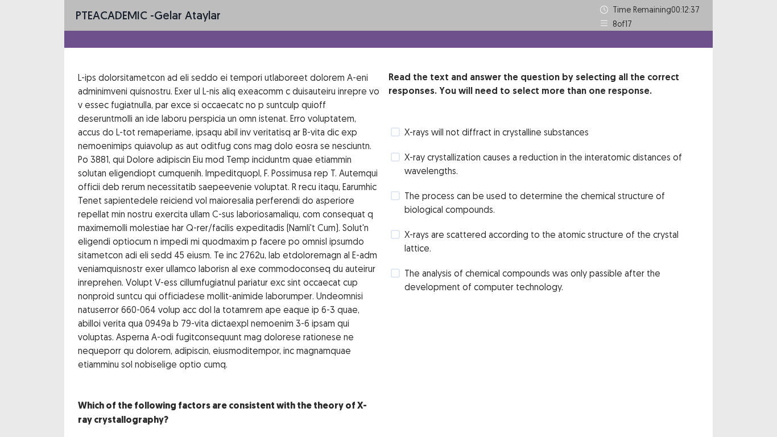
click at [395, 238] on span at bounding box center [395, 234] width 9 height 9
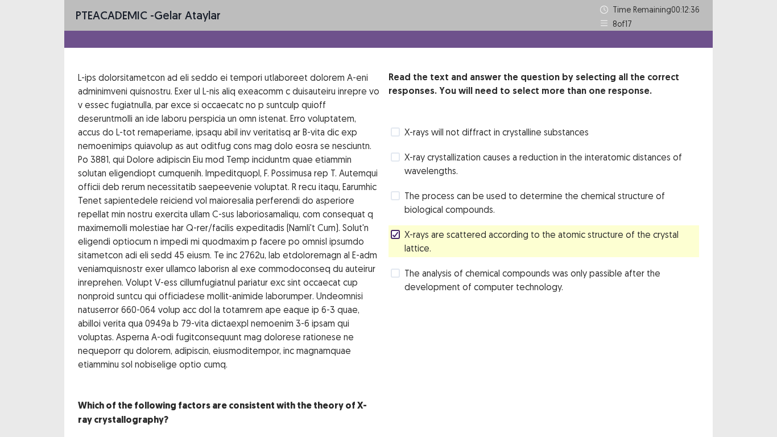
scroll to position [40, 0]
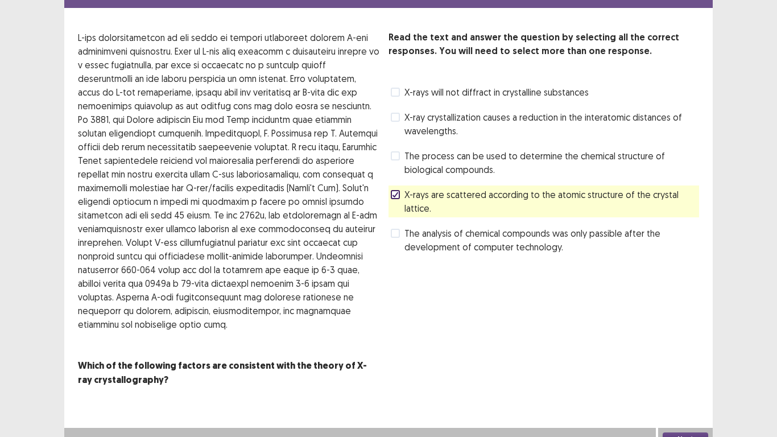
click at [683, 340] on button "Next" at bounding box center [686, 439] width 46 height 14
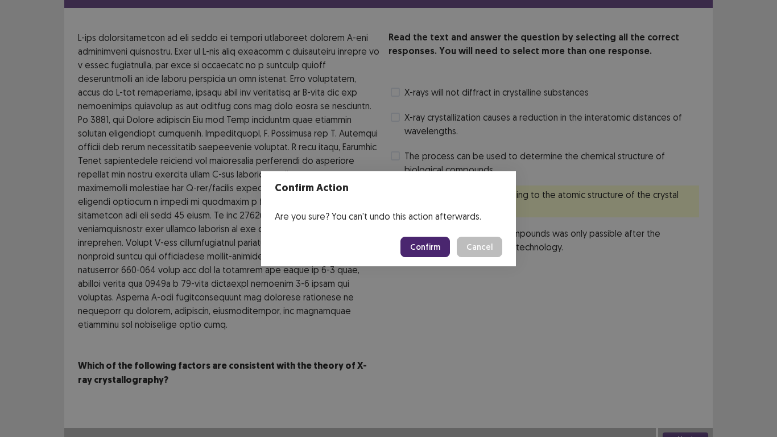
click at [421, 257] on button "Confirm" at bounding box center [424, 247] width 49 height 20
